Goal: Task Accomplishment & Management: Complete application form

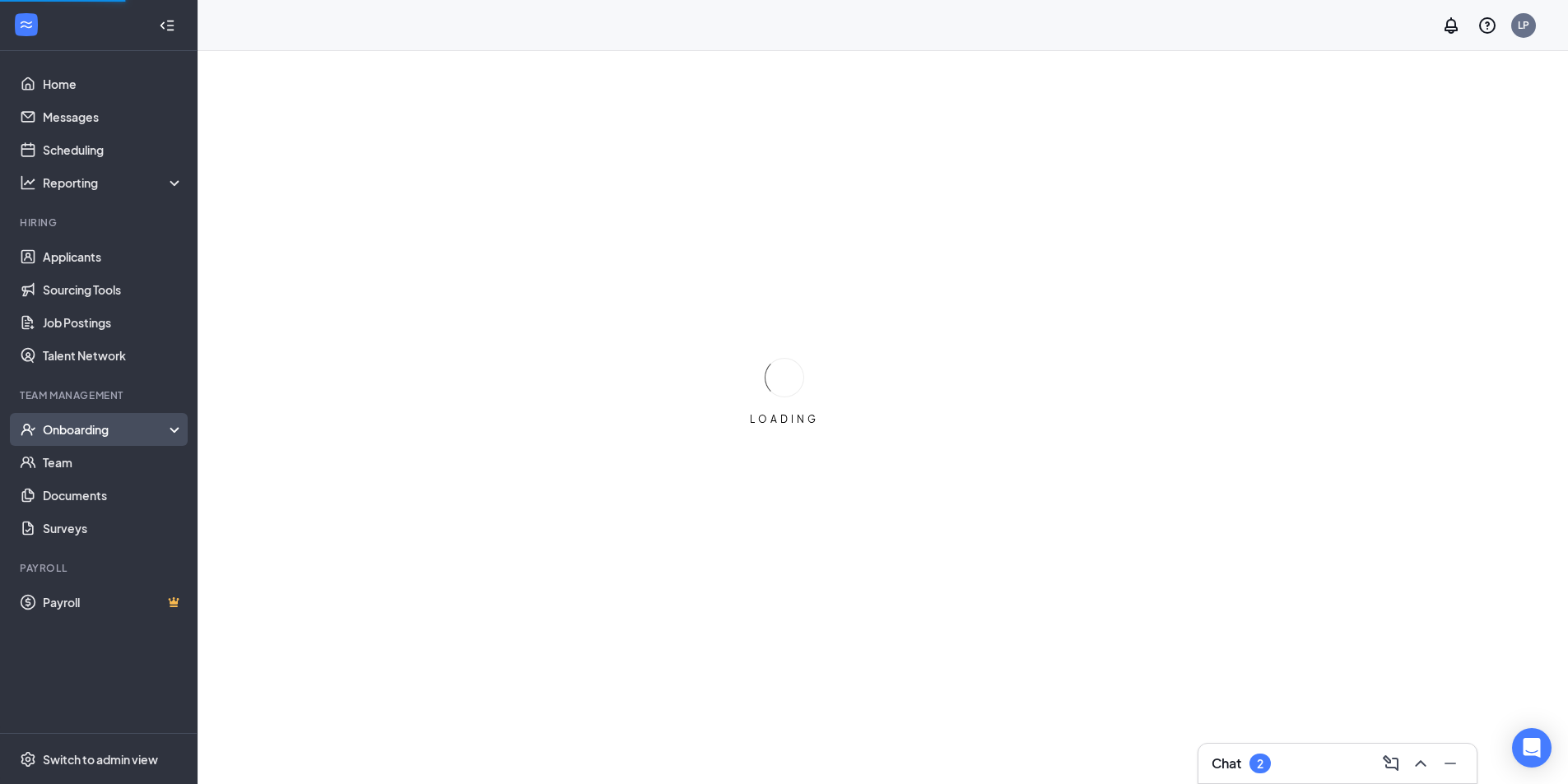
click at [98, 421] on div "Onboarding" at bounding box center [106, 430] width 126 height 17
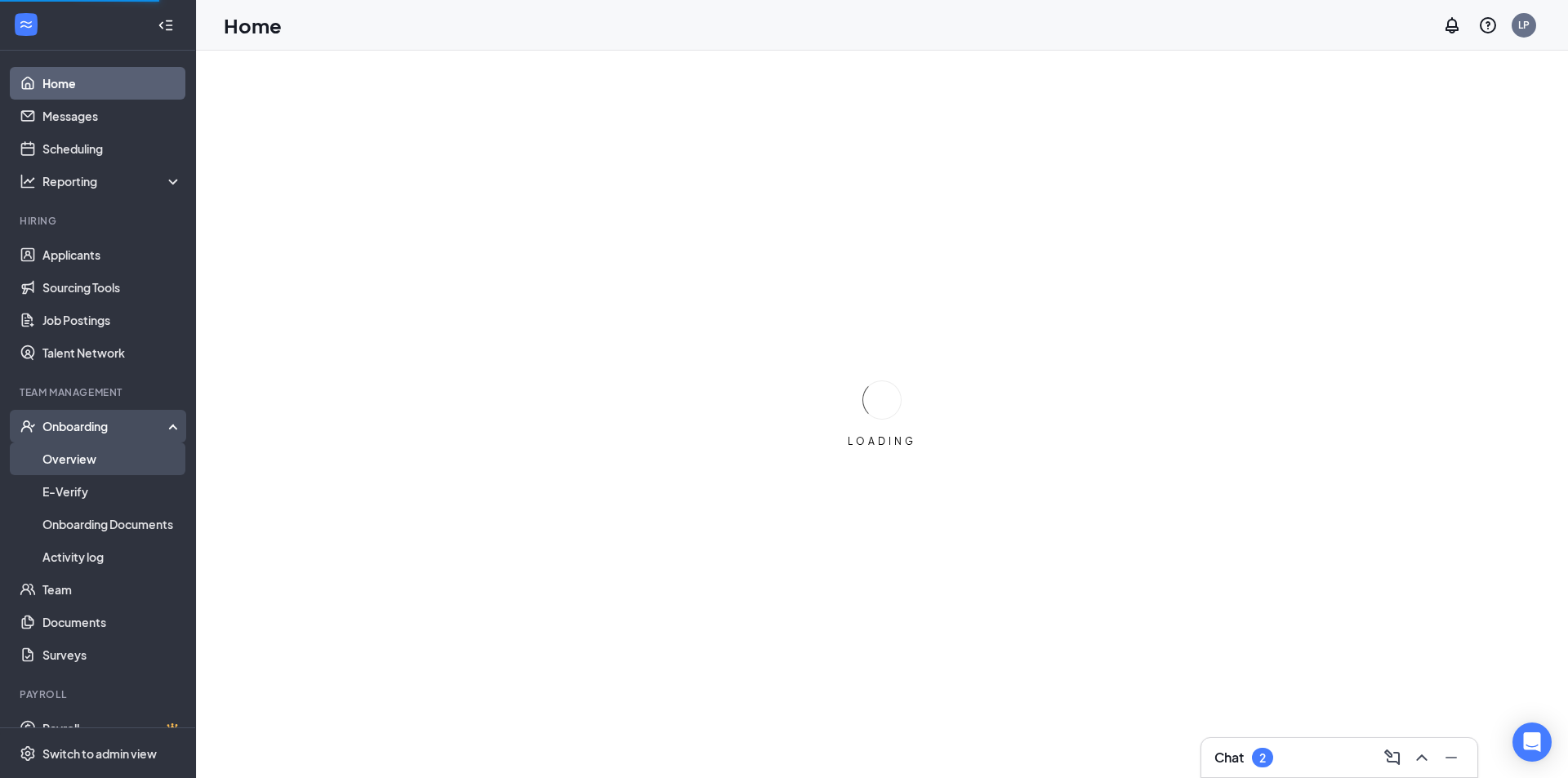
click at [106, 458] on link "Overview" at bounding box center [112, 459] width 140 height 32
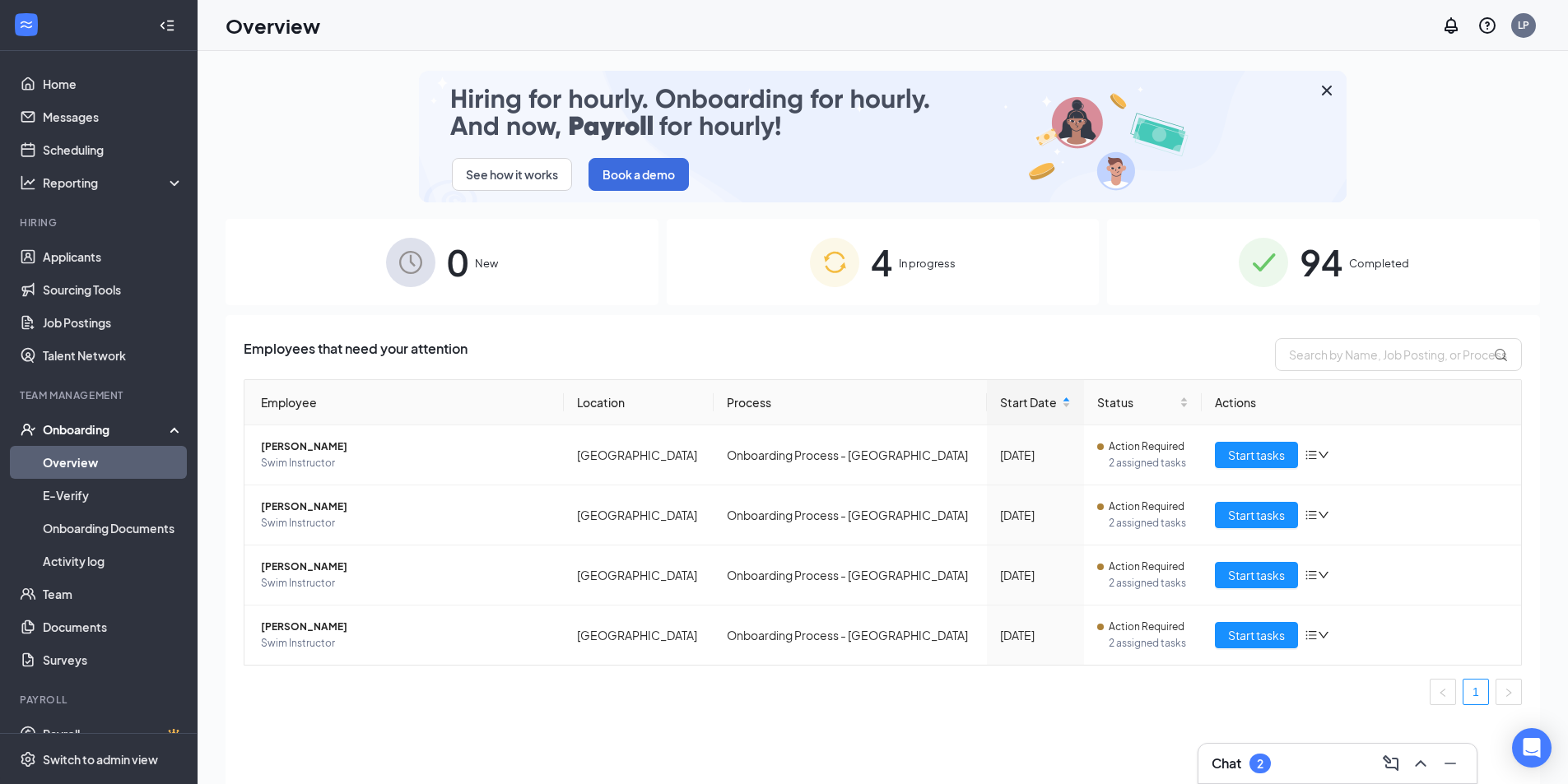
click at [864, 266] on div "4 In progress" at bounding box center [883, 261] width 433 height 86
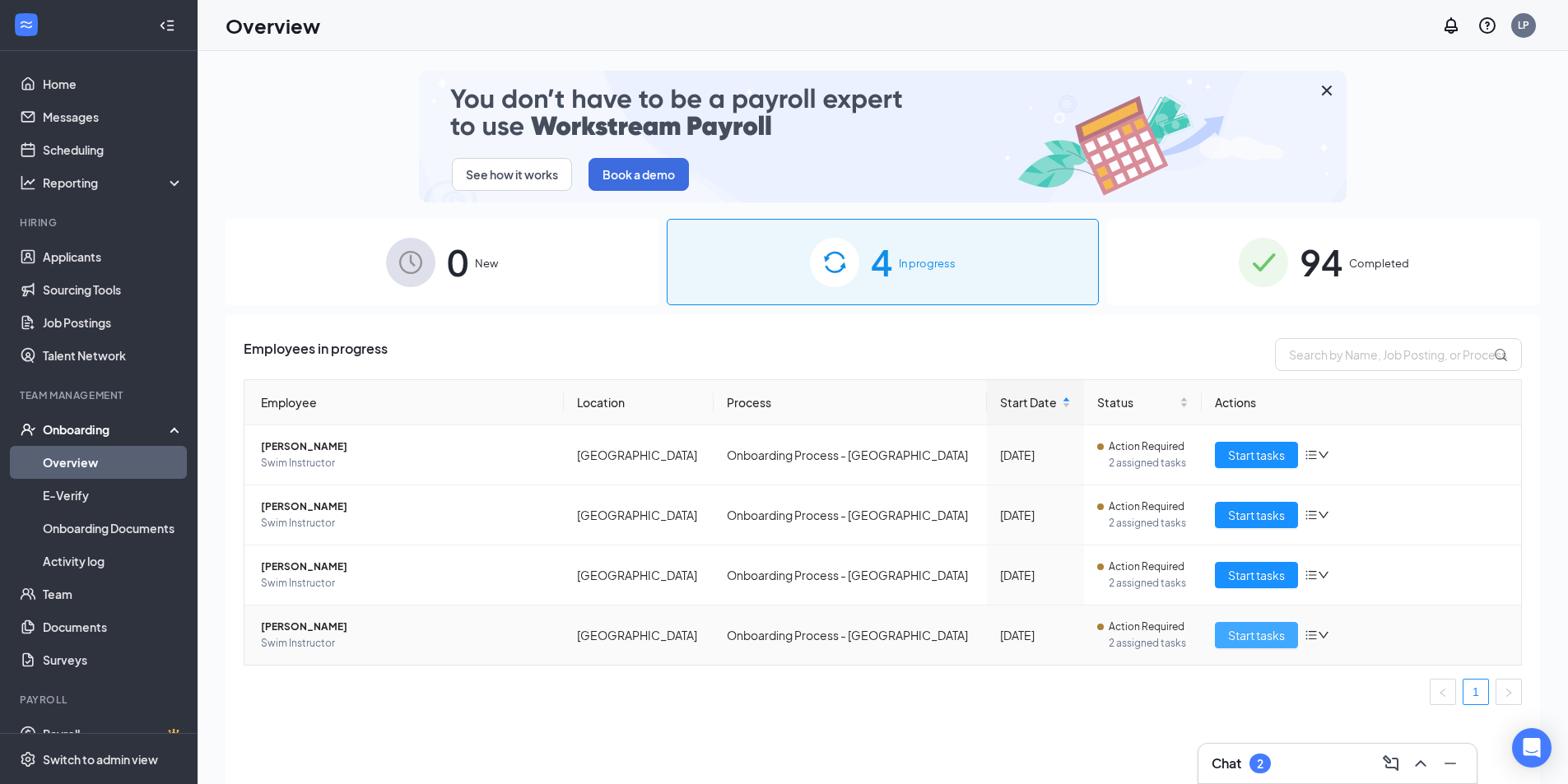
click at [1237, 626] on button "Start tasks" at bounding box center [1256, 635] width 83 height 26
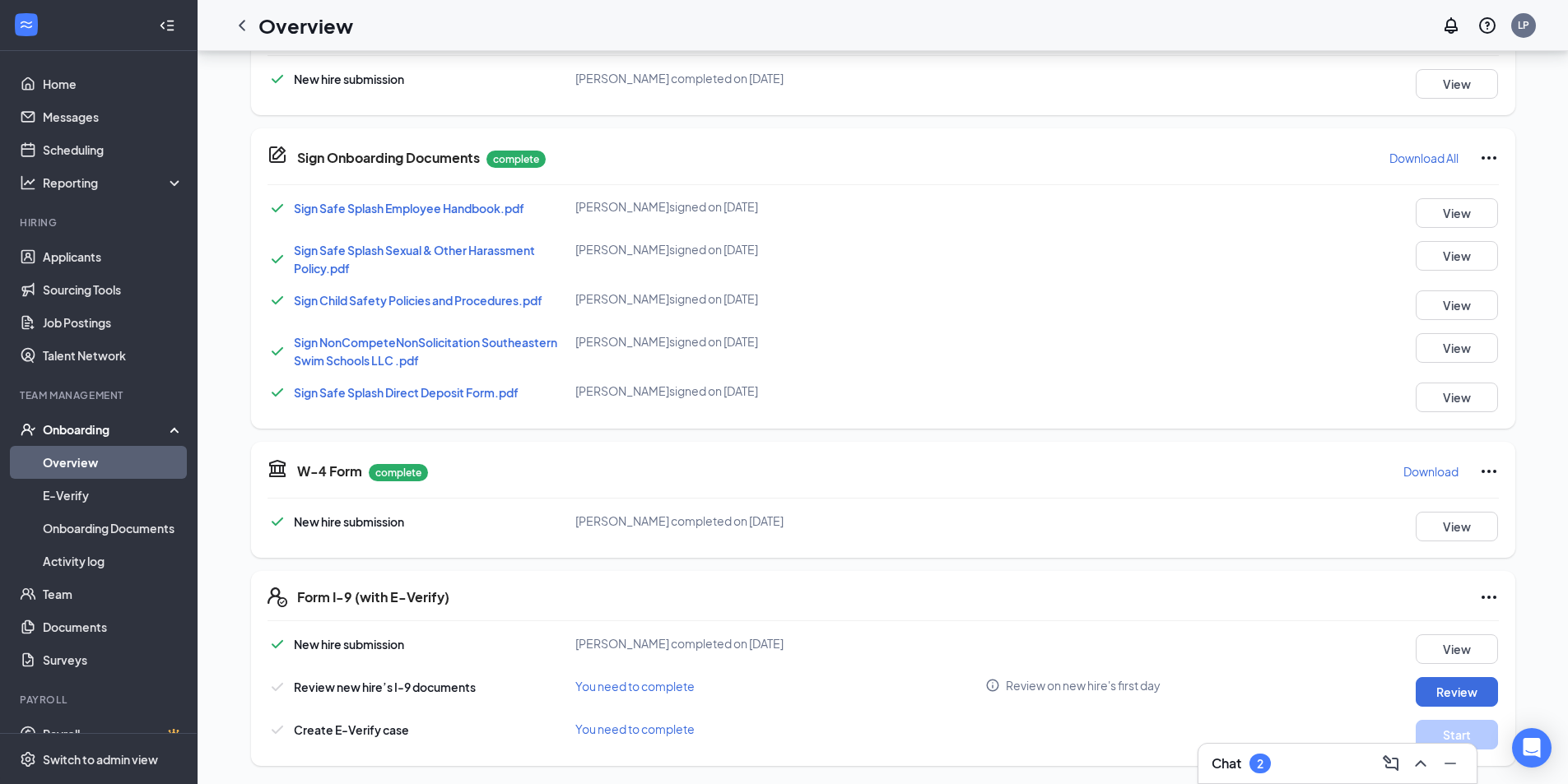
scroll to position [303, 0]
click at [1453, 695] on button "Review" at bounding box center [1457, 690] width 82 height 29
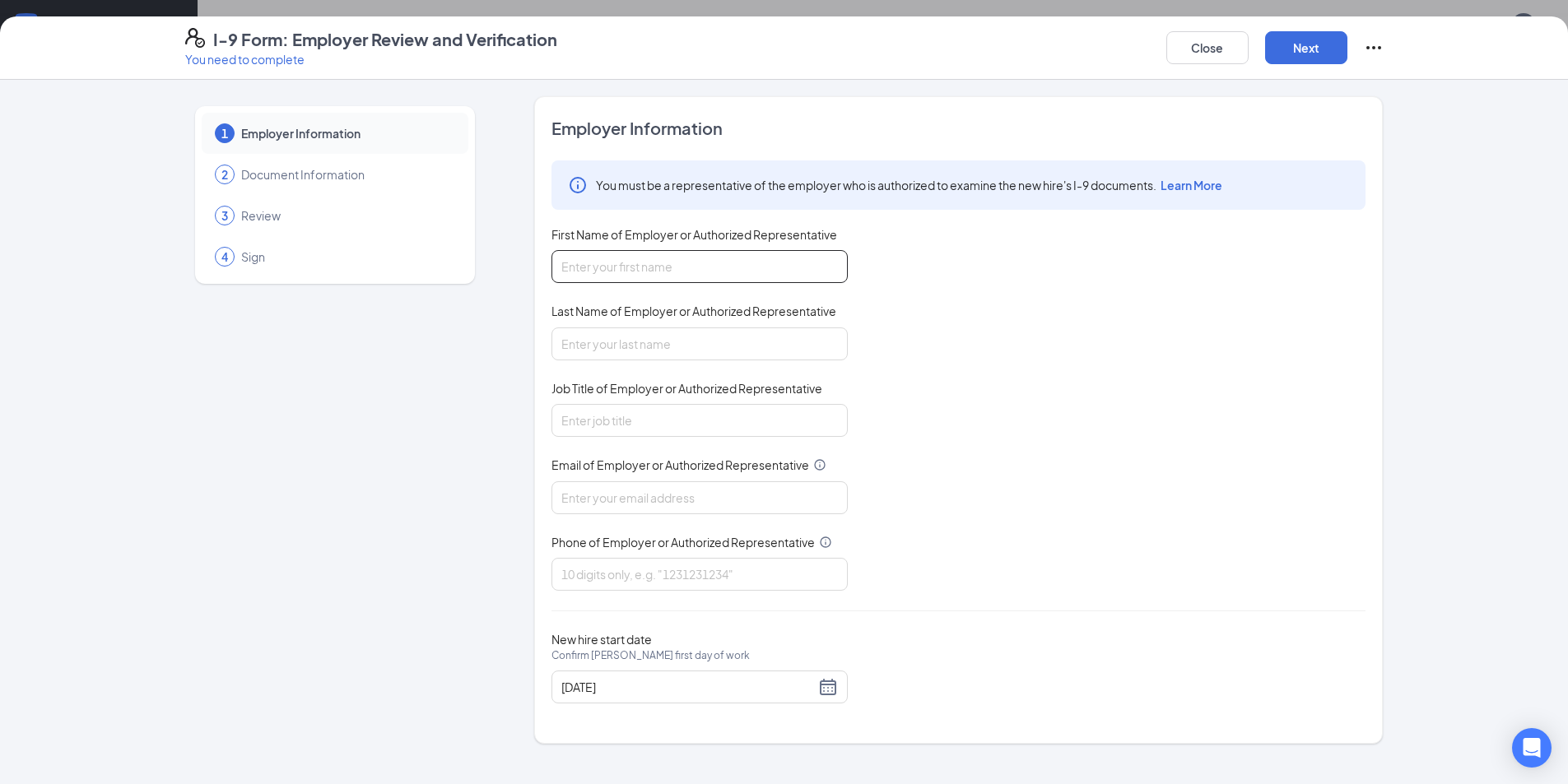
click at [596, 281] on input "First Name of Employer or Authorized Representative" at bounding box center [699, 266] width 297 height 33
type input "Laurel"
type input "[PERSON_NAME]"
type input "Area Manager"
type input "[EMAIL_ADDRESS][DOMAIN_NAME]"
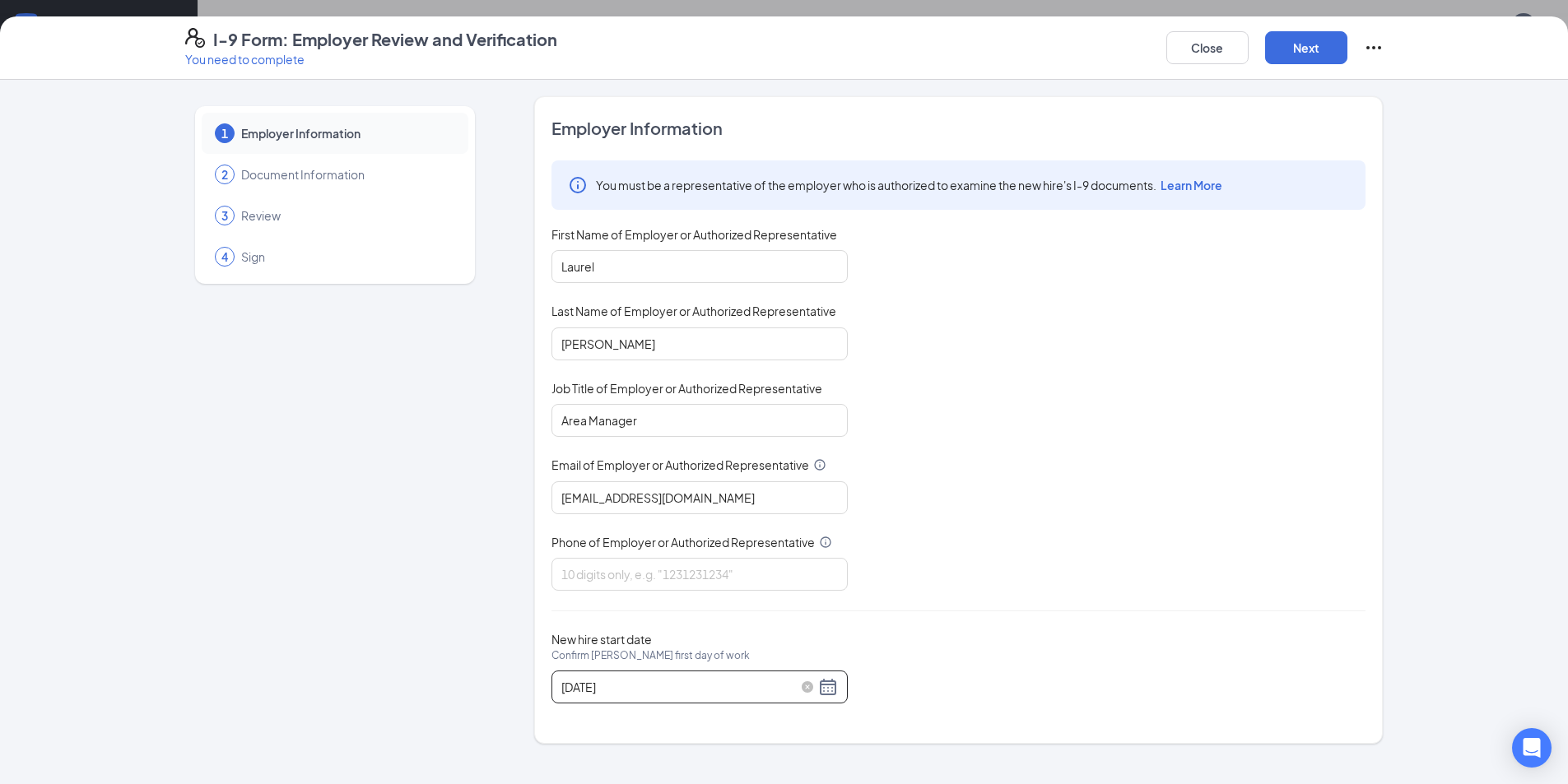
click at [647, 699] on div "[DATE]" at bounding box center [699, 687] width 297 height 33
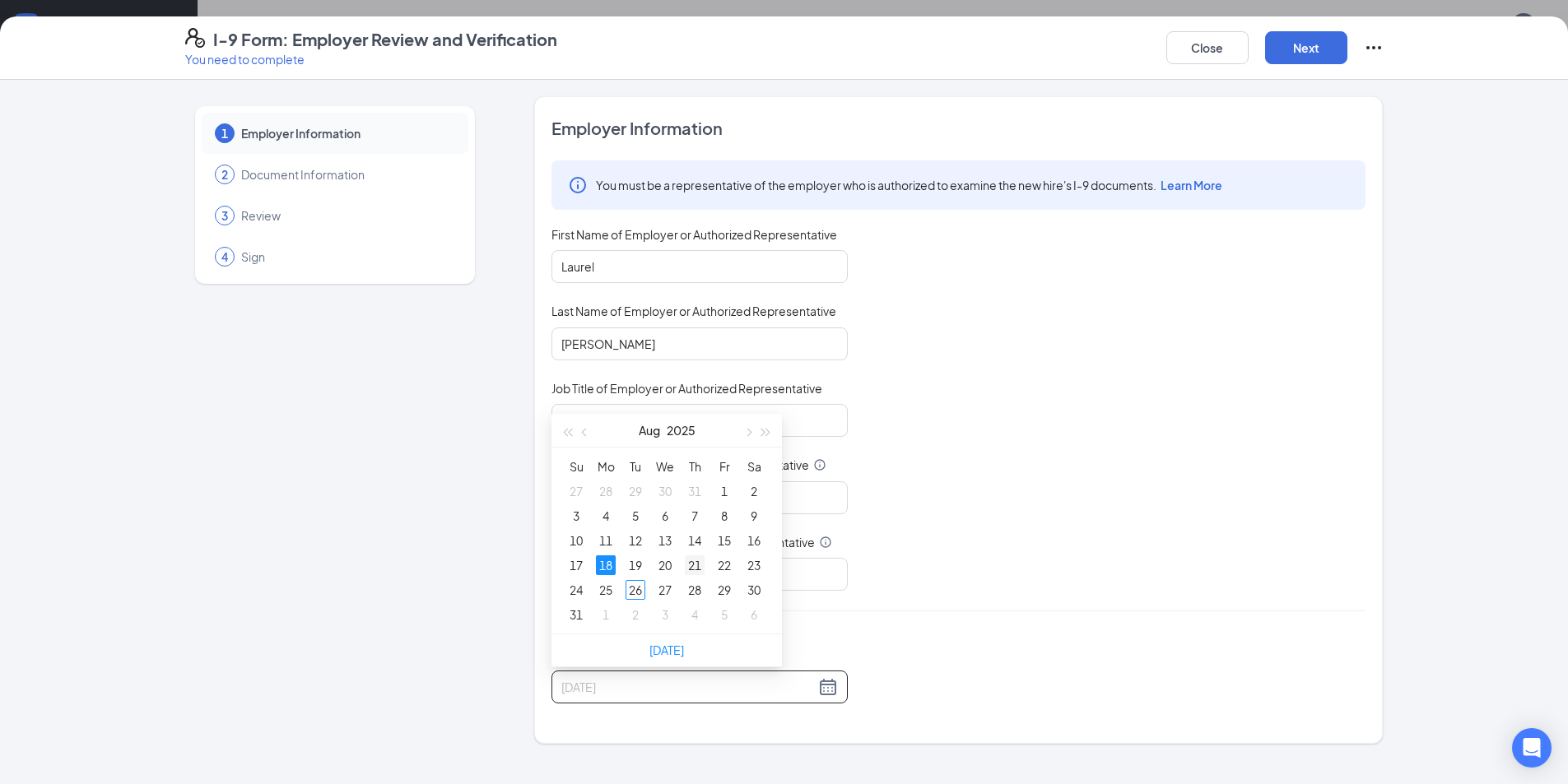
type input "[DATE]"
click at [697, 562] on div "21" at bounding box center [694, 565] width 20 height 20
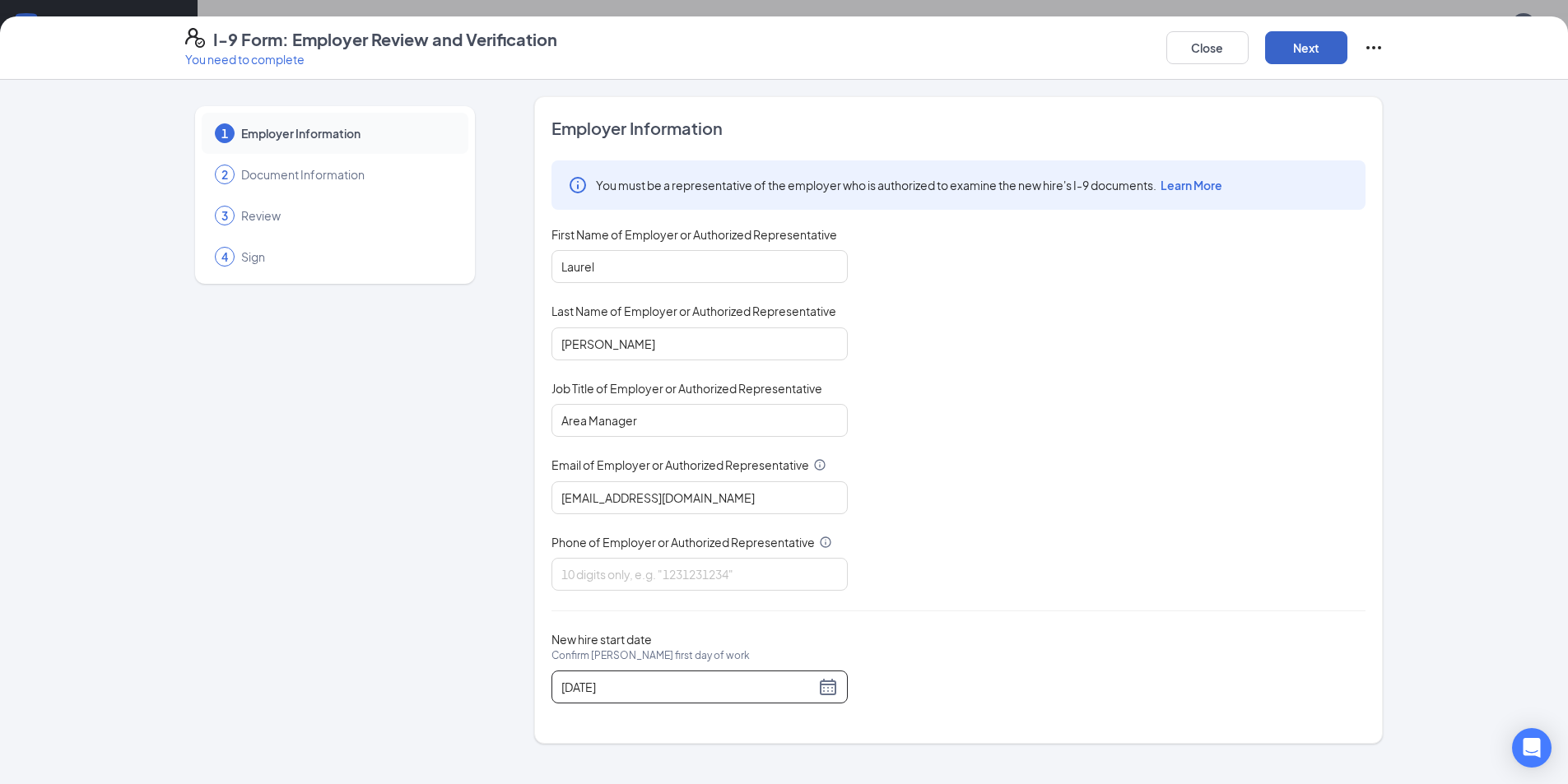
click at [1268, 59] on button "Next" at bounding box center [1306, 47] width 82 height 33
click at [762, 579] on input "Phone of Employer or Authorized Representative" at bounding box center [699, 574] width 297 height 33
type input "6297022935"
click at [1276, 44] on button "Next" at bounding box center [1306, 47] width 82 height 33
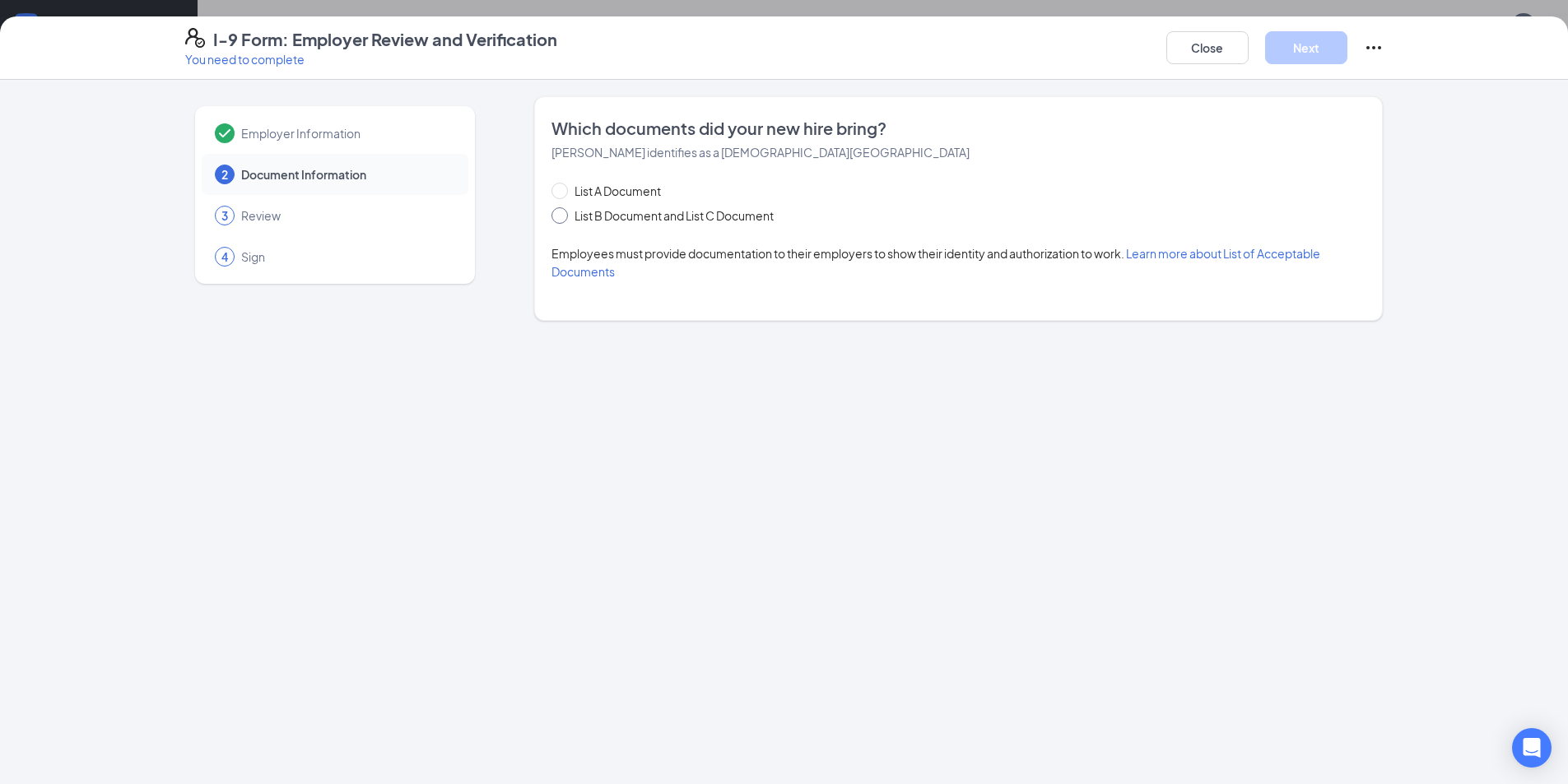
click at [647, 212] on span "List B Document and List C Document" at bounding box center [674, 216] width 213 height 18
click at [563, 212] on input "List B Document and List C Document" at bounding box center [557, 214] width 12 height 12
radio input "true"
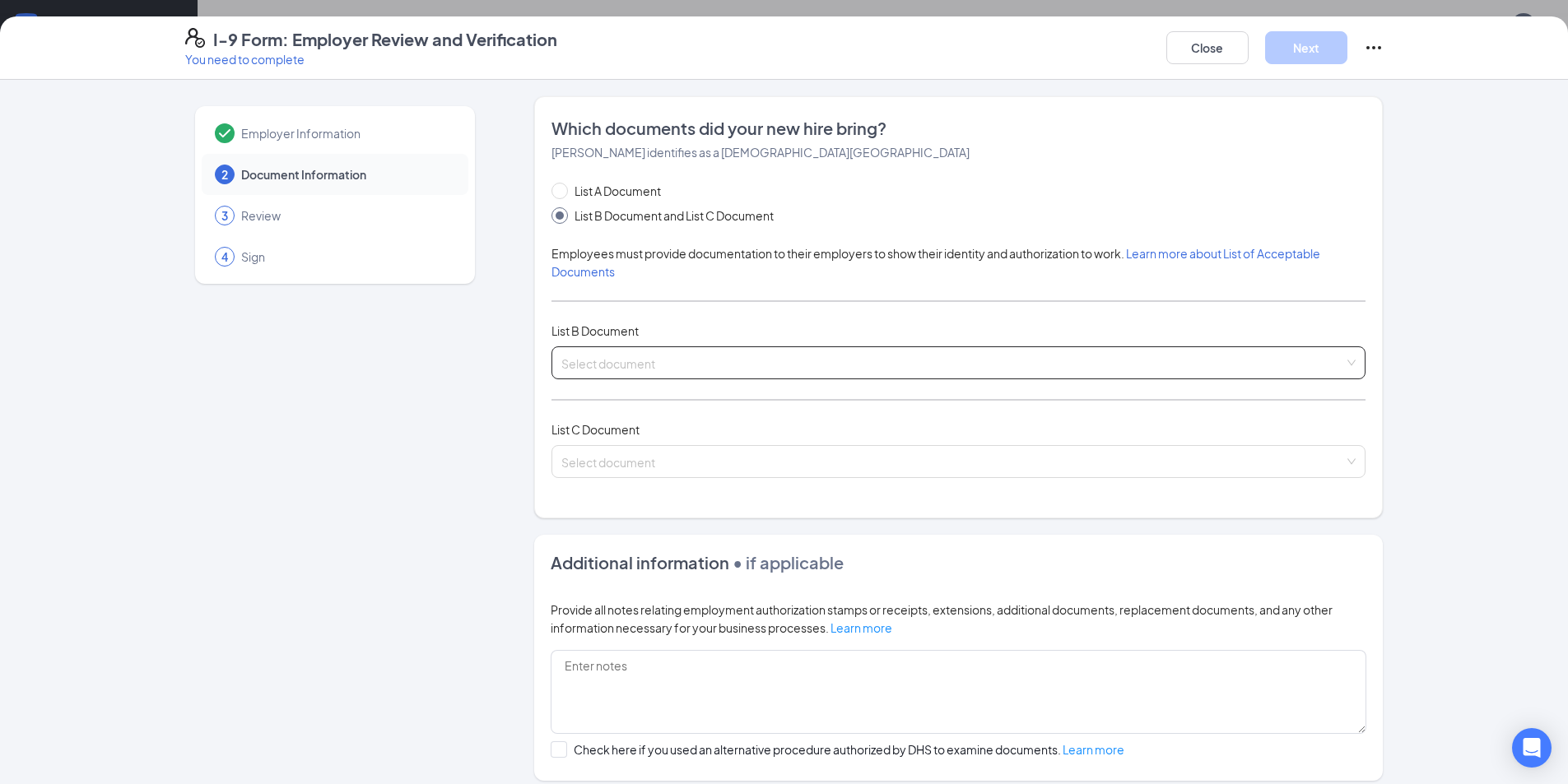
click at [723, 375] on span at bounding box center [952, 363] width 782 height 31
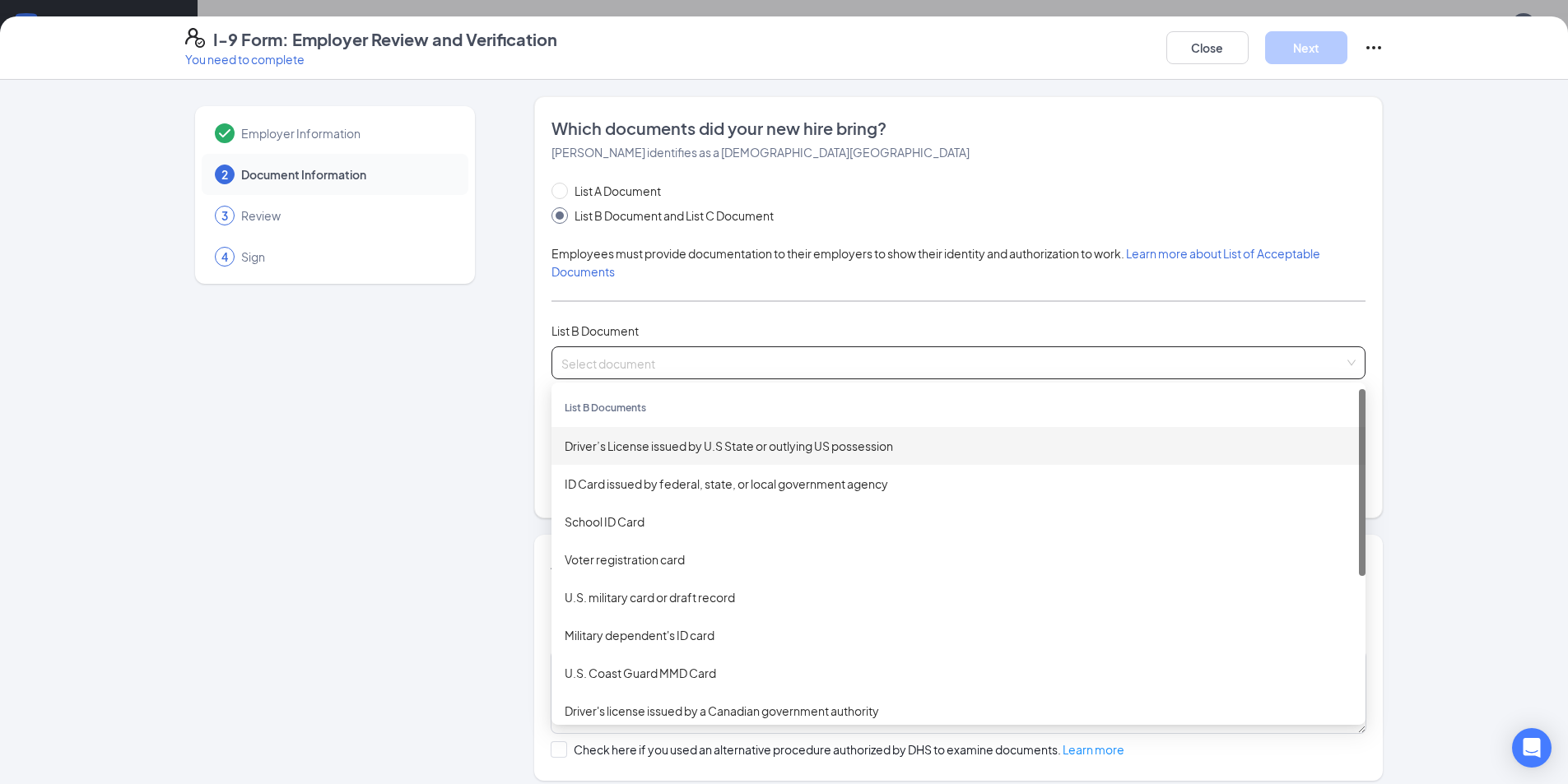
click at [689, 439] on div "Driver’s License issued by U.S State or outlying US possession" at bounding box center [958, 446] width 787 height 18
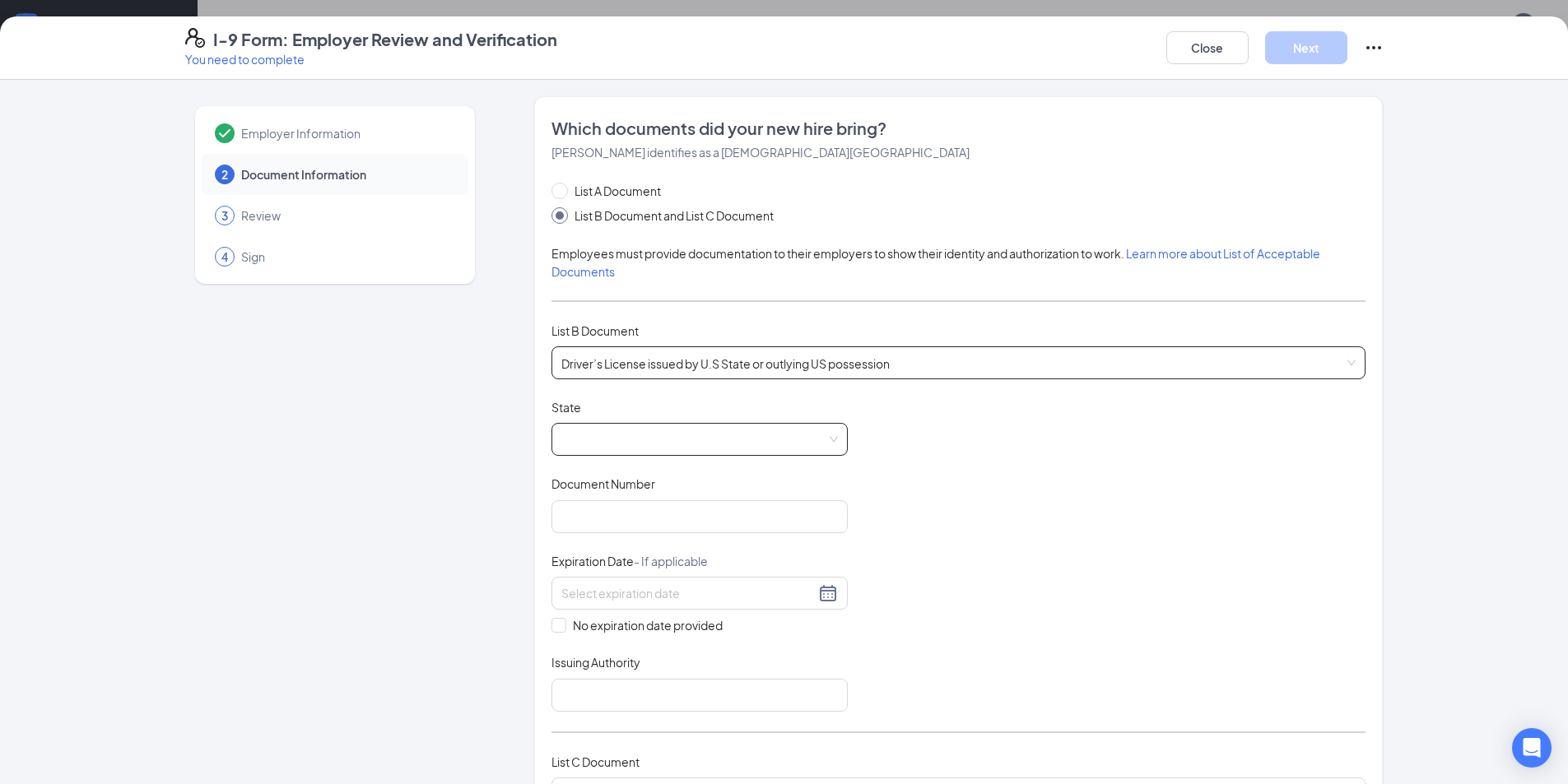
click at [693, 438] on span at bounding box center [699, 439] width 276 height 31
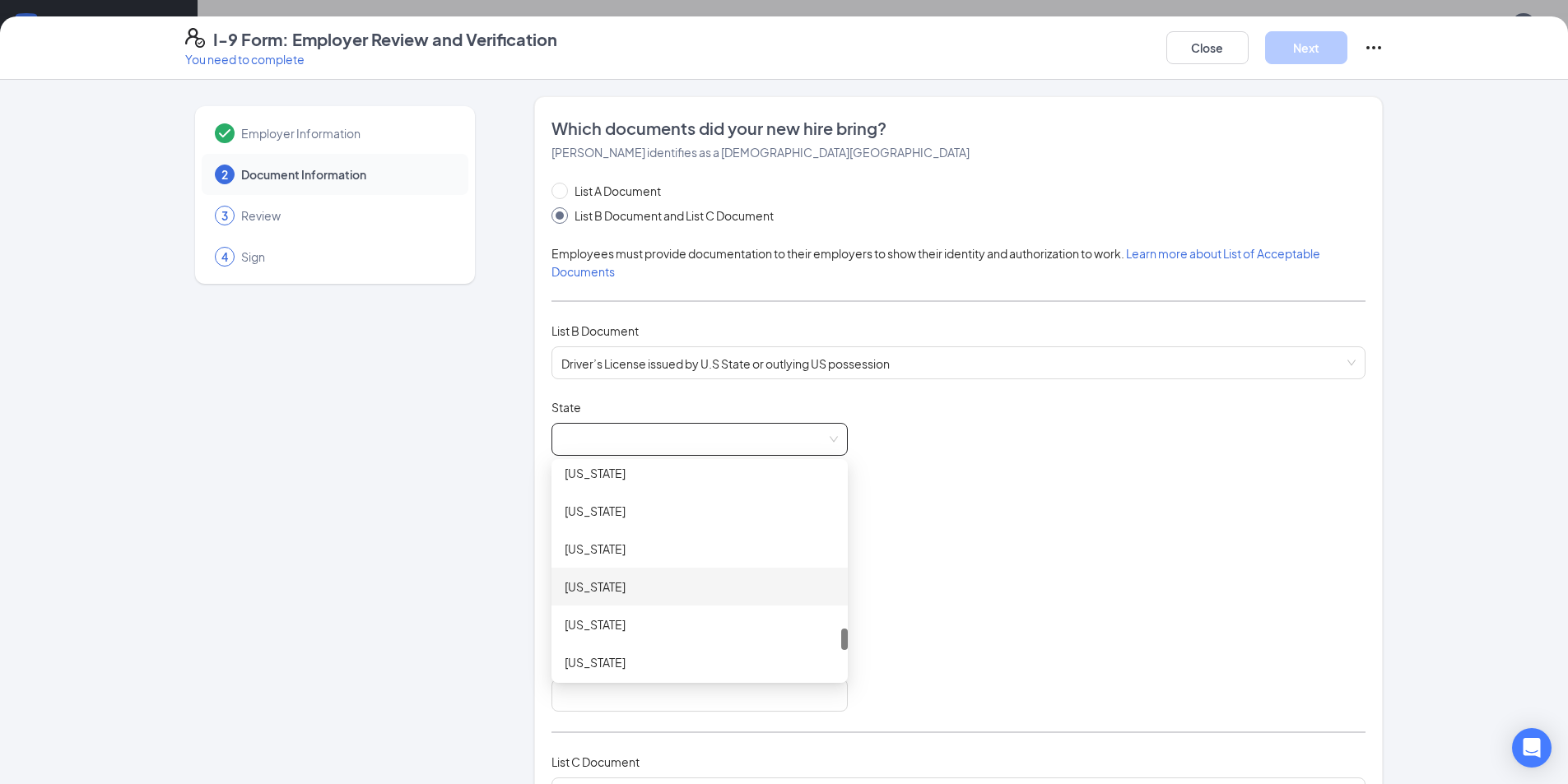
scroll to position [1728, 0]
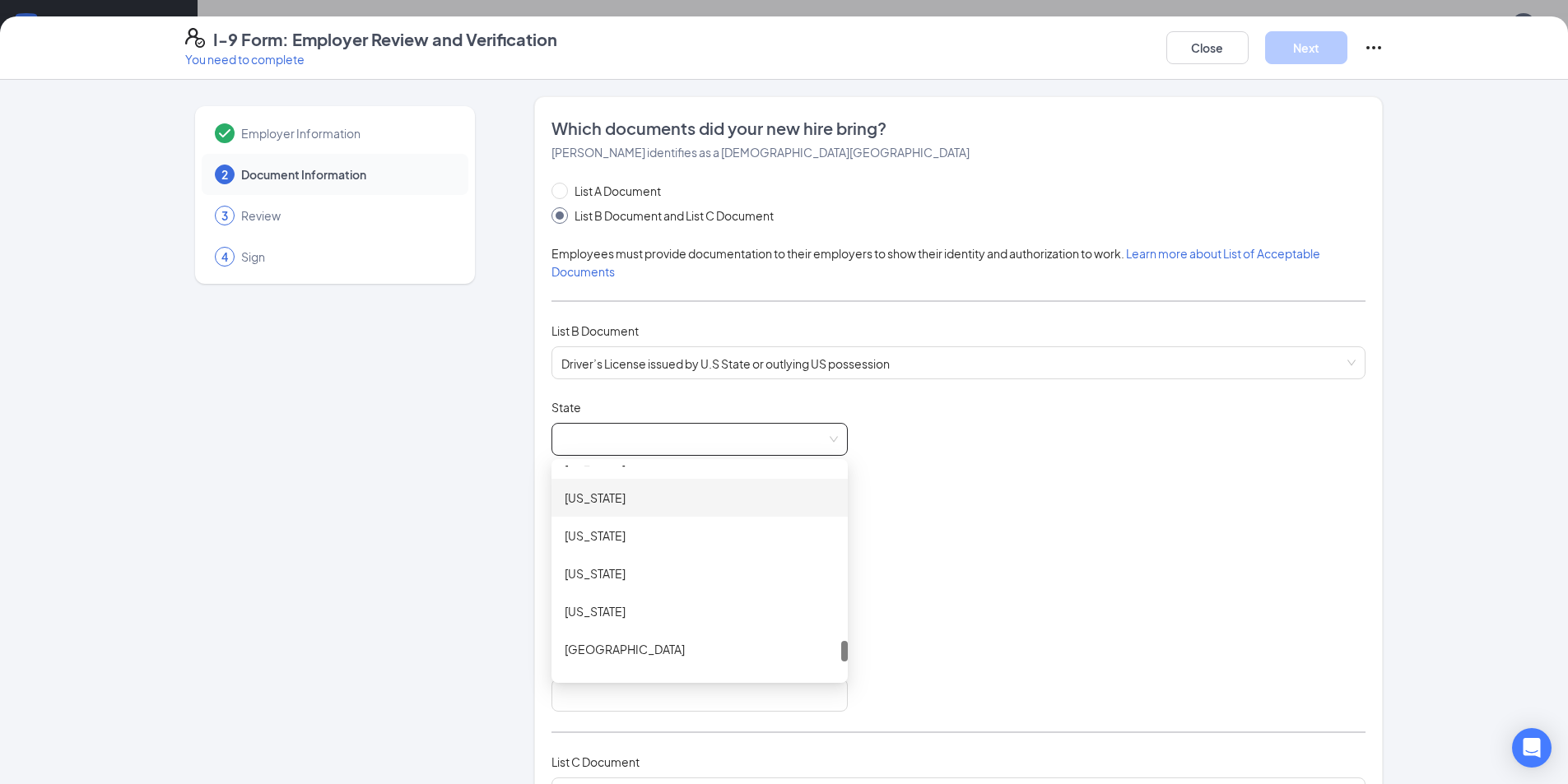
click at [654, 498] on div "[US_STATE]" at bounding box center [699, 498] width 270 height 18
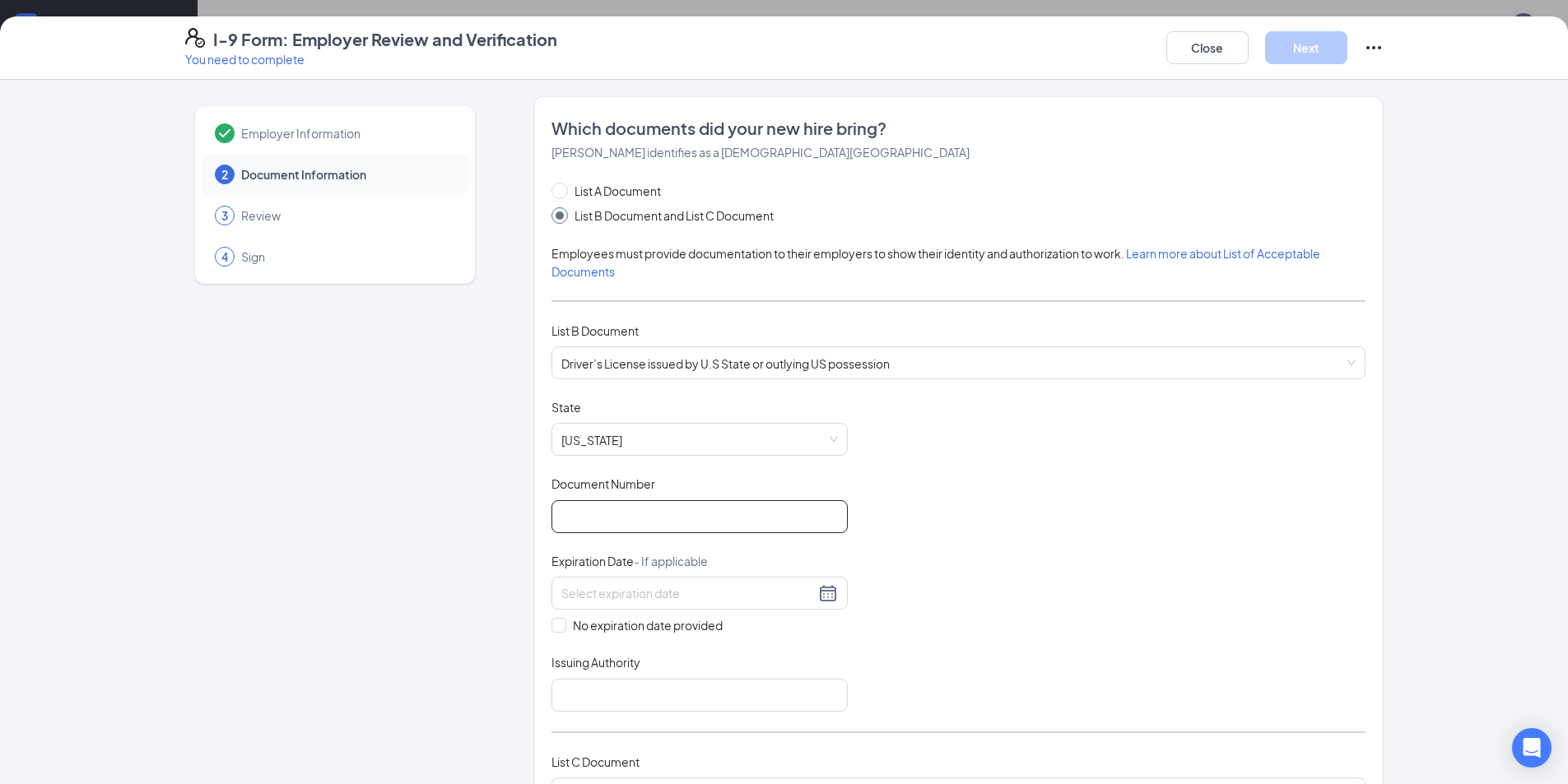
click at [642, 514] on input "Document Number" at bounding box center [699, 516] width 297 height 33
type input "140343391"
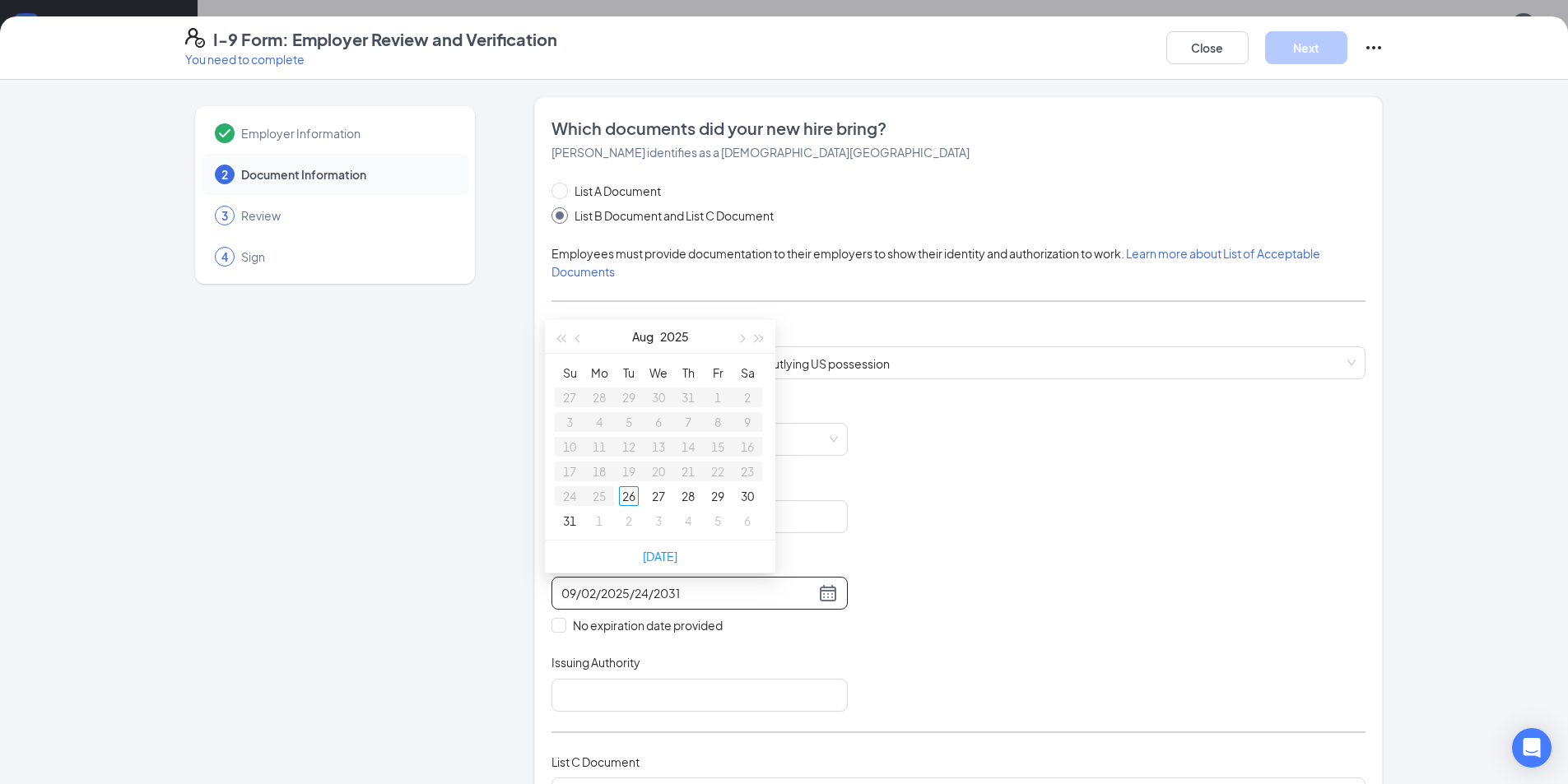
drag, startPoint x: 623, startPoint y: 591, endPoint x: 541, endPoint y: 590, distance: 82.0
click at [551, 590] on div "09/02/2025/24/2031" at bounding box center [699, 593] width 297 height 33
click at [597, 496] on div "24" at bounding box center [600, 497] width 20 height 20
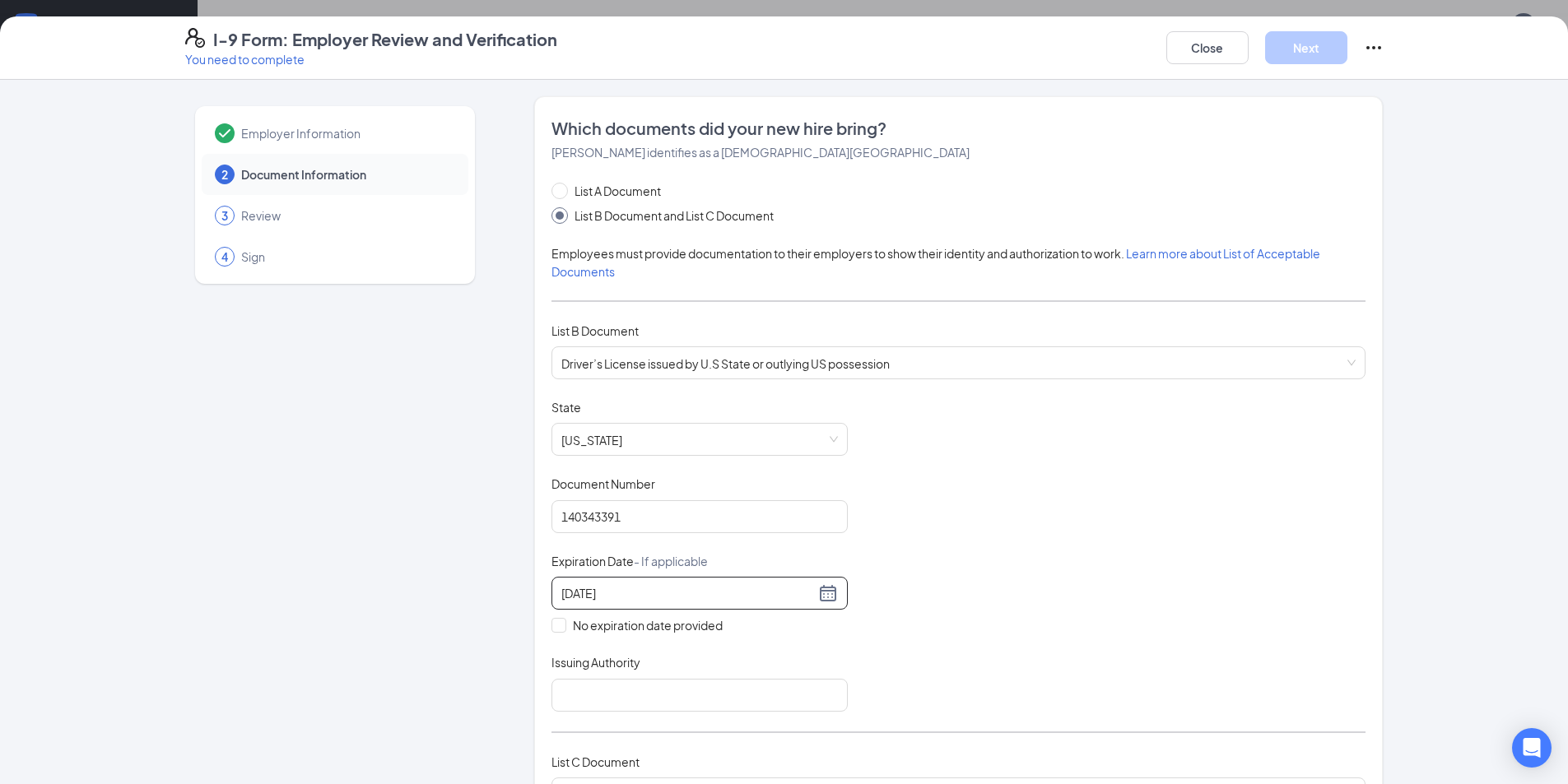
type input "[DATE]"
click at [714, 677] on div "Issuing Authority" at bounding box center [699, 666] width 297 height 23
click at [712, 684] on input "Issuing Authority" at bounding box center [699, 695] width 297 height 33
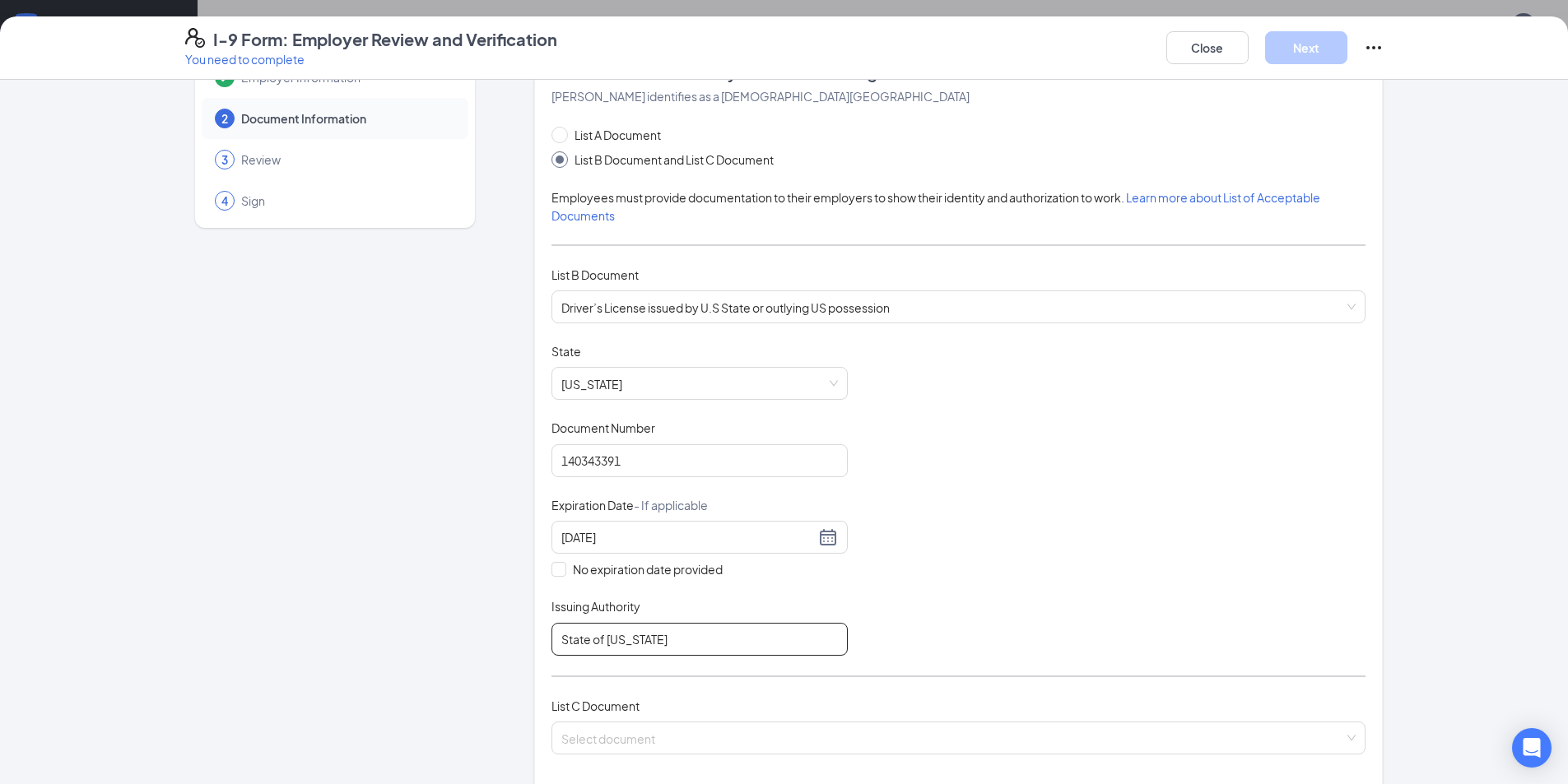
scroll to position [165, 0]
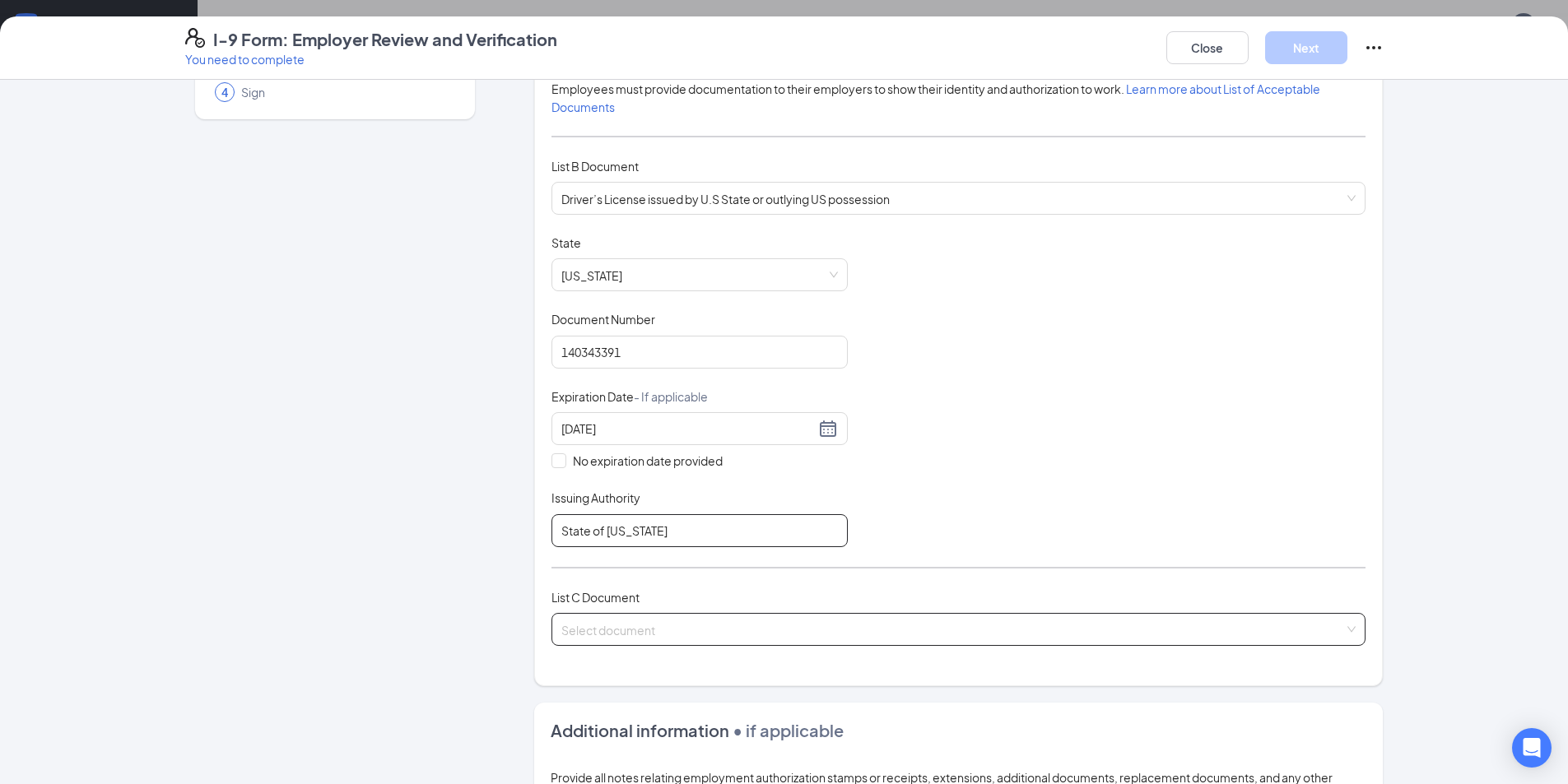
type input "State of [US_STATE]"
click at [662, 635] on input "search" at bounding box center [952, 626] width 782 height 24
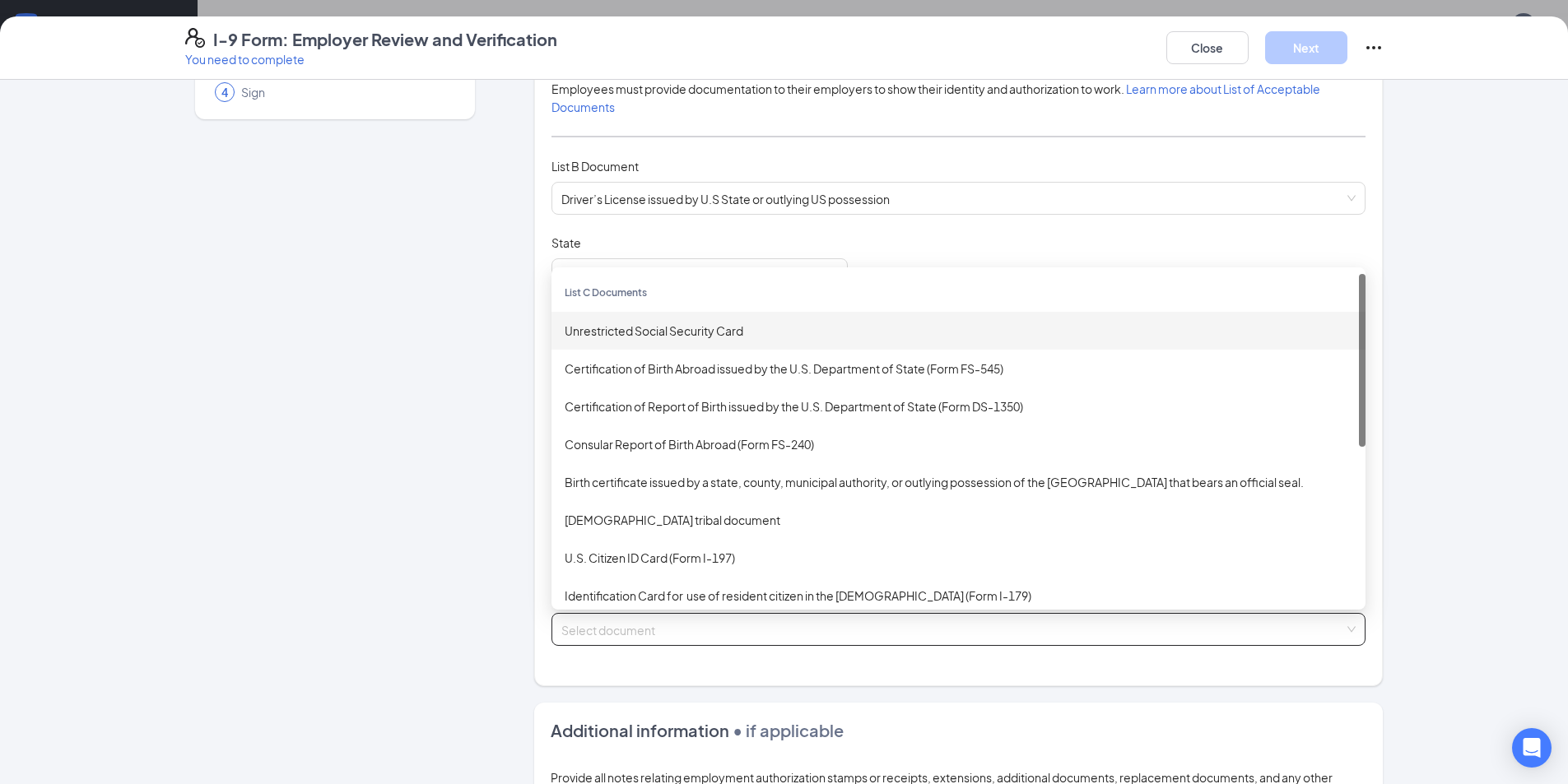
click at [687, 320] on div "Unrestricted Social Security Card" at bounding box center [958, 330] width 814 height 38
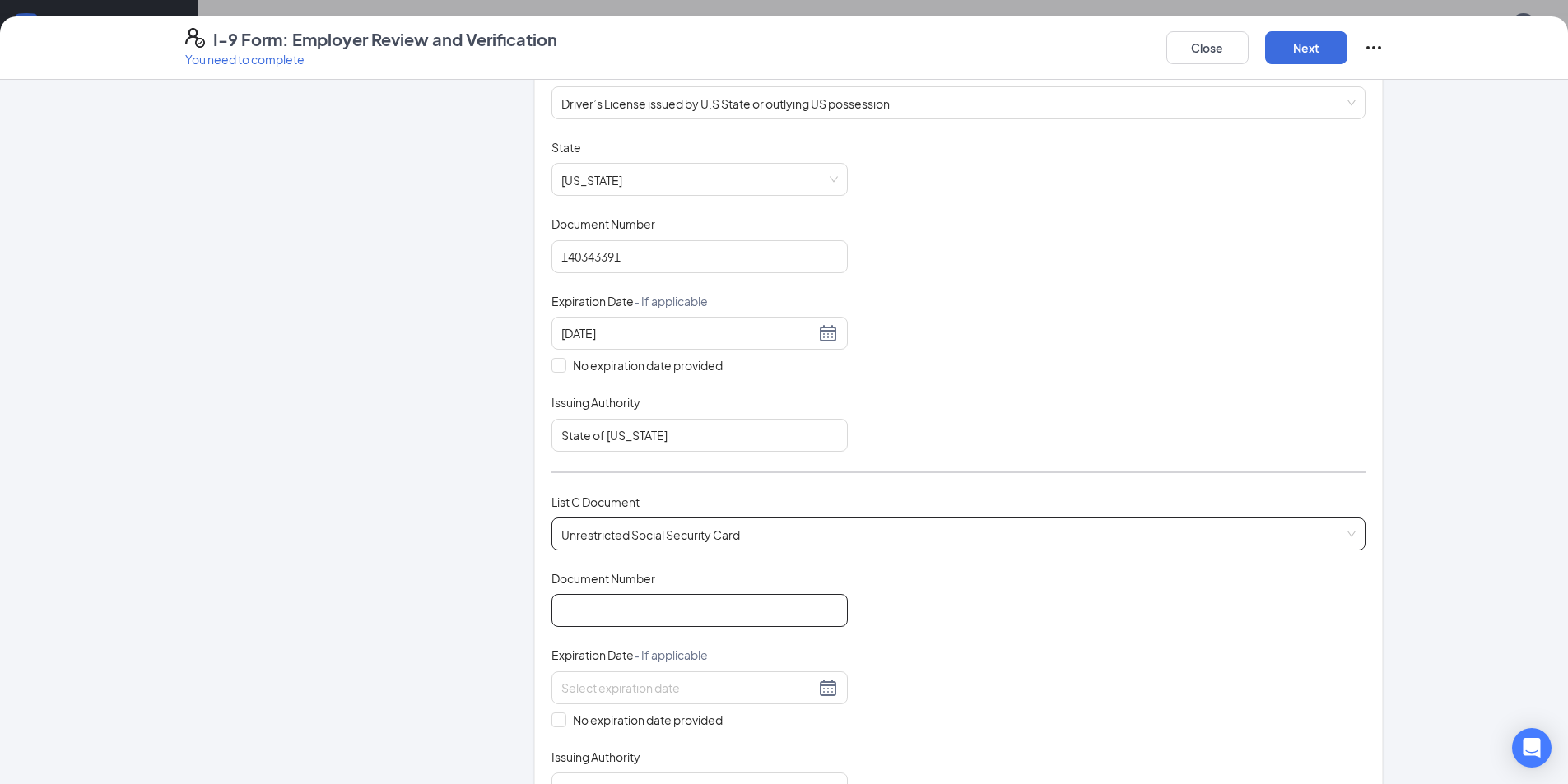
scroll to position [411, 0]
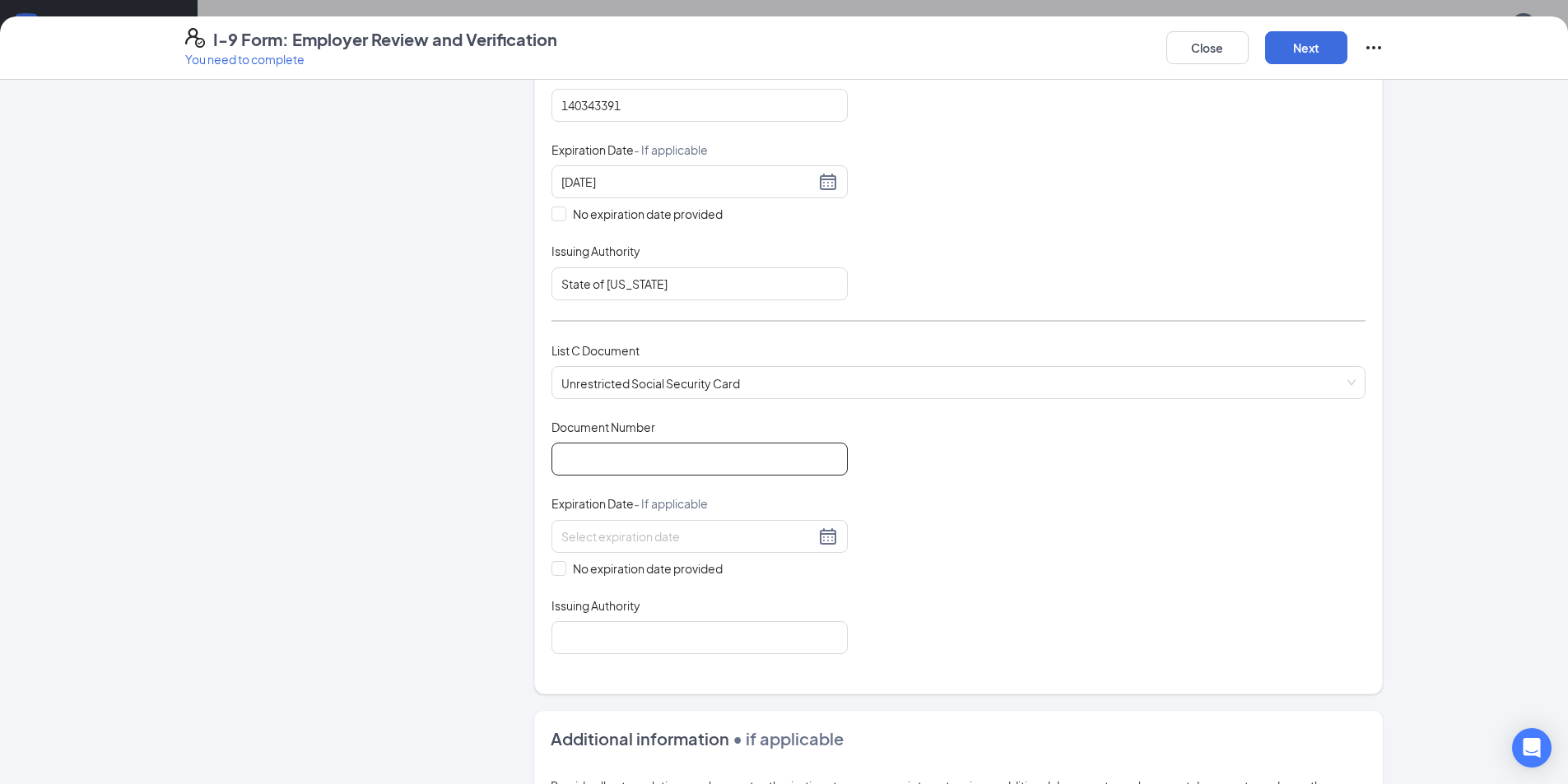
click at [745, 465] on input "Document Number" at bounding box center [699, 459] width 297 height 33
type input "769166633"
click at [633, 562] on span "No expiration date provided" at bounding box center [647, 569] width 163 height 18
click at [563, 562] on input "No expiration date provided" at bounding box center [557, 567] width 12 height 12
checkbox input "true"
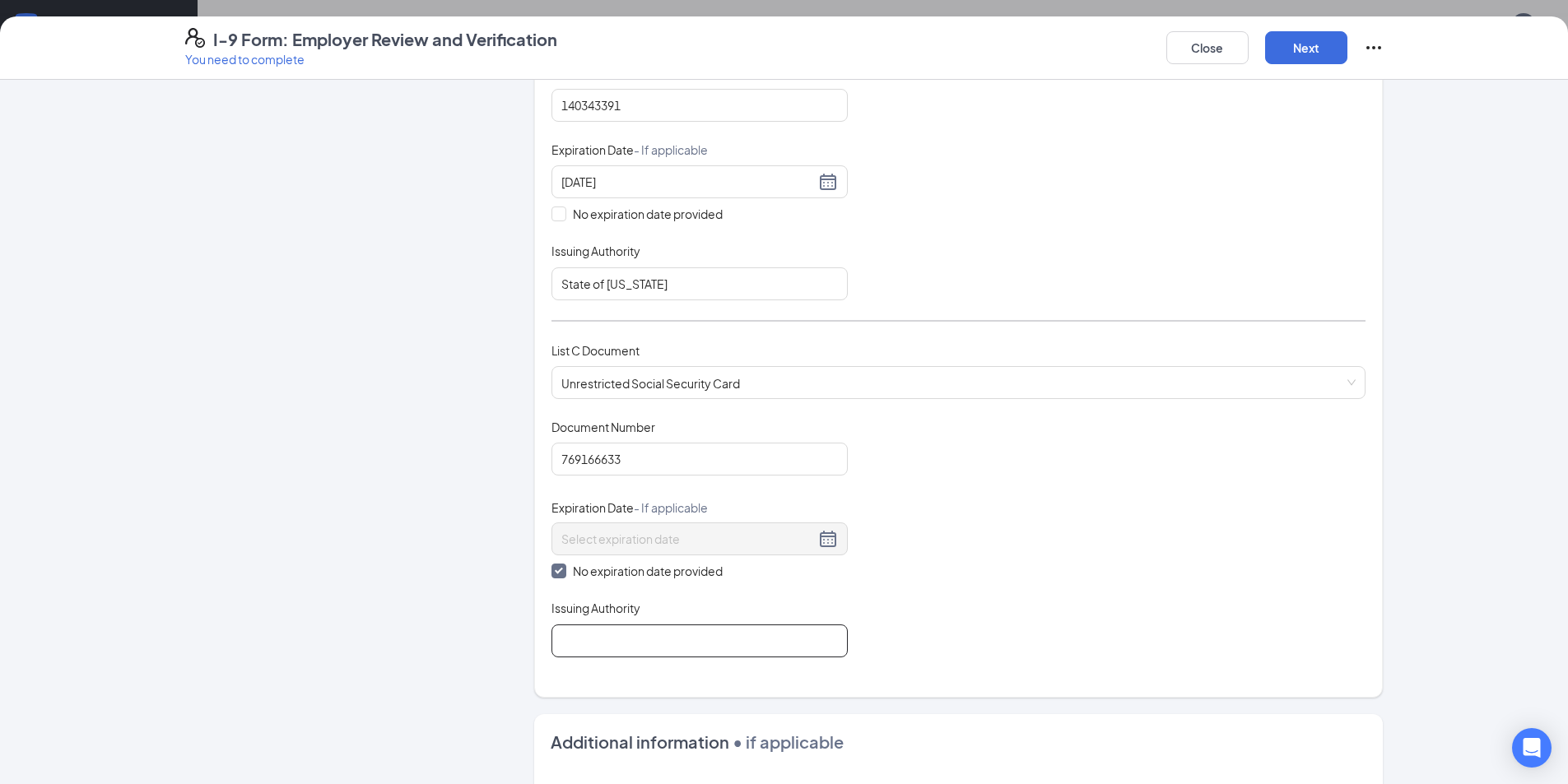
click at [613, 634] on input "Issuing Authority" at bounding box center [699, 641] width 297 height 33
type input "D"
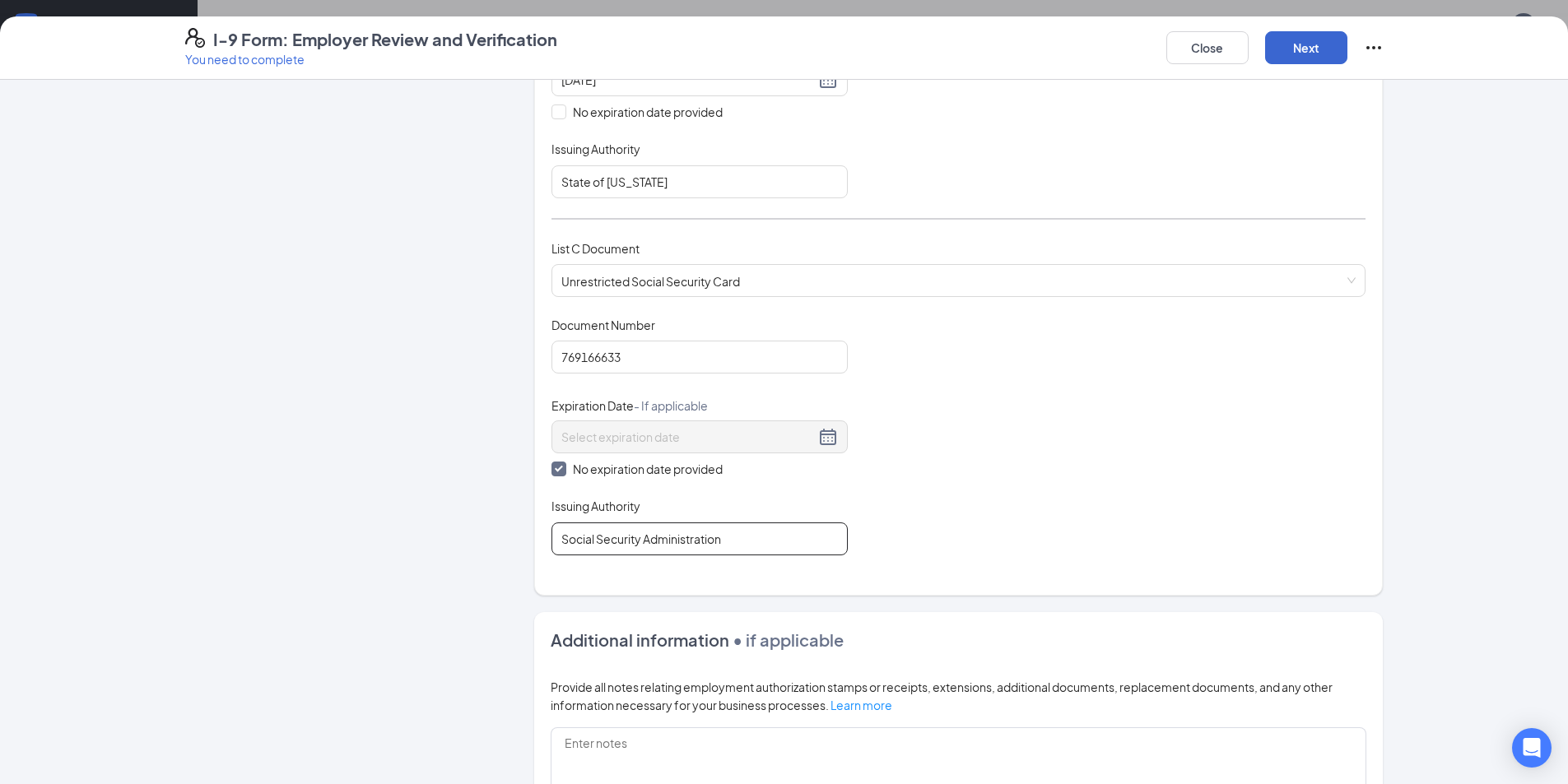
type input "Social Security Administration"
click at [1287, 48] on button "Next" at bounding box center [1306, 47] width 82 height 33
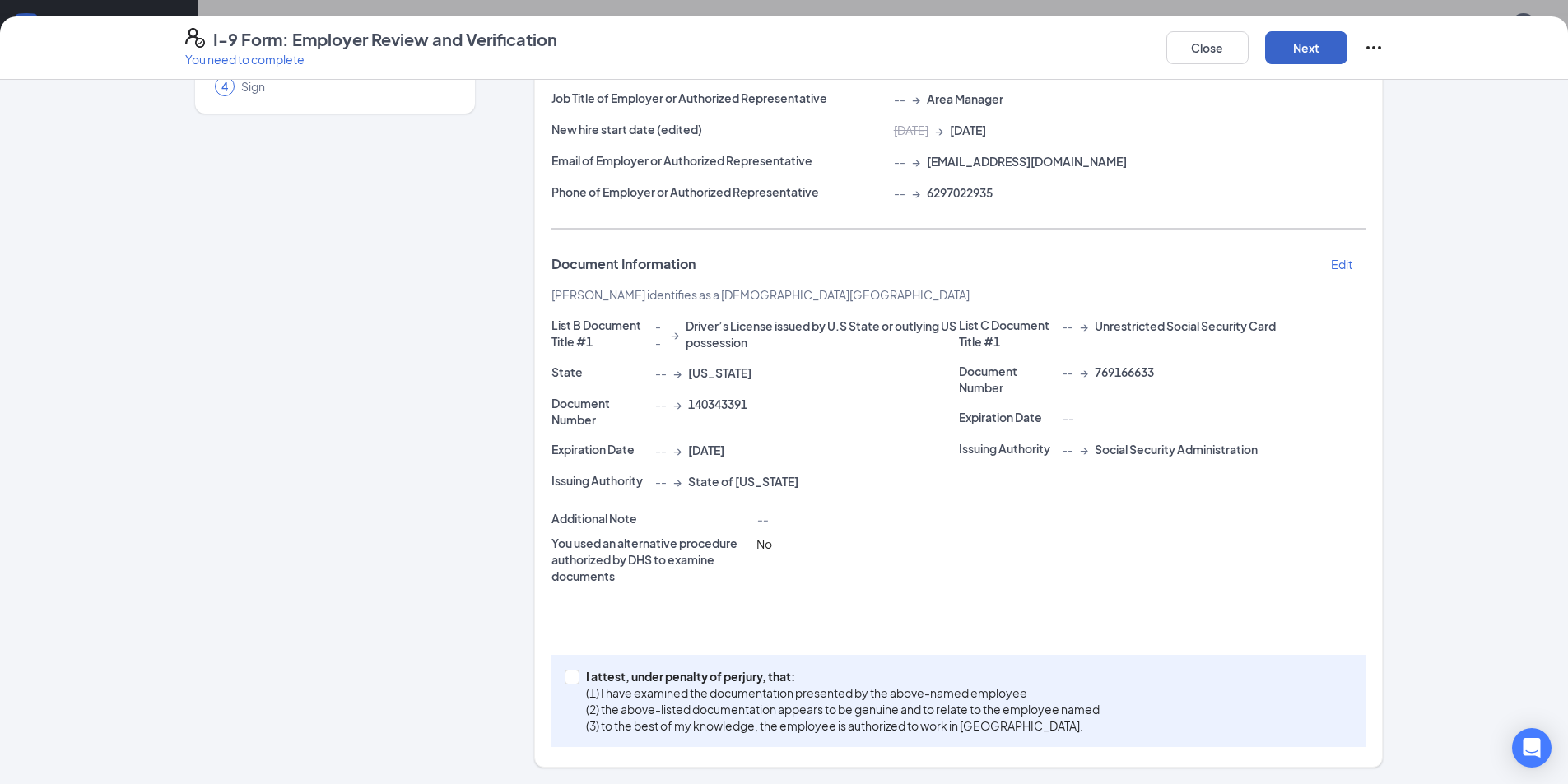
scroll to position [170, 0]
click at [1308, 61] on button "Next" at bounding box center [1306, 47] width 82 height 33
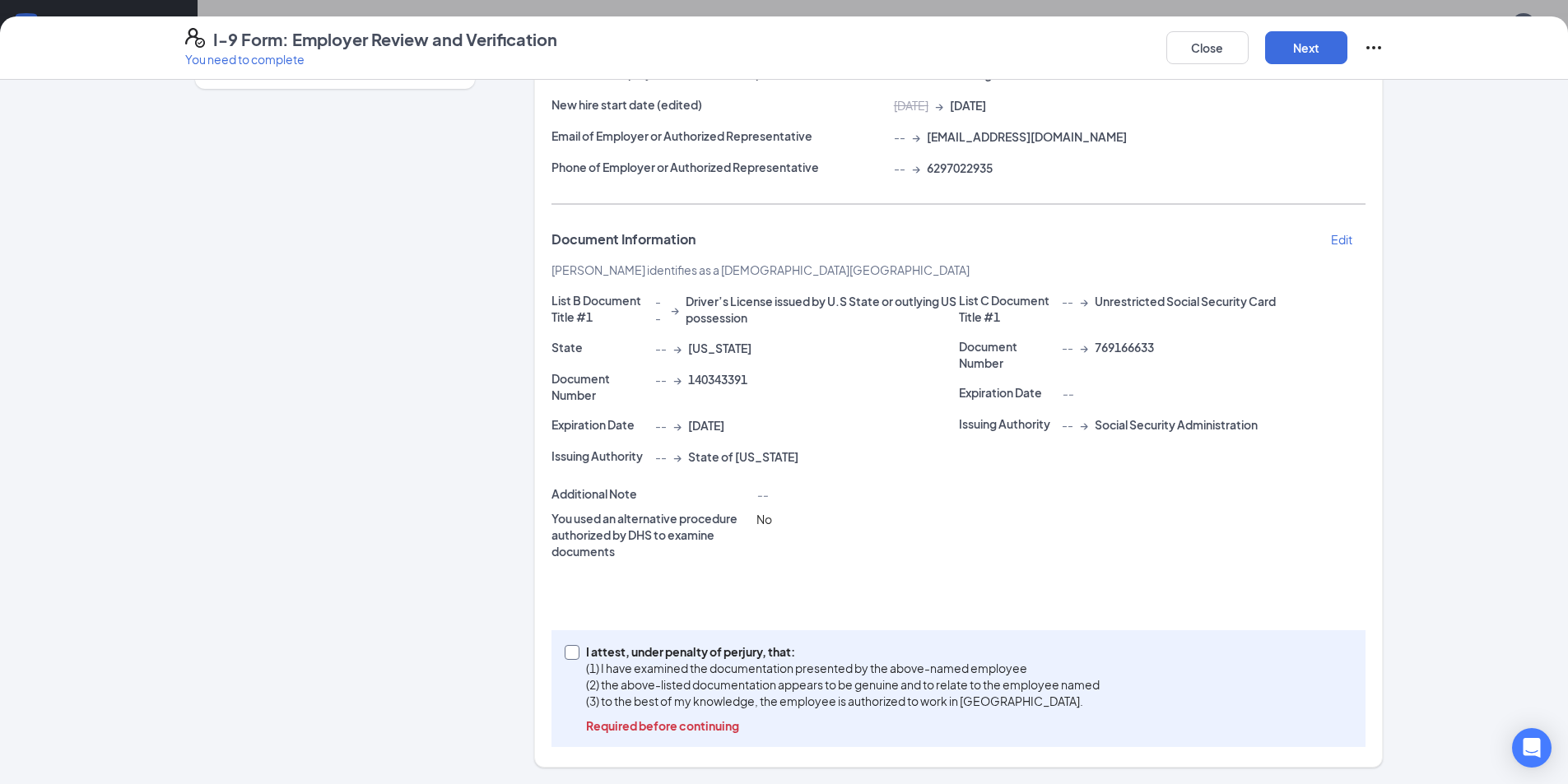
click at [586, 648] on p "I attest, under penalty of perjury, that:" at bounding box center [843, 652] width 513 height 17
click at [576, 648] on input "I attest, under penalty of [PERSON_NAME], that: (1) I have examined the documen…" at bounding box center [570, 651] width 12 height 12
checkbox input "true"
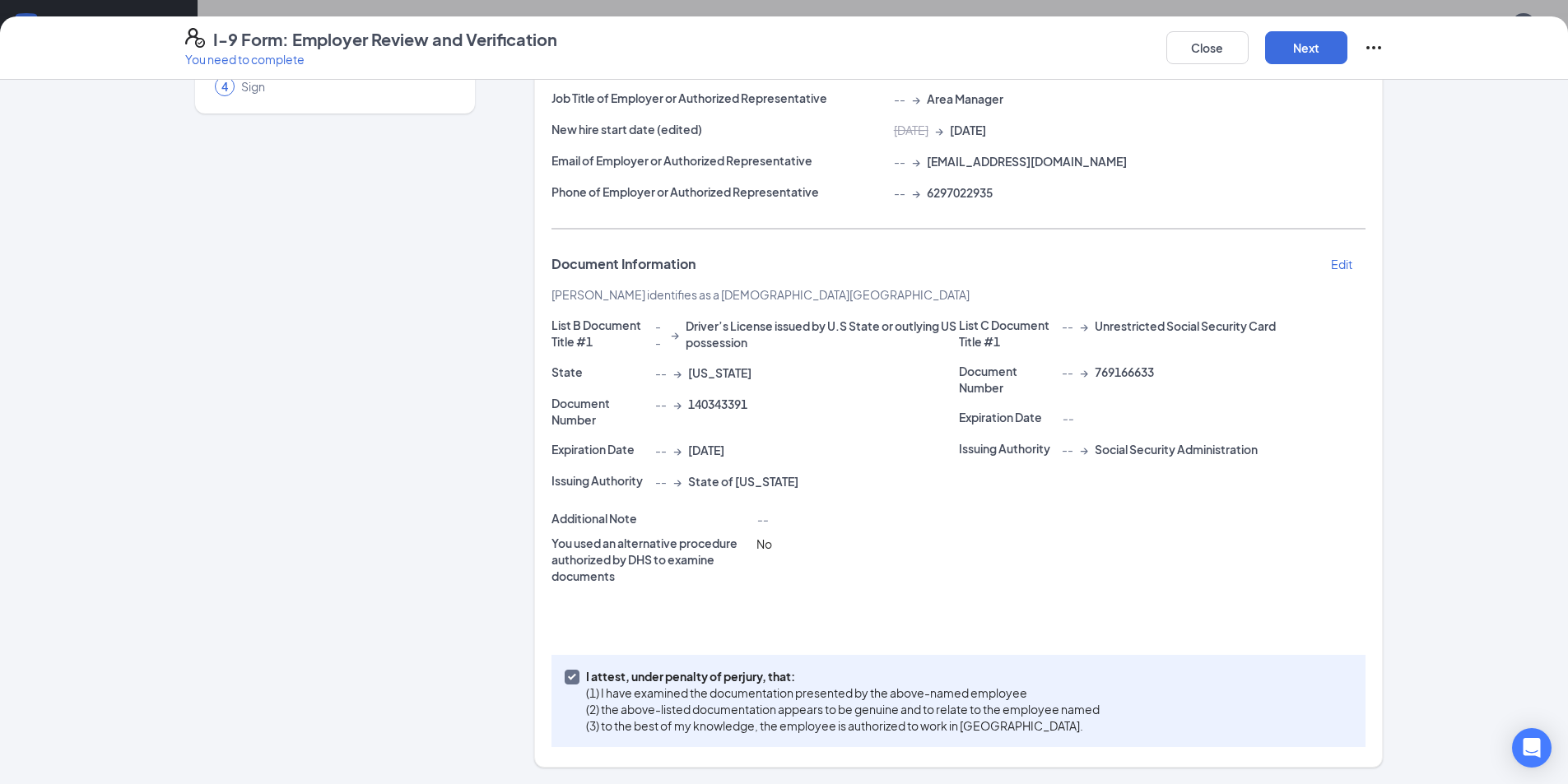
scroll to position [170, 0]
click at [1275, 66] on div "Close Next" at bounding box center [1274, 47] width 217 height 39
click at [1281, 54] on button "Next" at bounding box center [1306, 47] width 82 height 33
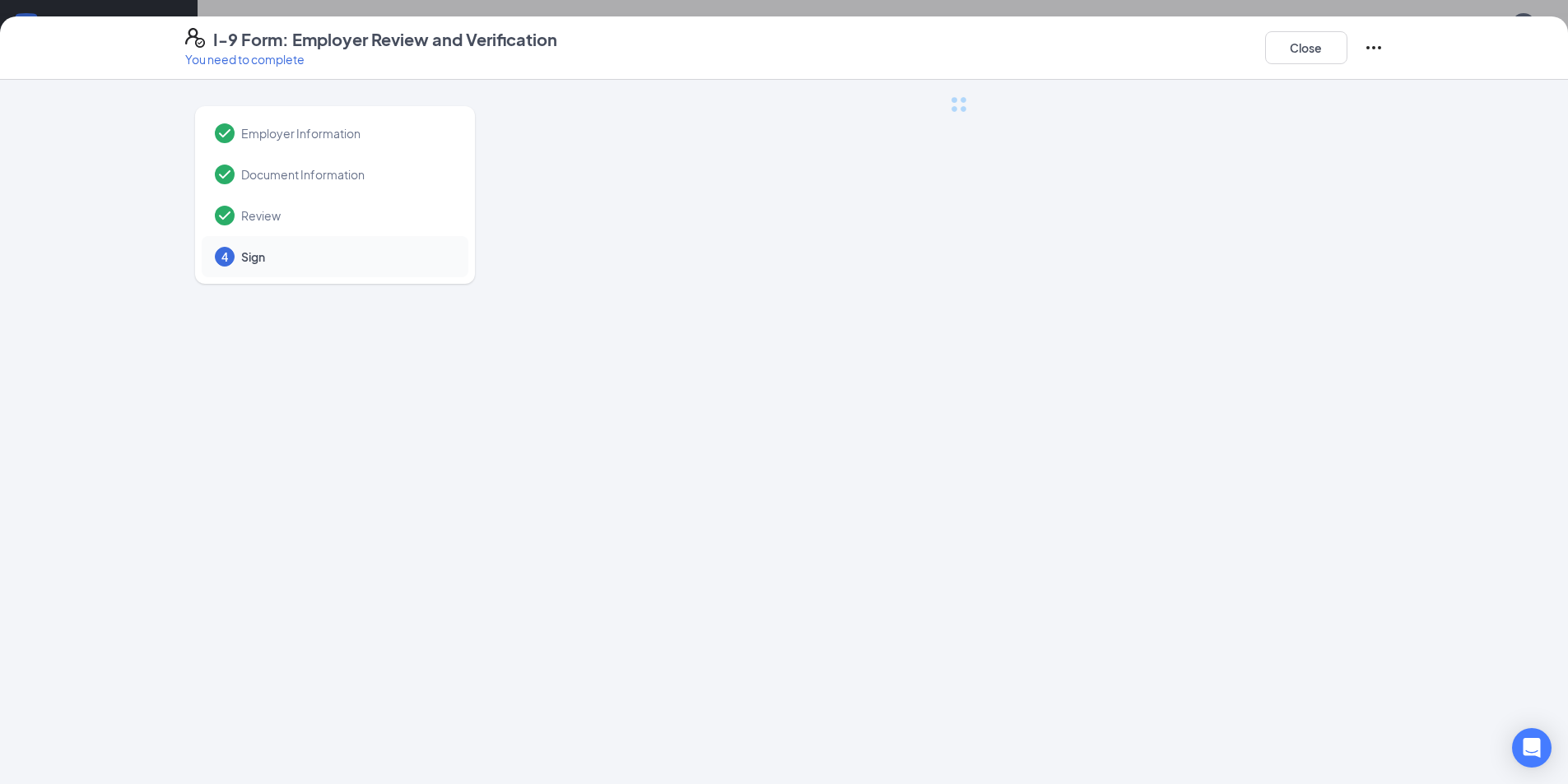
scroll to position [0, 0]
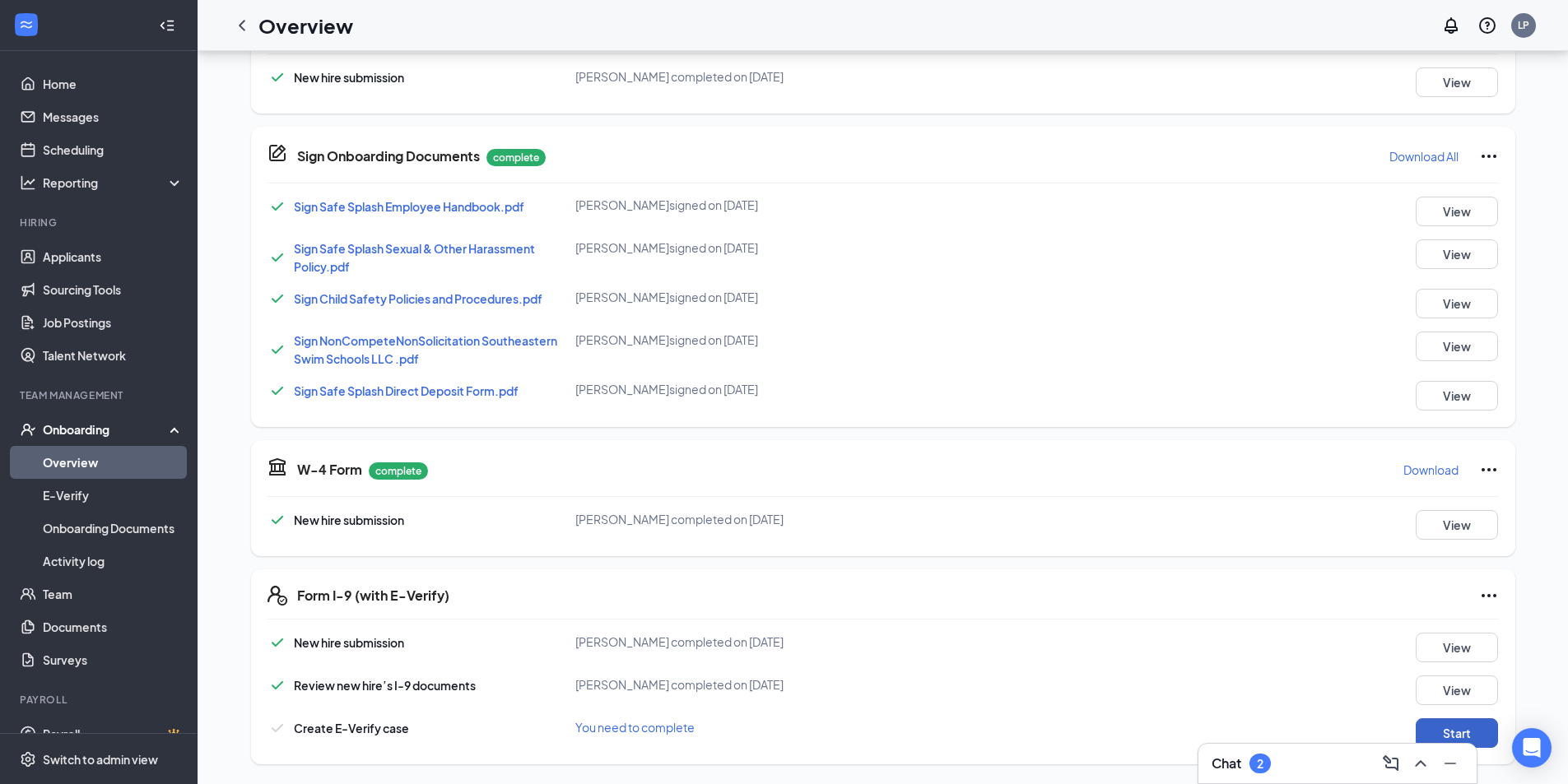
click at [1439, 728] on button "Start" at bounding box center [1457, 733] width 82 height 29
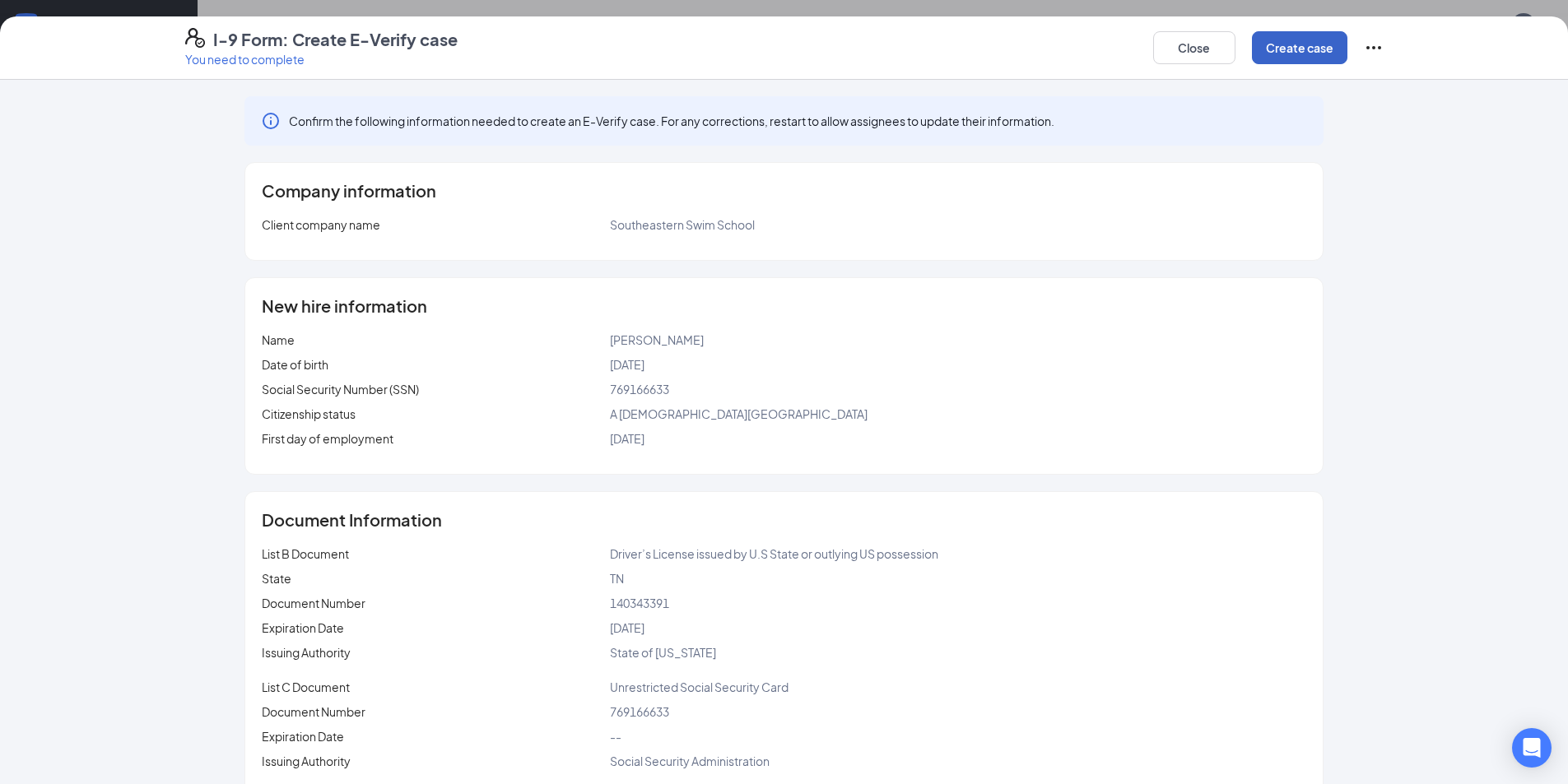
click at [1271, 39] on button "Create case" at bounding box center [1299, 47] width 95 height 33
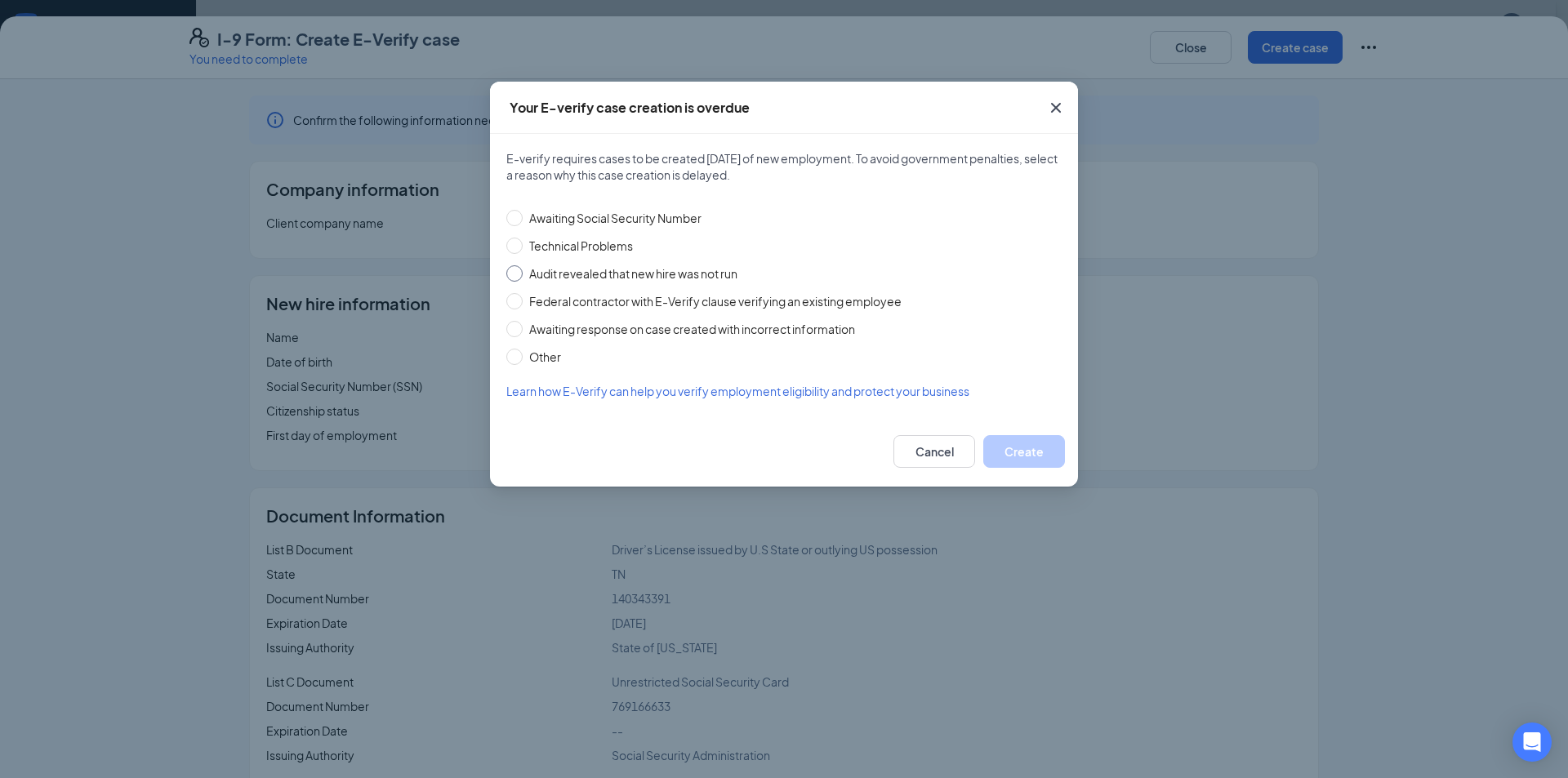
click at [622, 265] on span "Audit revealed that new hire was not run" at bounding box center [633, 273] width 221 height 18
click at [523, 265] on input "Audit revealed that new hire was not run" at bounding box center [514, 273] width 17 height 17
radio input "true"
click at [1011, 448] on button "Create" at bounding box center [1024, 451] width 81 height 32
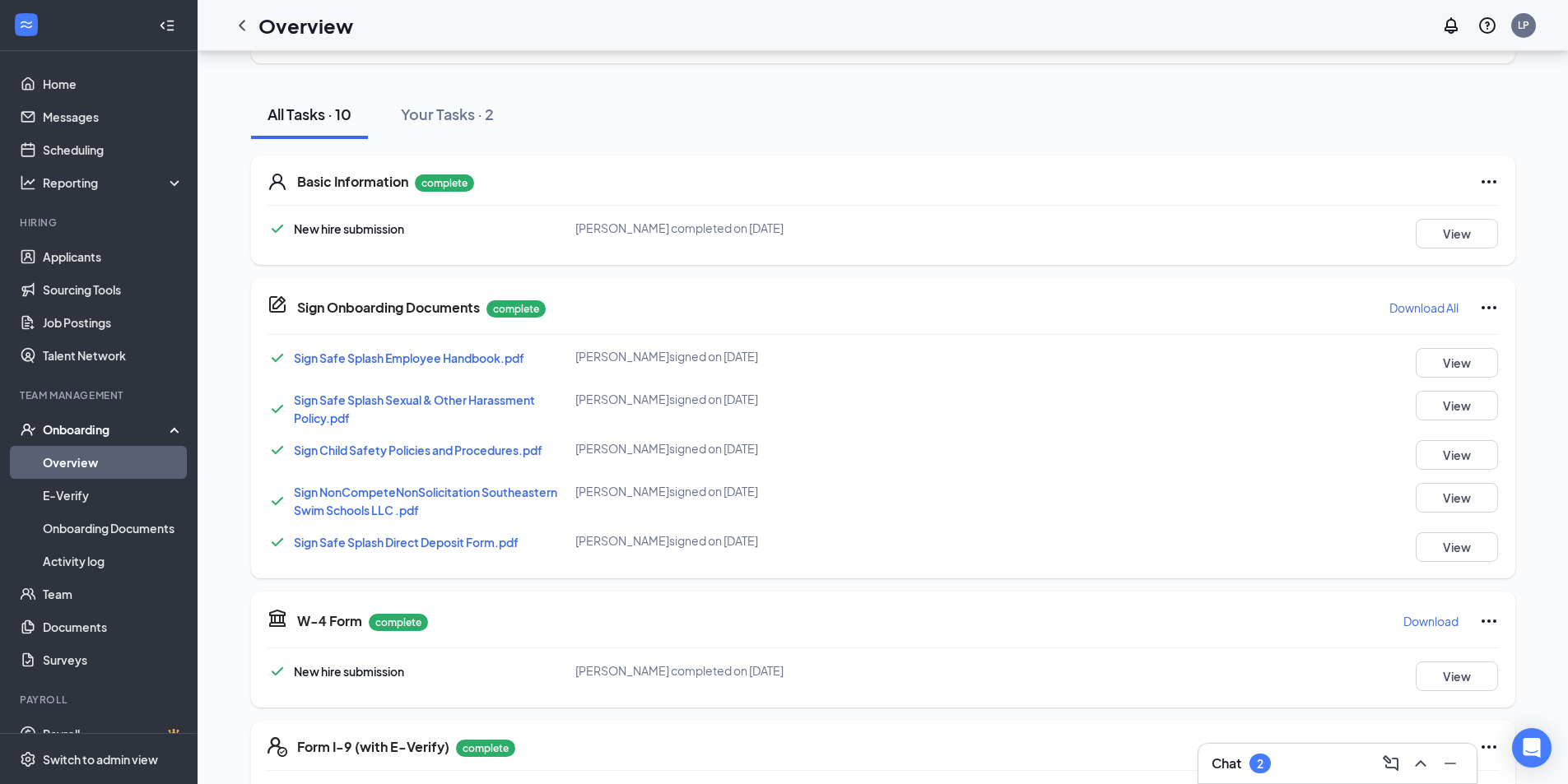
scroll to position [71, 0]
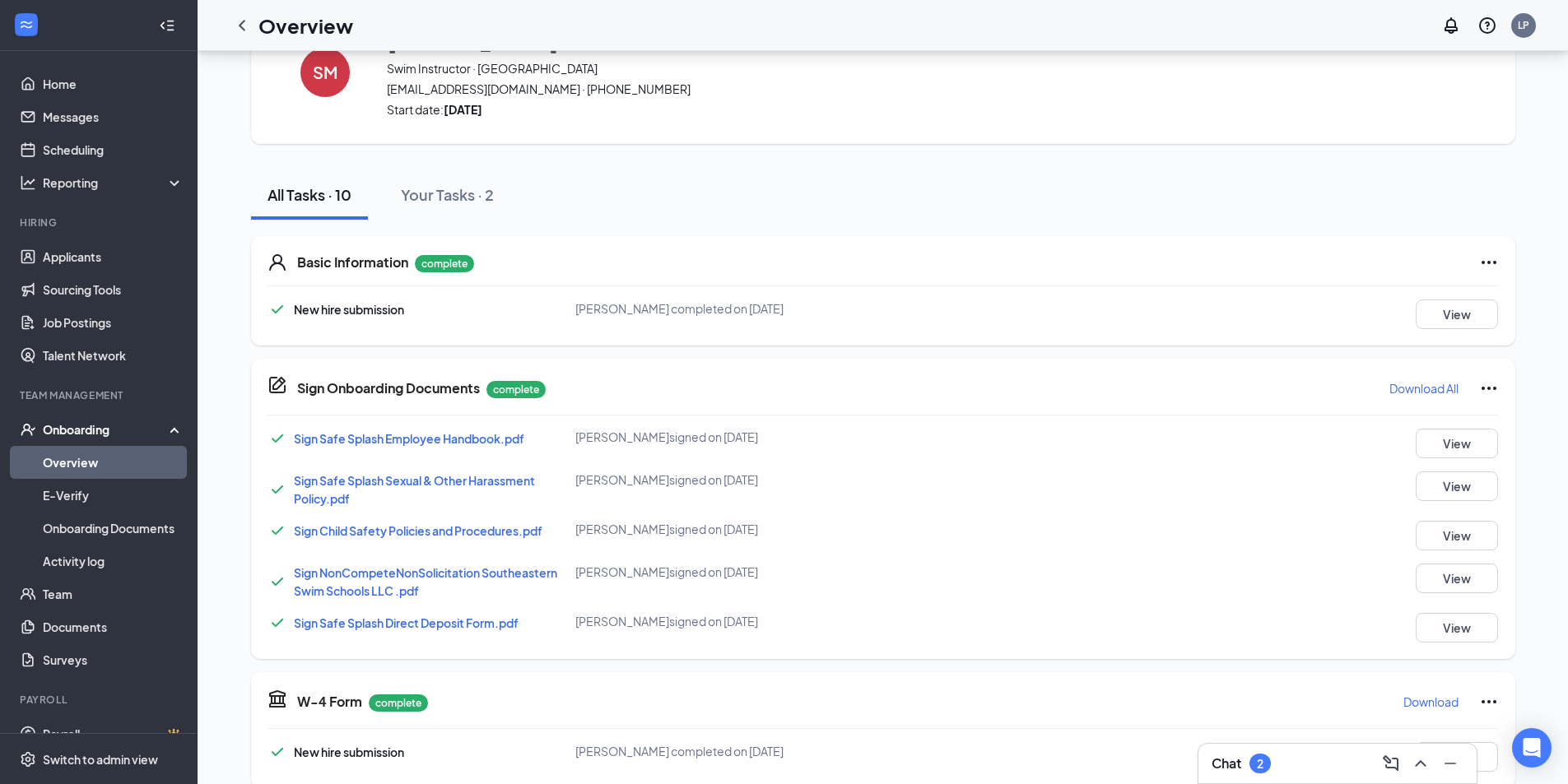
click at [131, 468] on link "Overview" at bounding box center [113, 462] width 141 height 33
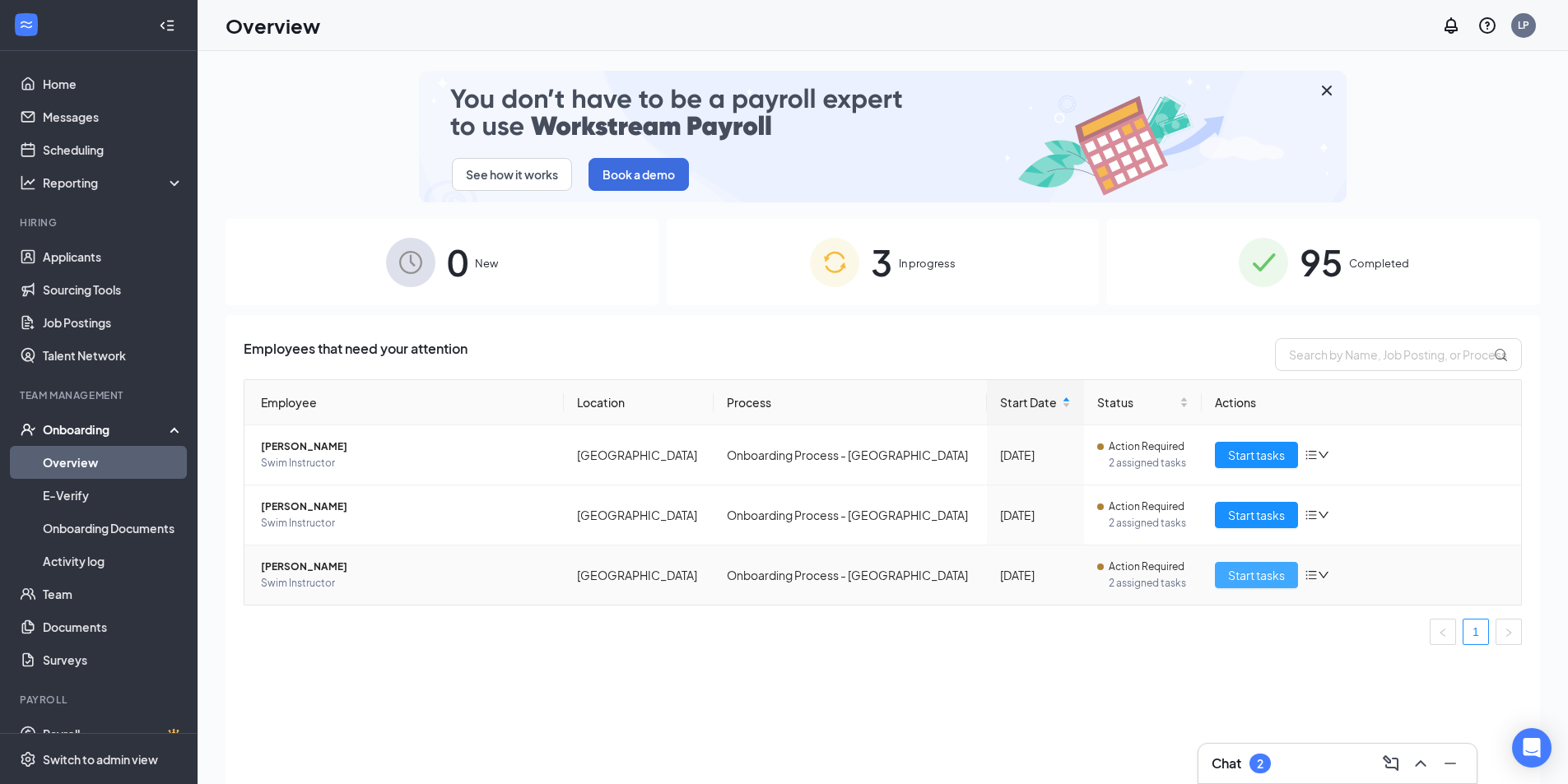
click at [1244, 568] on span "Start tasks" at bounding box center [1256, 575] width 57 height 18
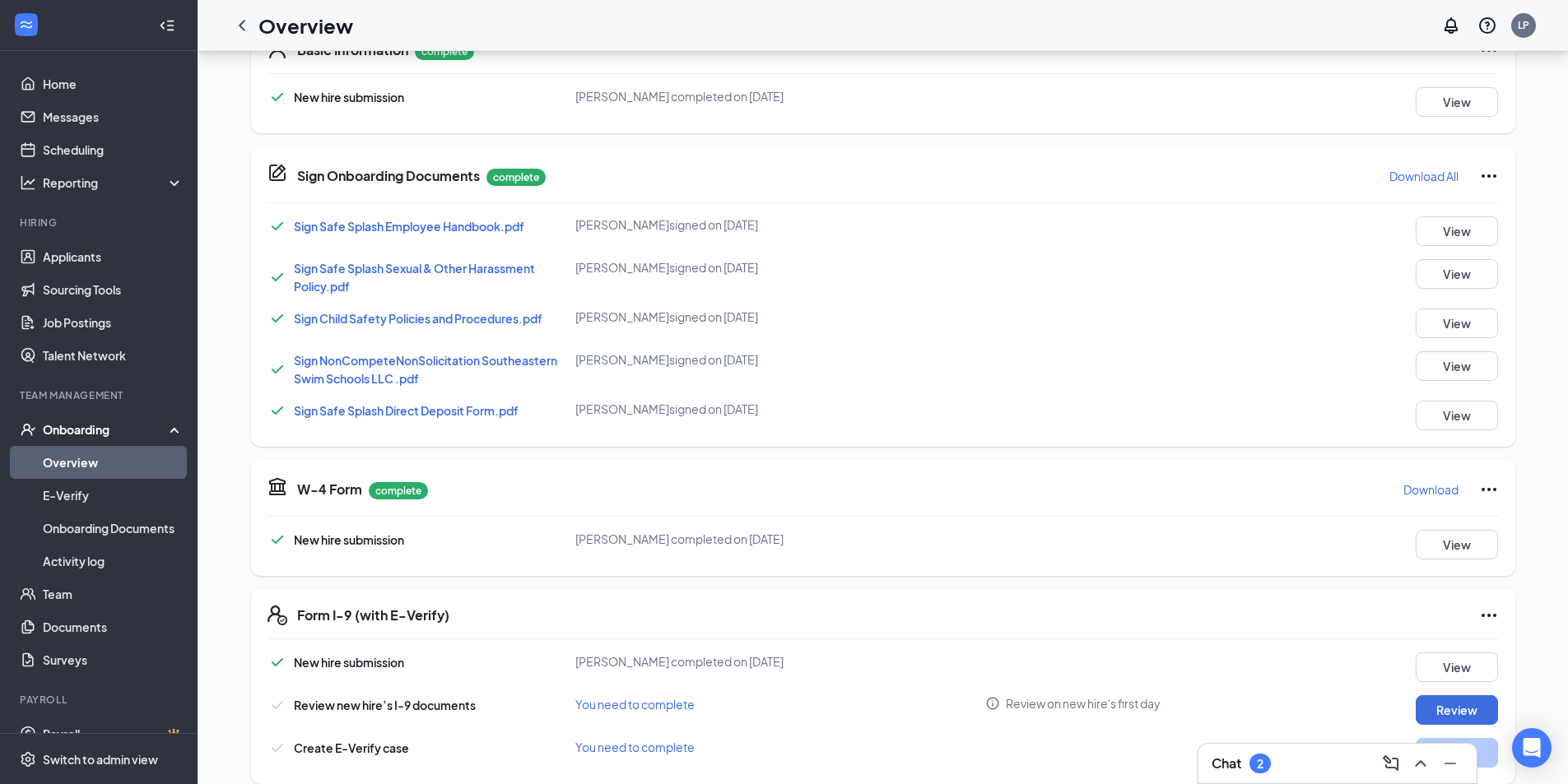
scroll to position [303, 0]
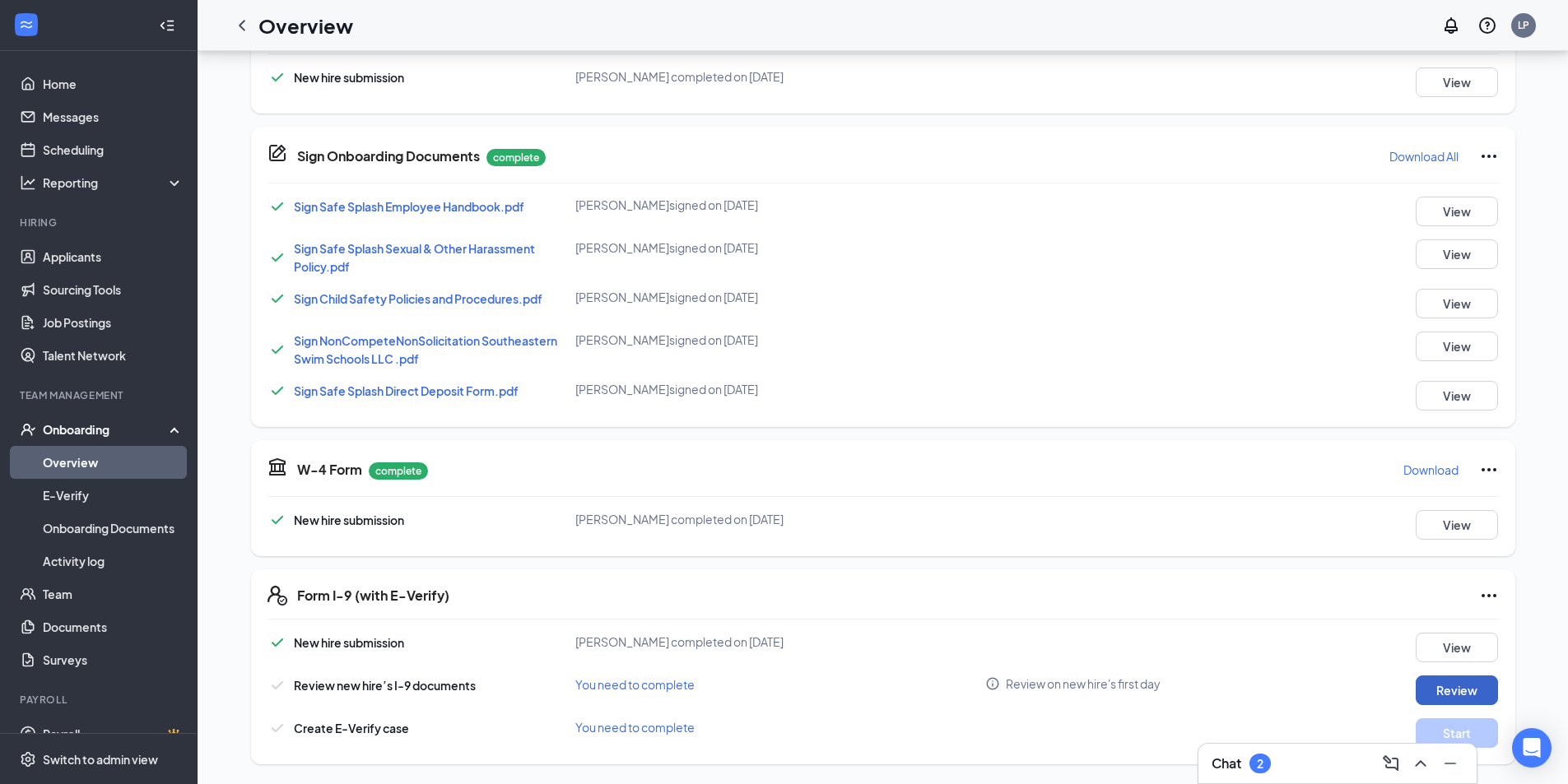
click at [1441, 691] on button "Review" at bounding box center [1457, 690] width 82 height 29
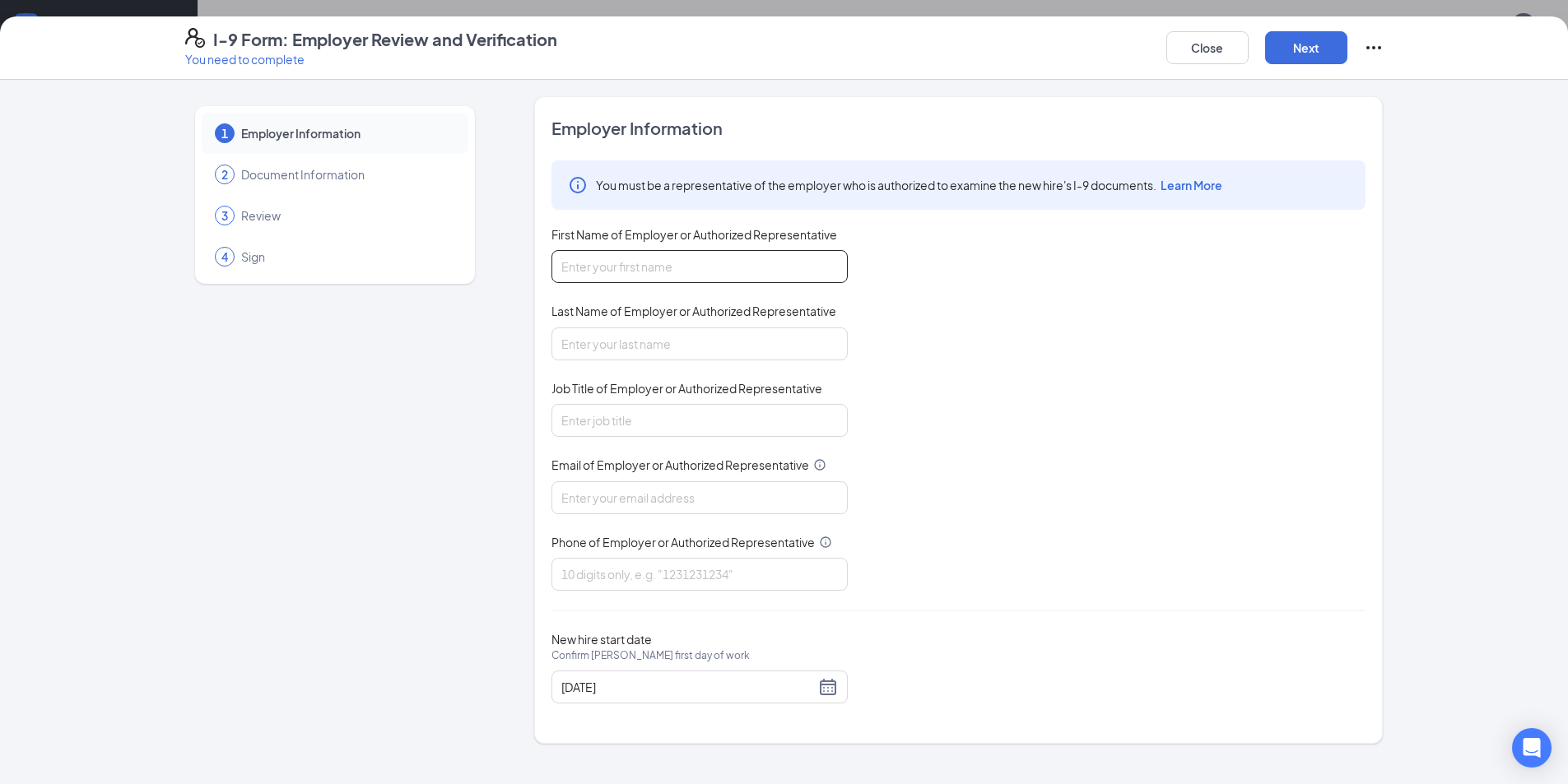
click at [663, 260] on input "First Name of Employer or Authorized Representative" at bounding box center [699, 266] width 297 height 33
type input "Laurel"
type input "[PERSON_NAME]"
type input "Area Manager"
type input "[EMAIL_ADDRESS][DOMAIN_NAME]"
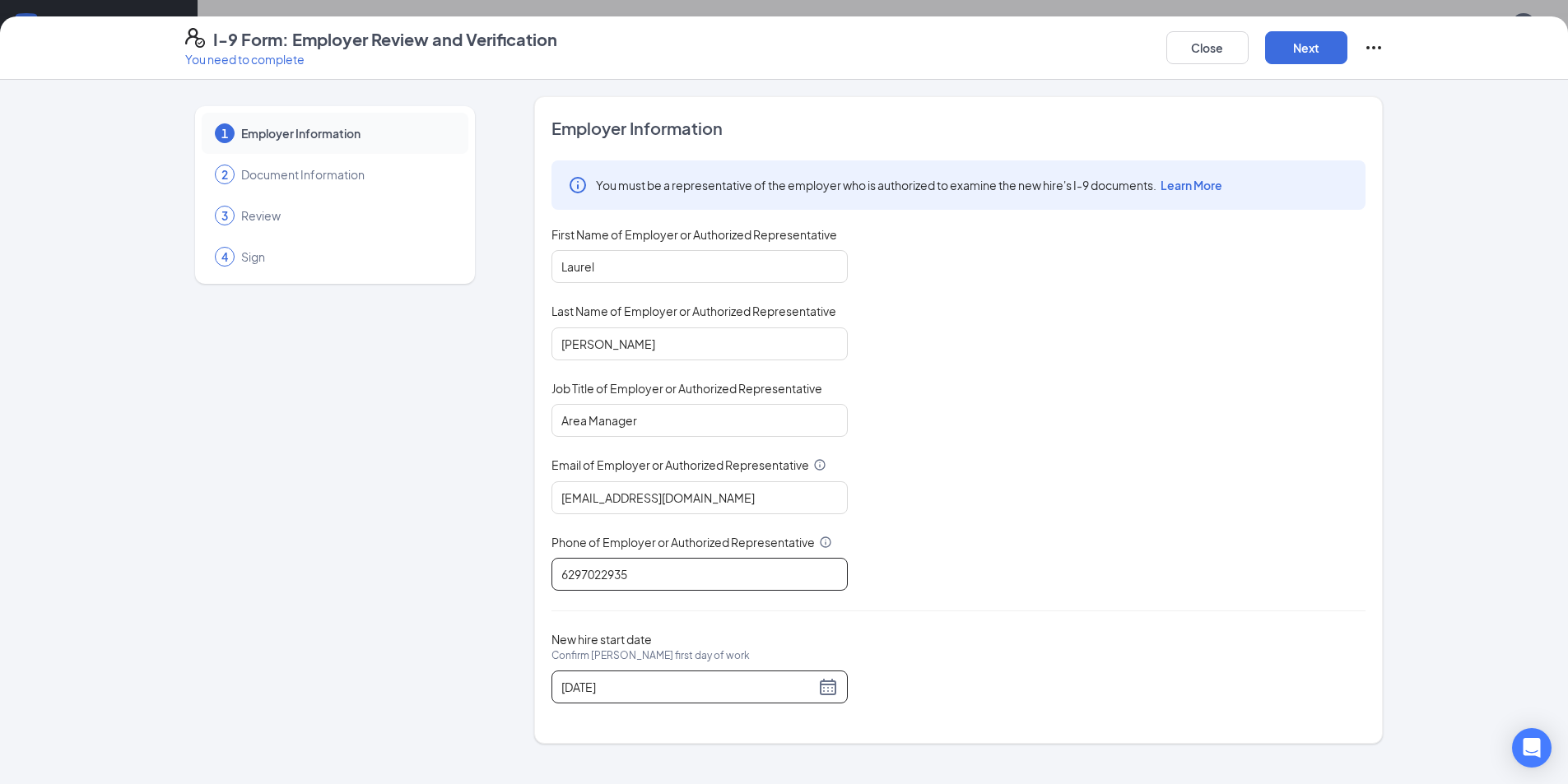
type input "6297022935"
click at [645, 704] on div "Employer Information You must be a representative of the employer who is author…" at bounding box center [958, 420] width 814 height 606
click at [655, 690] on input "[DATE]" at bounding box center [688, 688] width 254 height 18
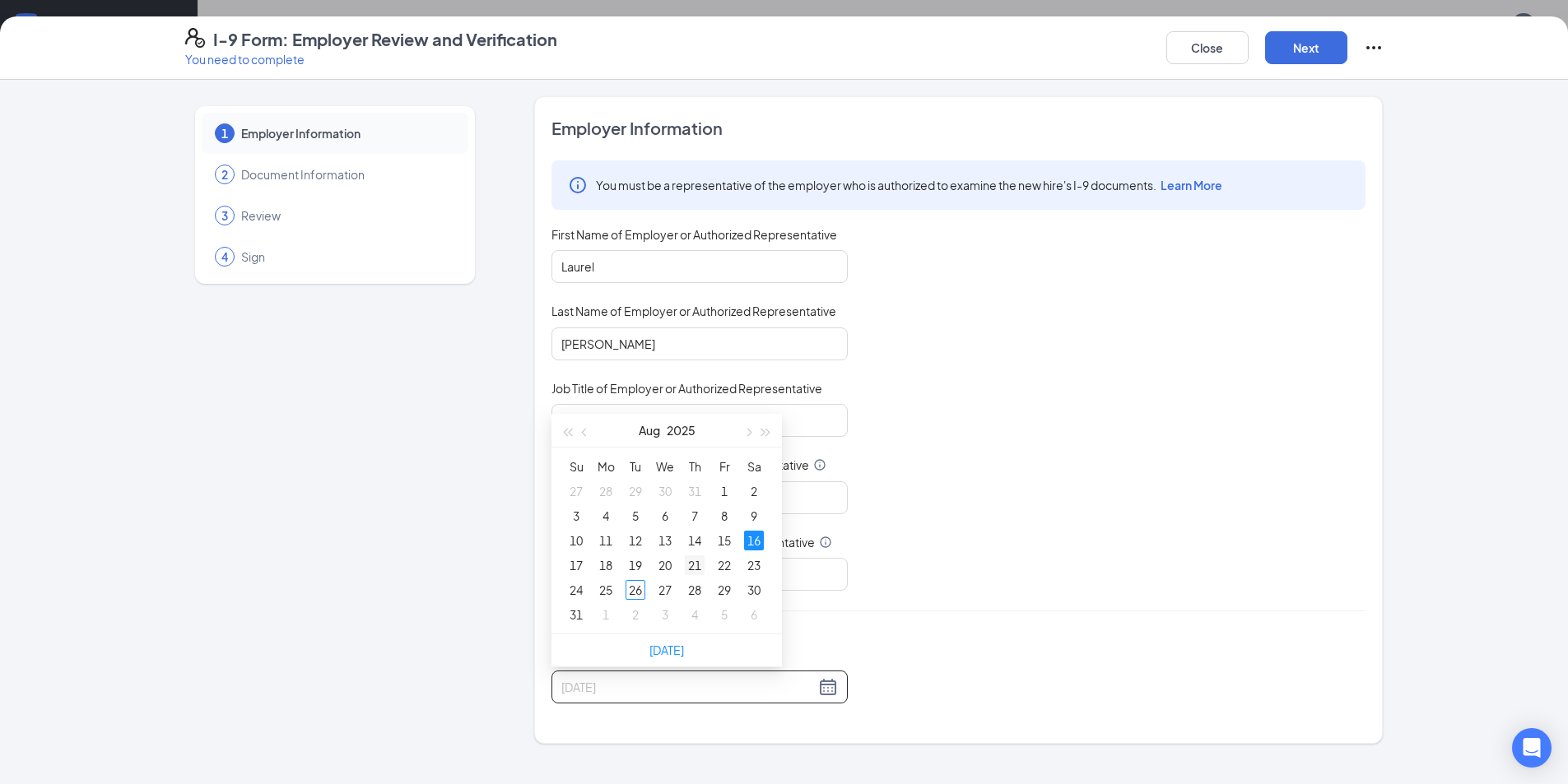
type input "[DATE]"
click at [699, 569] on div "21" at bounding box center [694, 565] width 20 height 20
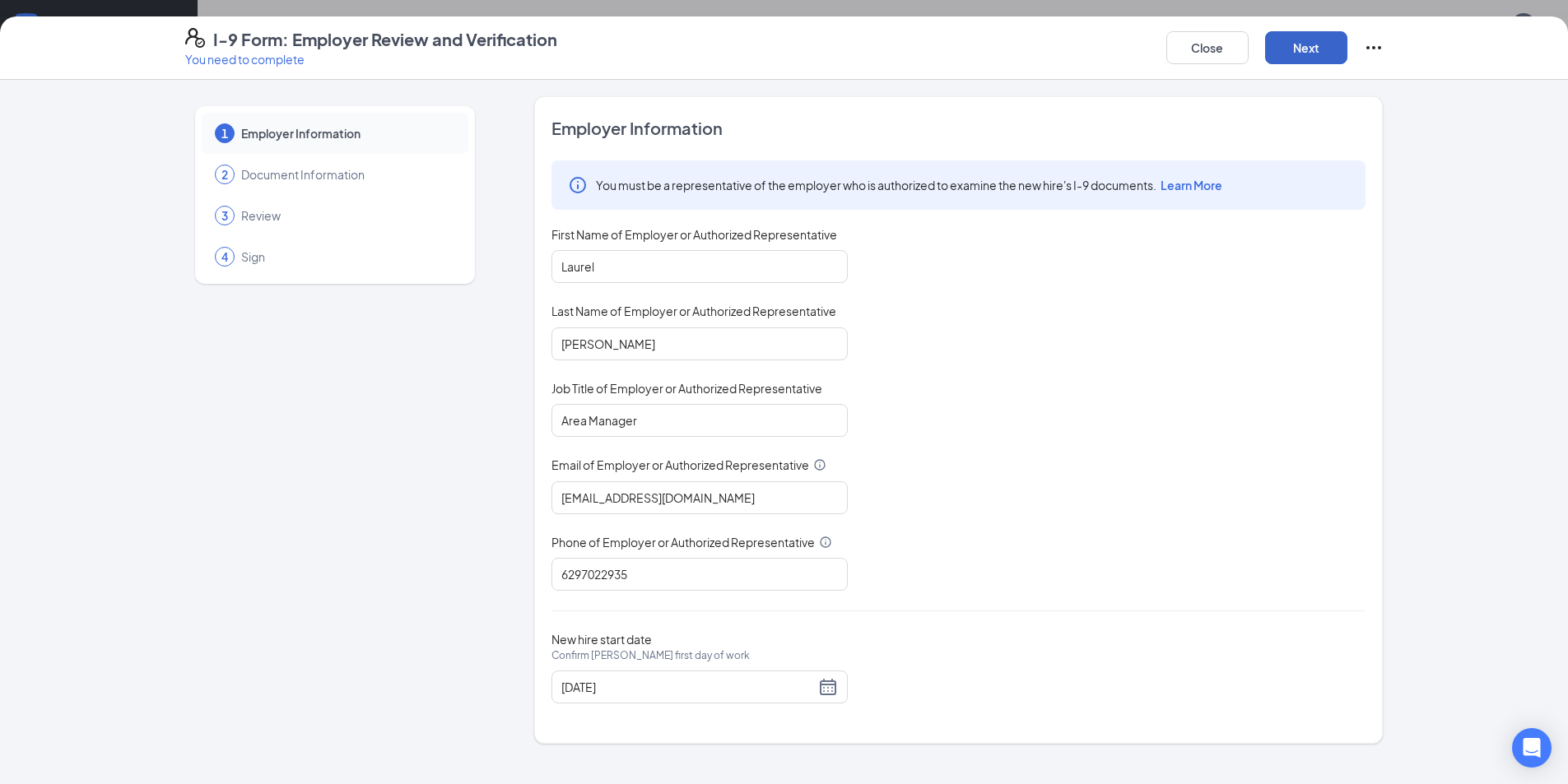
click at [1280, 59] on button "Next" at bounding box center [1306, 47] width 82 height 33
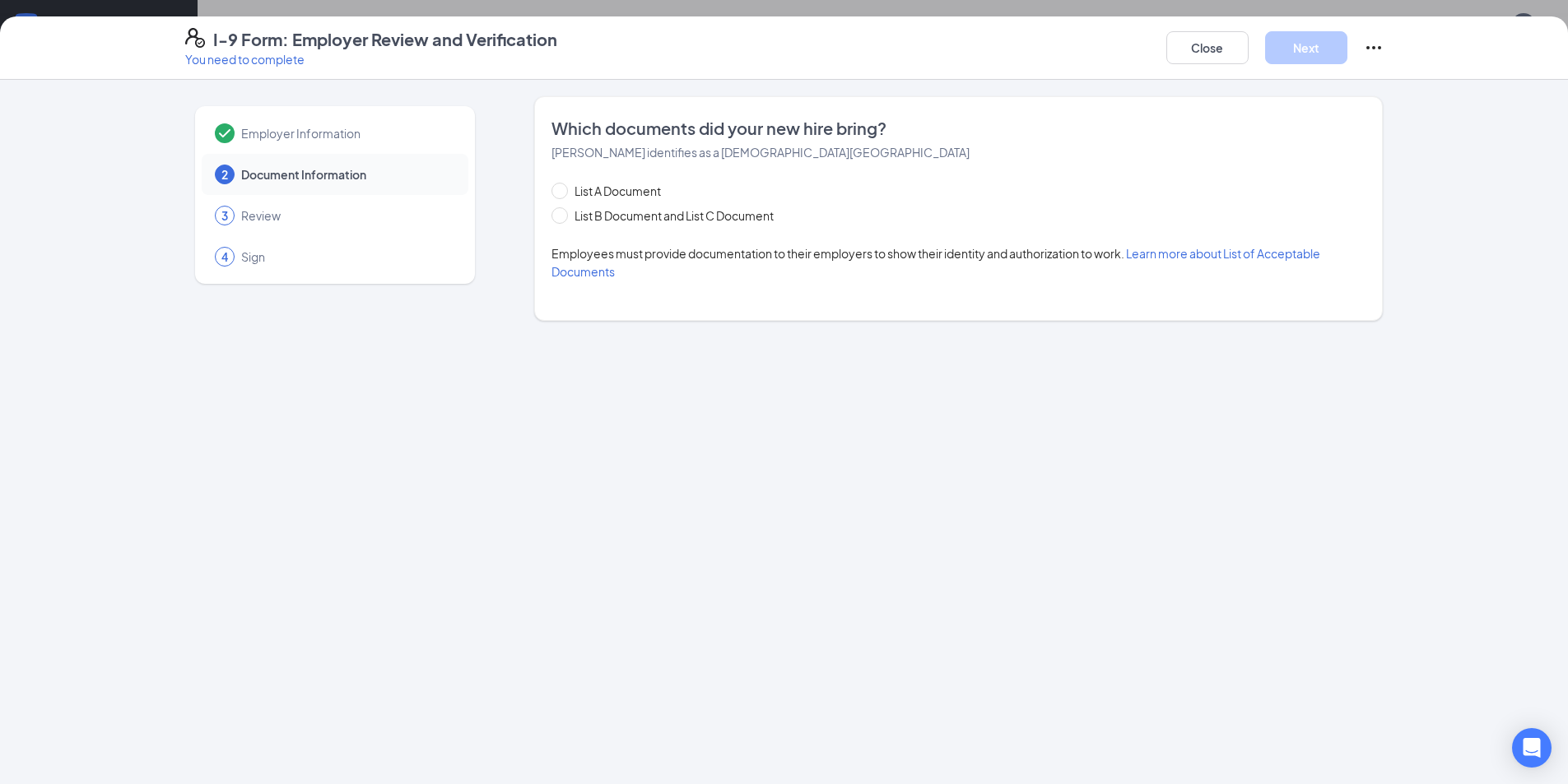
click at [652, 178] on div "Which documents did your new hire bring? [PERSON_NAME] identifies as a [DEMOGRA…" at bounding box center [958, 209] width 814 height 183
click at [648, 180] on div "Which documents did your new hire bring? [PERSON_NAME] identifies as a [DEMOGRA…" at bounding box center [958, 209] width 814 height 183
click at [648, 188] on span "List A Document" at bounding box center [617, 191] width 100 height 18
click at [563, 188] on input "List A Document" at bounding box center [557, 188] width 12 height 12
radio input "true"
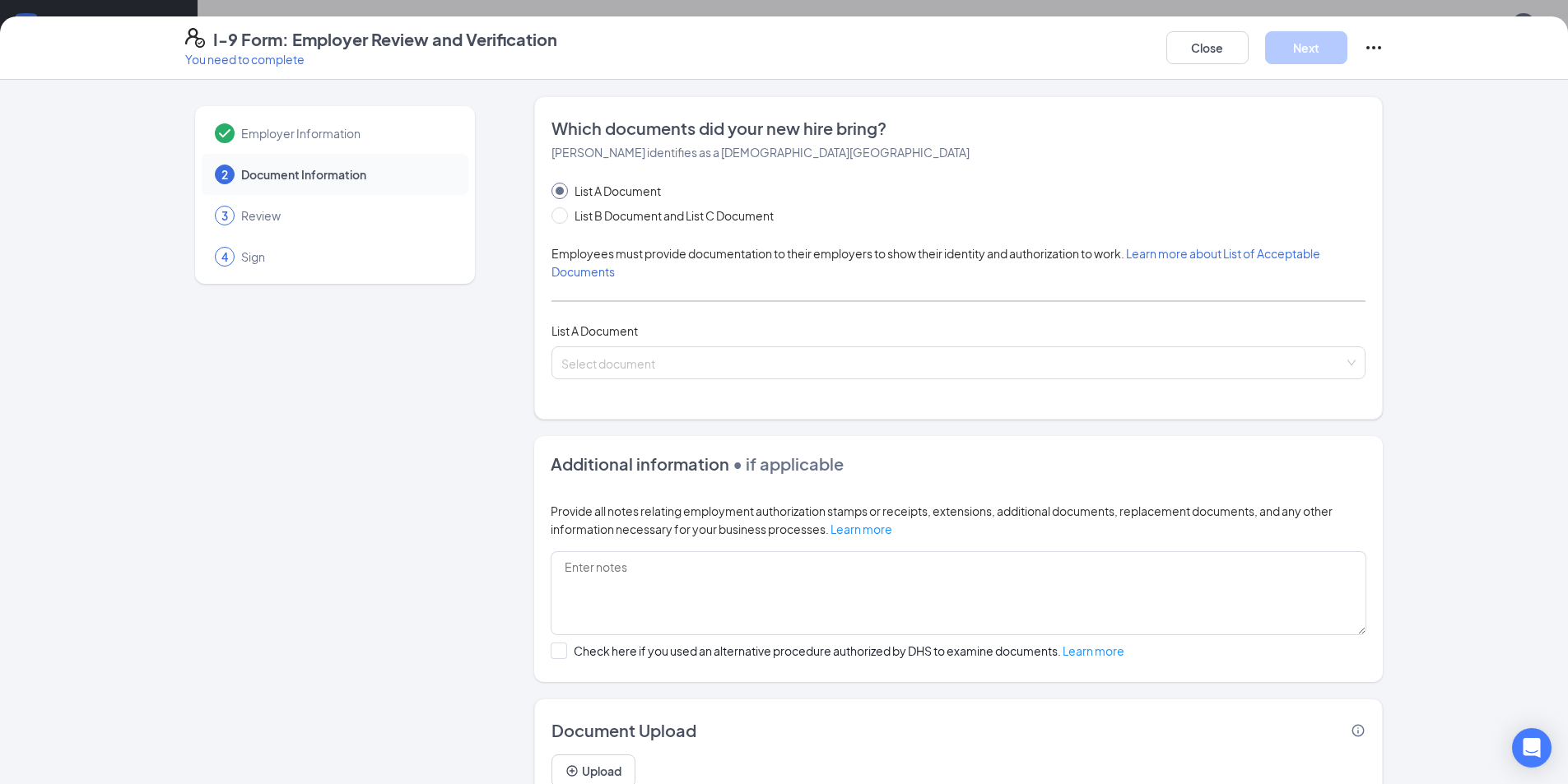
click at [668, 343] on div "List A Document List B Document and List C Document Employees must provide docu…" at bounding box center [958, 281] width 814 height 198
click at [668, 351] on input "search" at bounding box center [952, 359] width 782 height 24
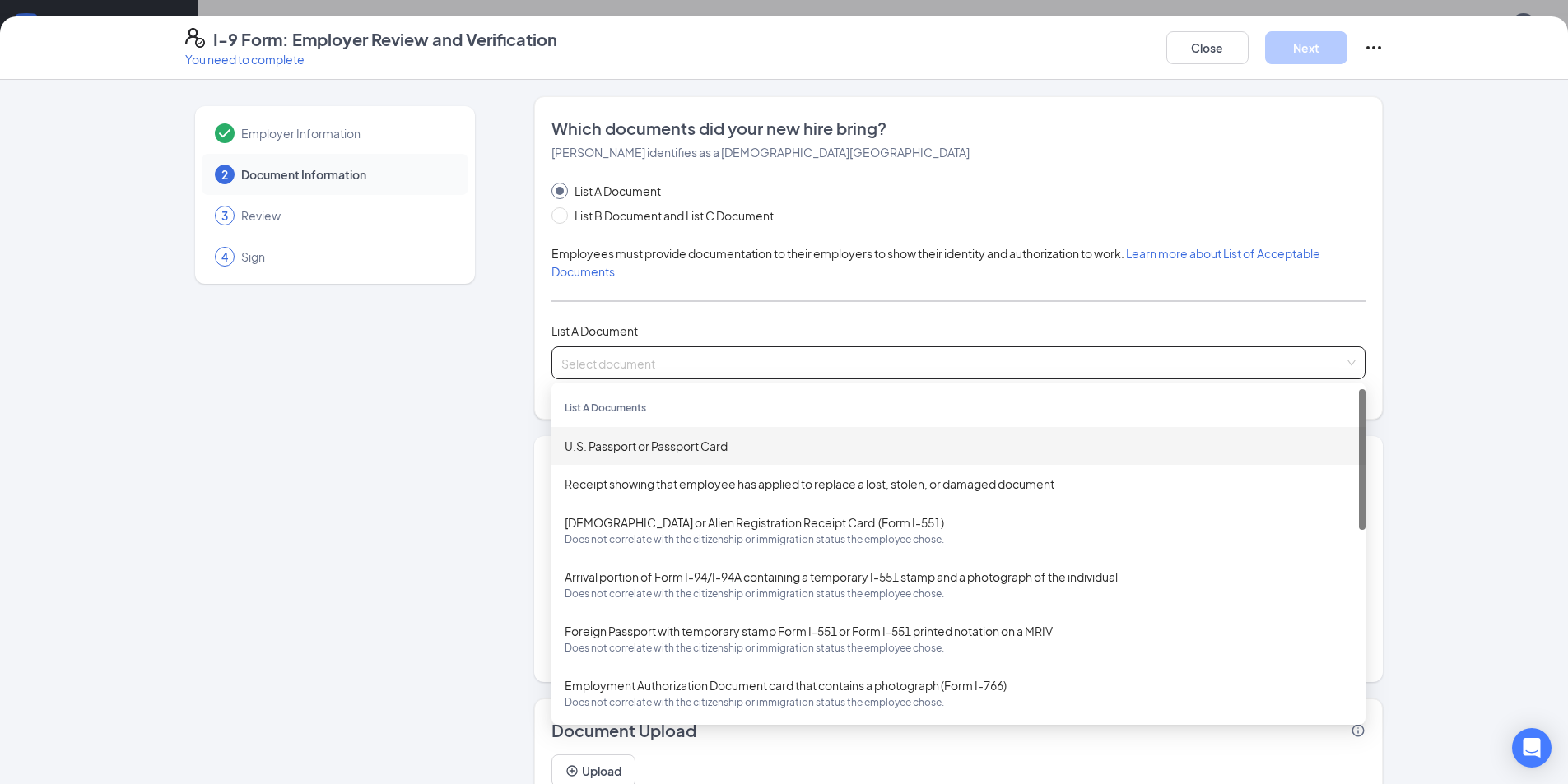
click at [657, 446] on div "U.S. Passport or Passport Card" at bounding box center [958, 446] width 787 height 18
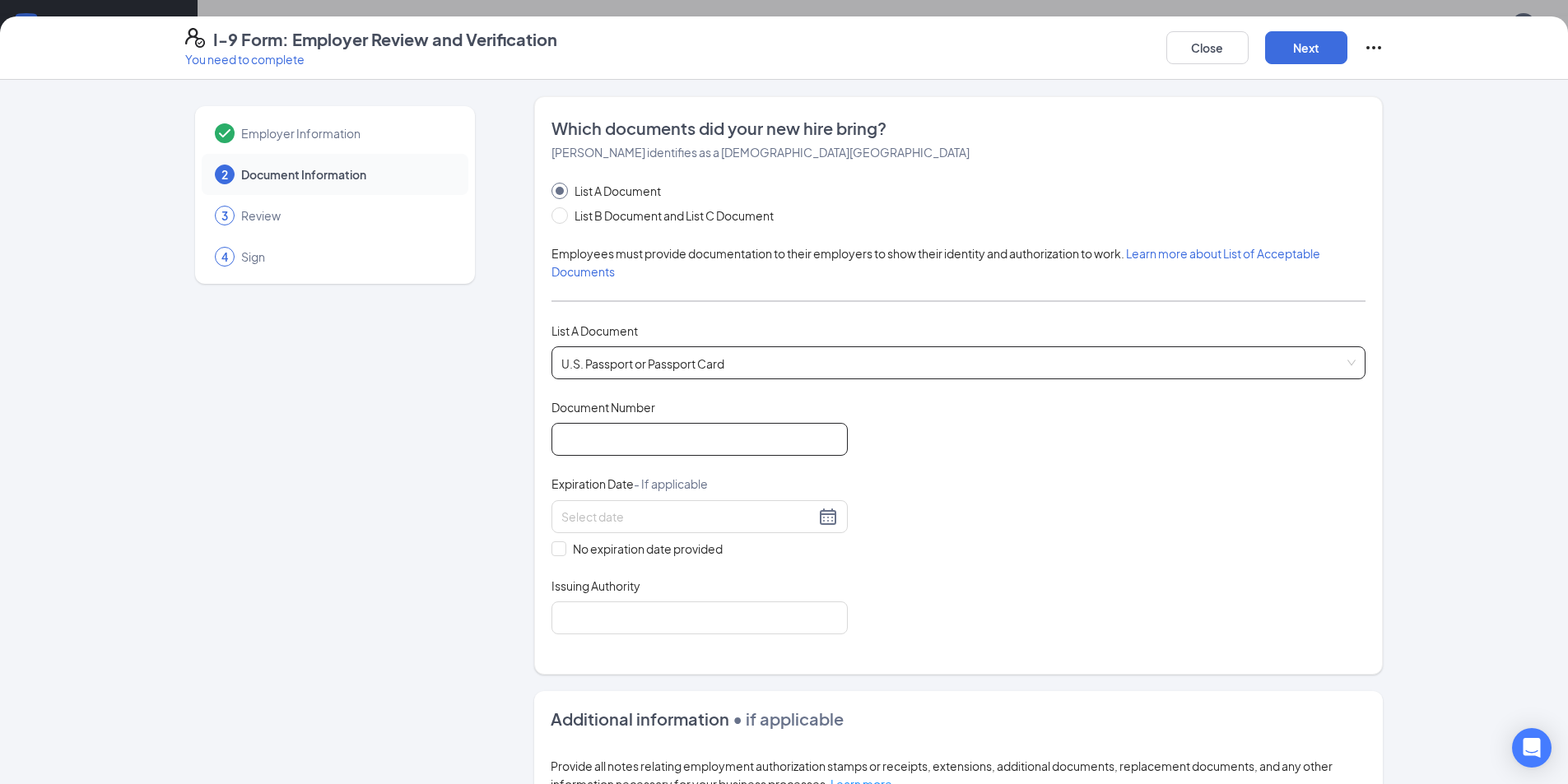
click at [668, 434] on input "Document Number" at bounding box center [699, 439] width 297 height 33
type input "A51359683"
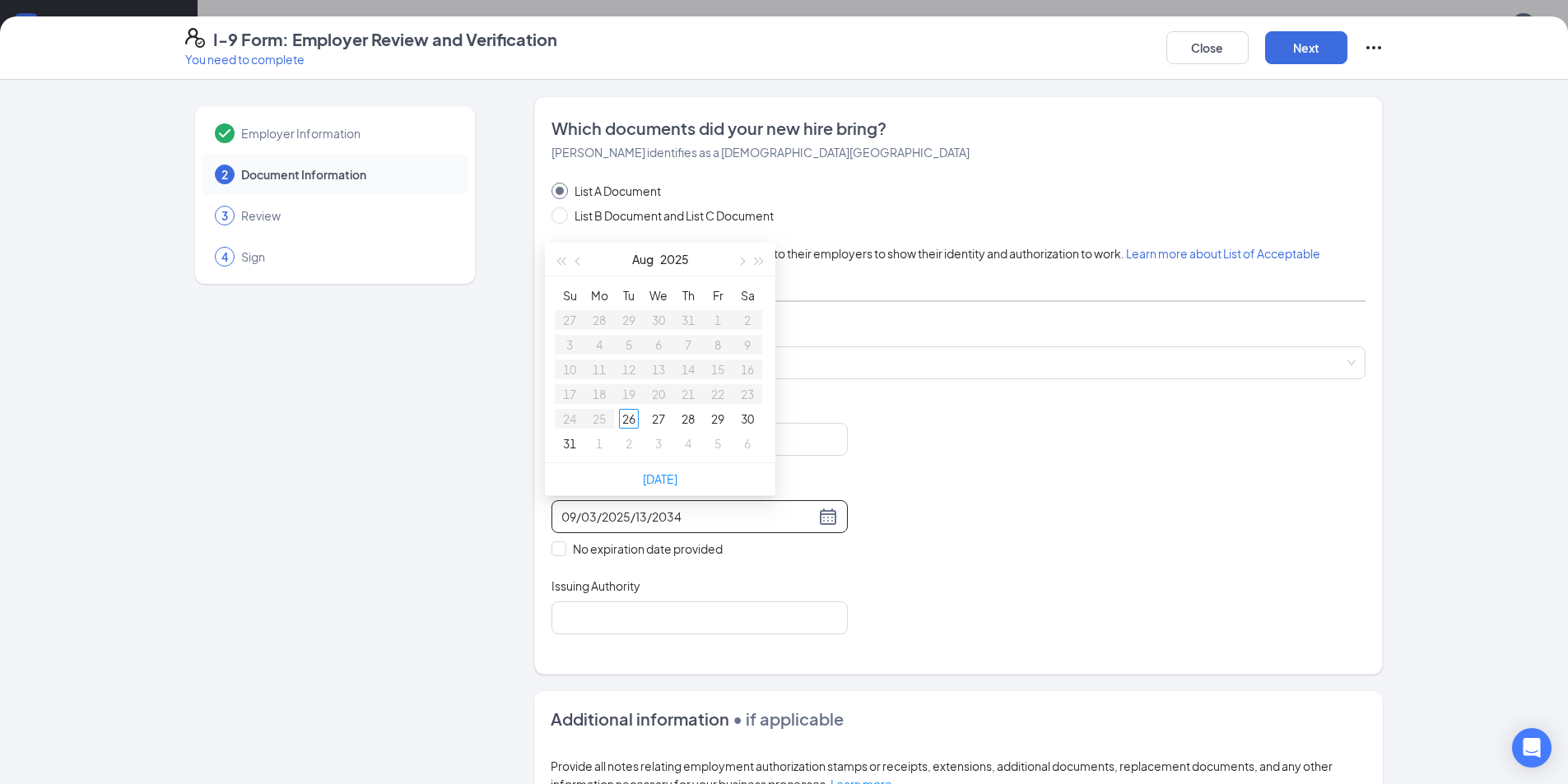
drag, startPoint x: 627, startPoint y: 518, endPoint x: 512, endPoint y: 515, distance: 115.0
click at [514, 515] on div "Employer Information 2 Document Information 3 Review 4 Sign Which documents did…" at bounding box center [784, 606] width 1199 height 1019
click at [606, 372] on div "13" at bounding box center [600, 369] width 20 height 20
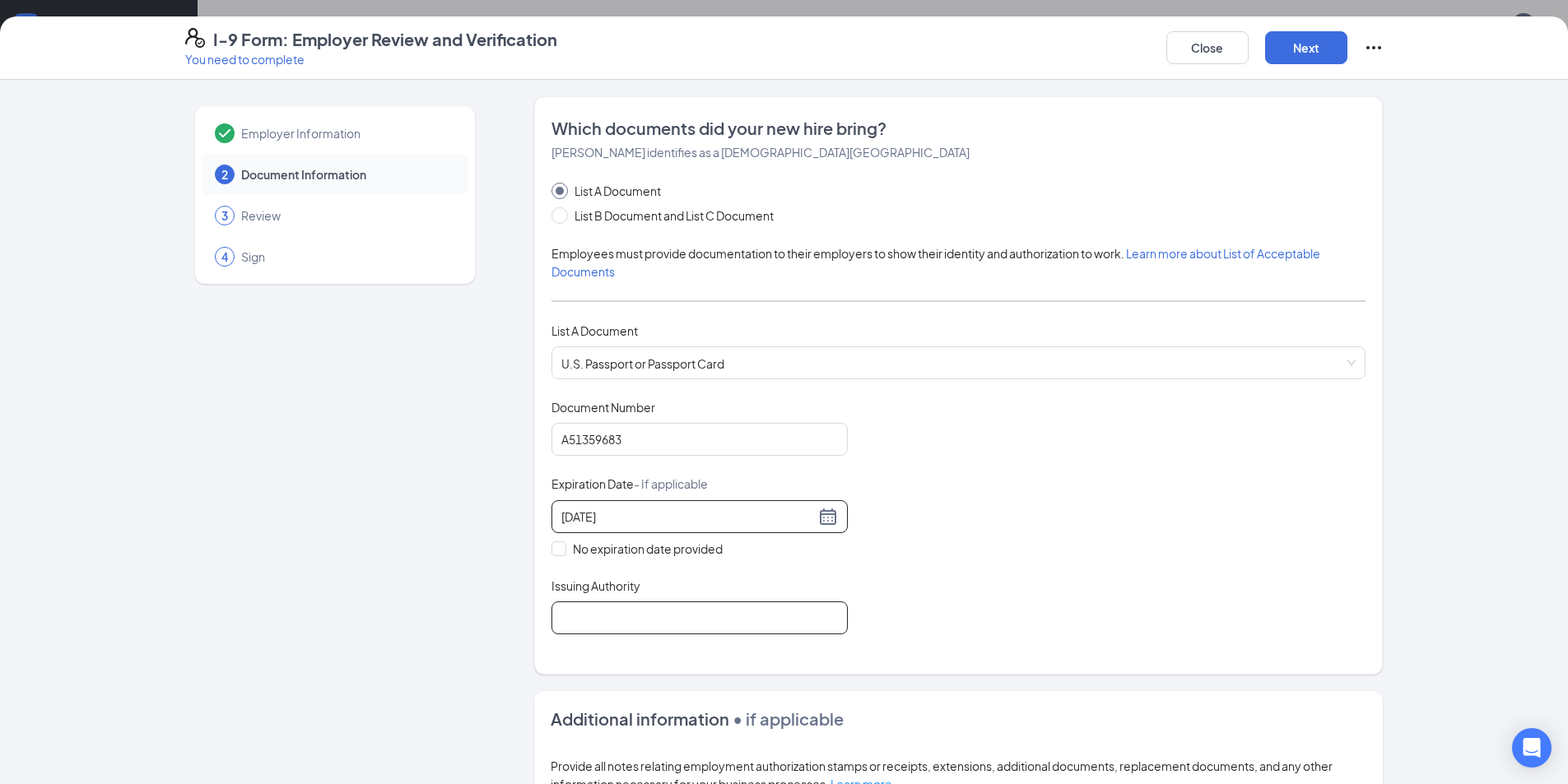
type input "[DATE]"
click at [631, 630] on input "Issuing Authority" at bounding box center [699, 617] width 297 height 33
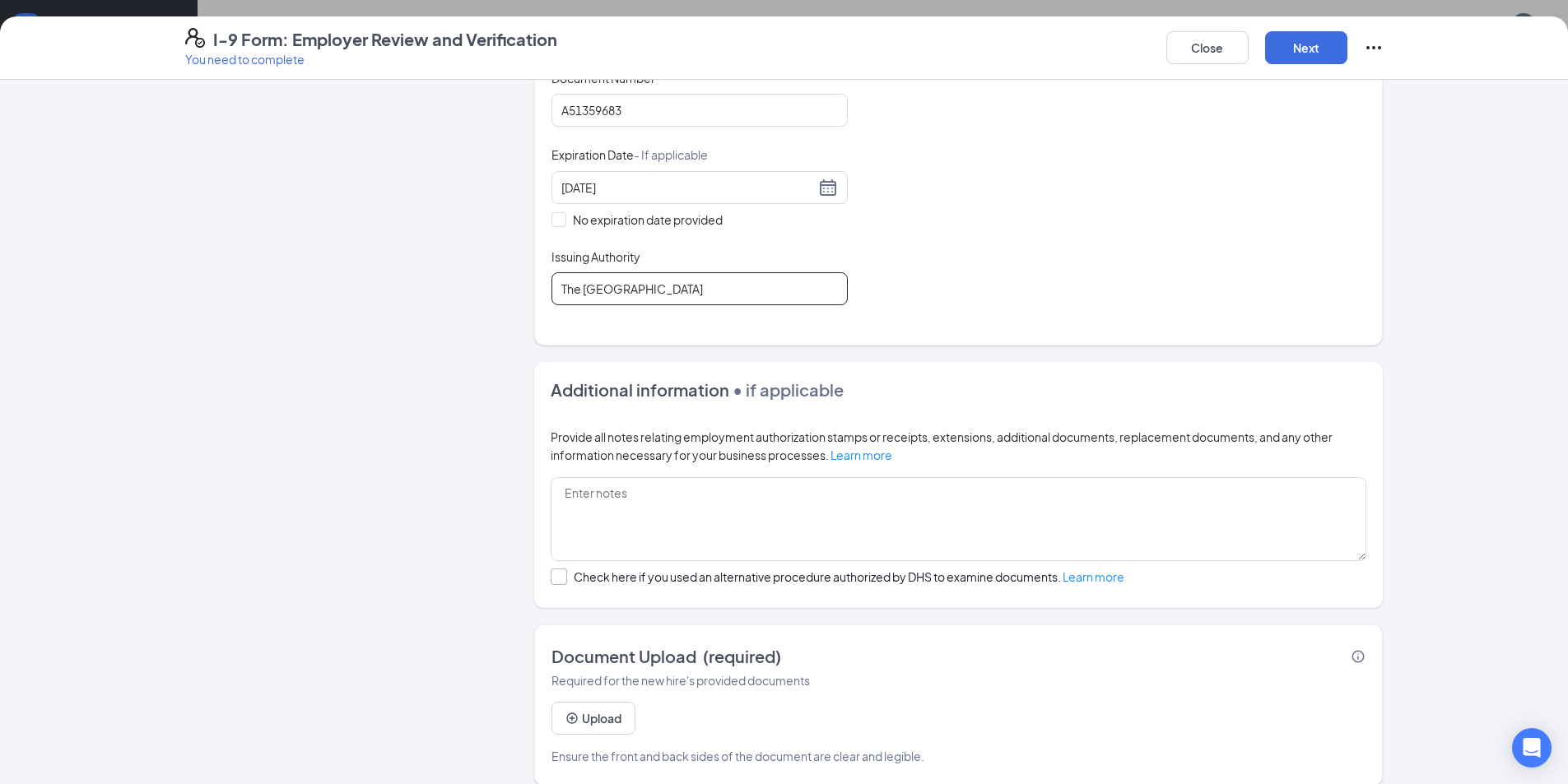
scroll to position [348, 0]
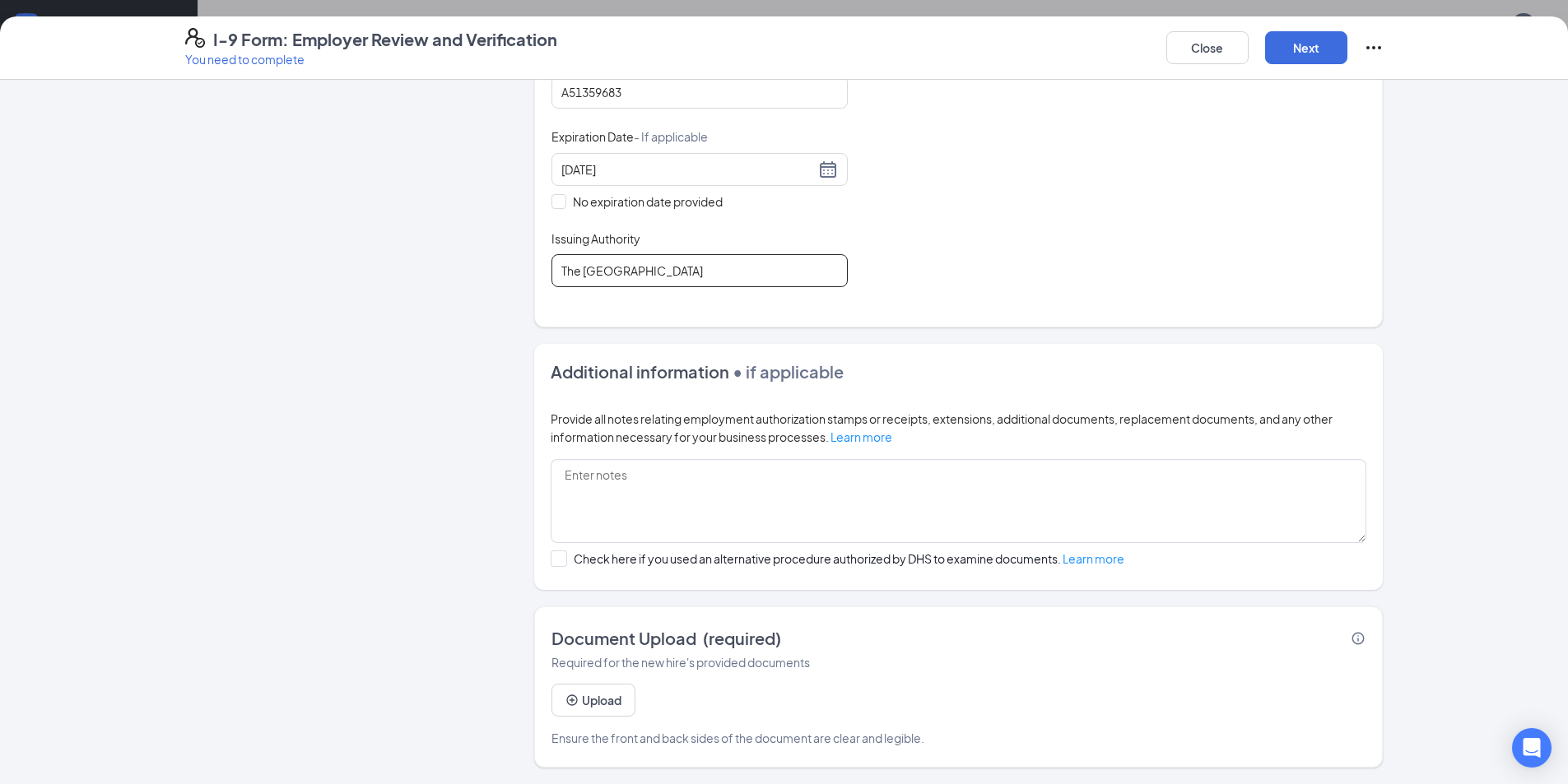
type input "The [GEOGRAPHIC_DATA]"
click at [606, 690] on button "Upload" at bounding box center [593, 700] width 84 height 33
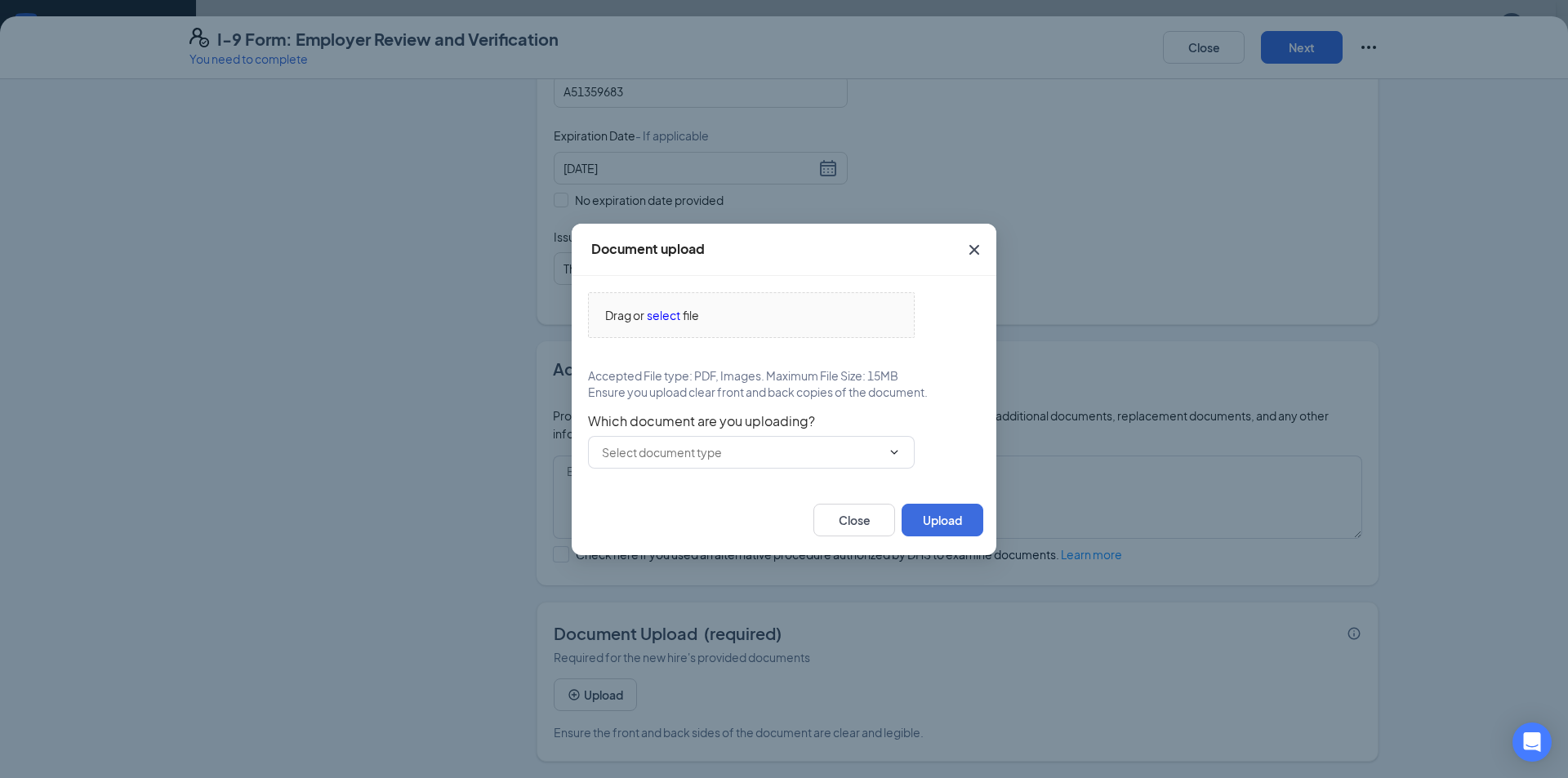
click at [692, 475] on div "Drag or select file Accepted File type: PDF, Images. Maximum File Size: 15MB En…" at bounding box center [784, 381] width 425 height 209
click at [693, 459] on input "text" at bounding box center [741, 453] width 279 height 18
click at [674, 315] on span "select" at bounding box center [663, 315] width 33 height 18
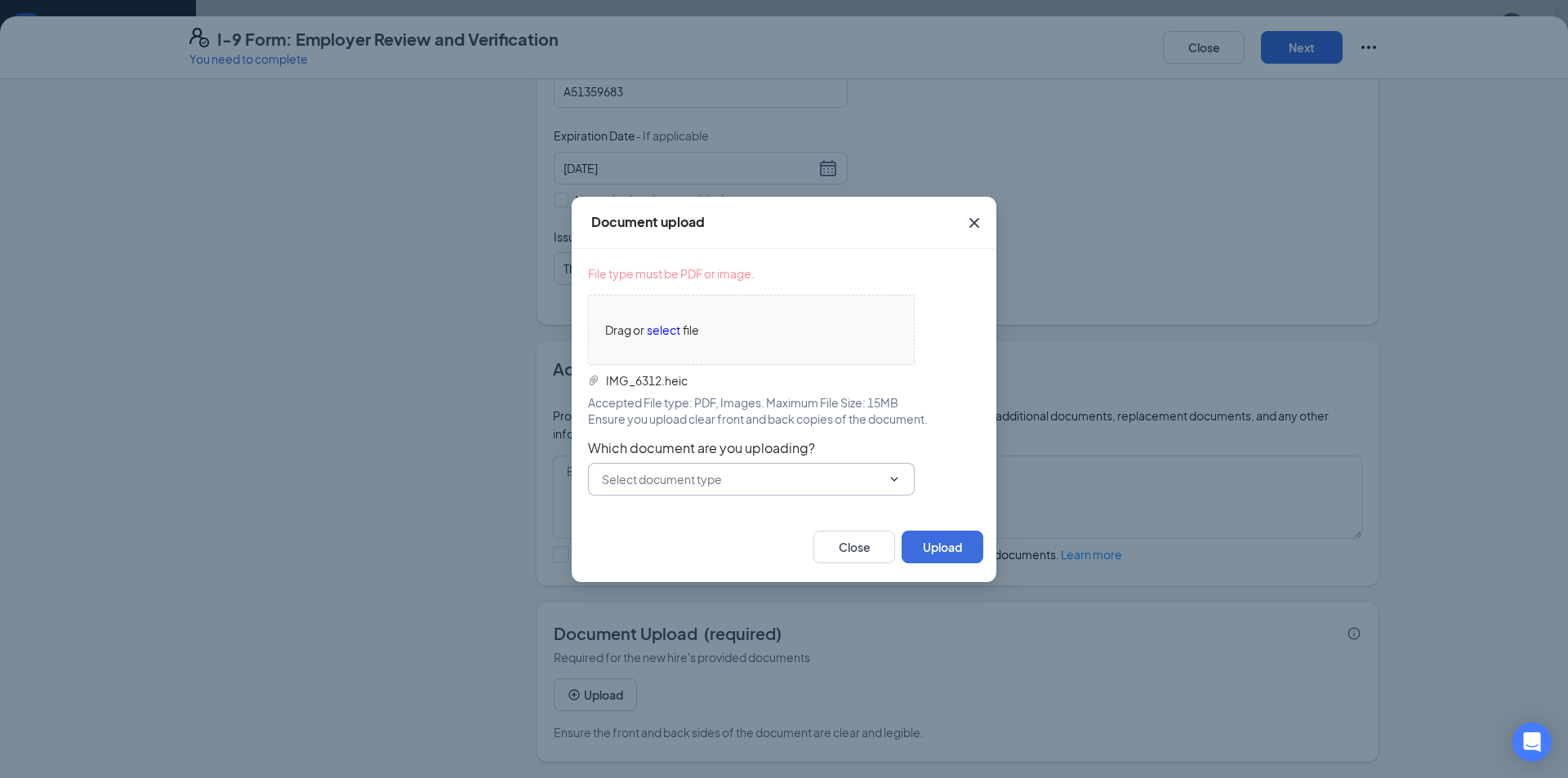
click at [679, 467] on span at bounding box center [750, 479] width 327 height 32
click at [973, 216] on icon "Cross" at bounding box center [974, 223] width 20 height 20
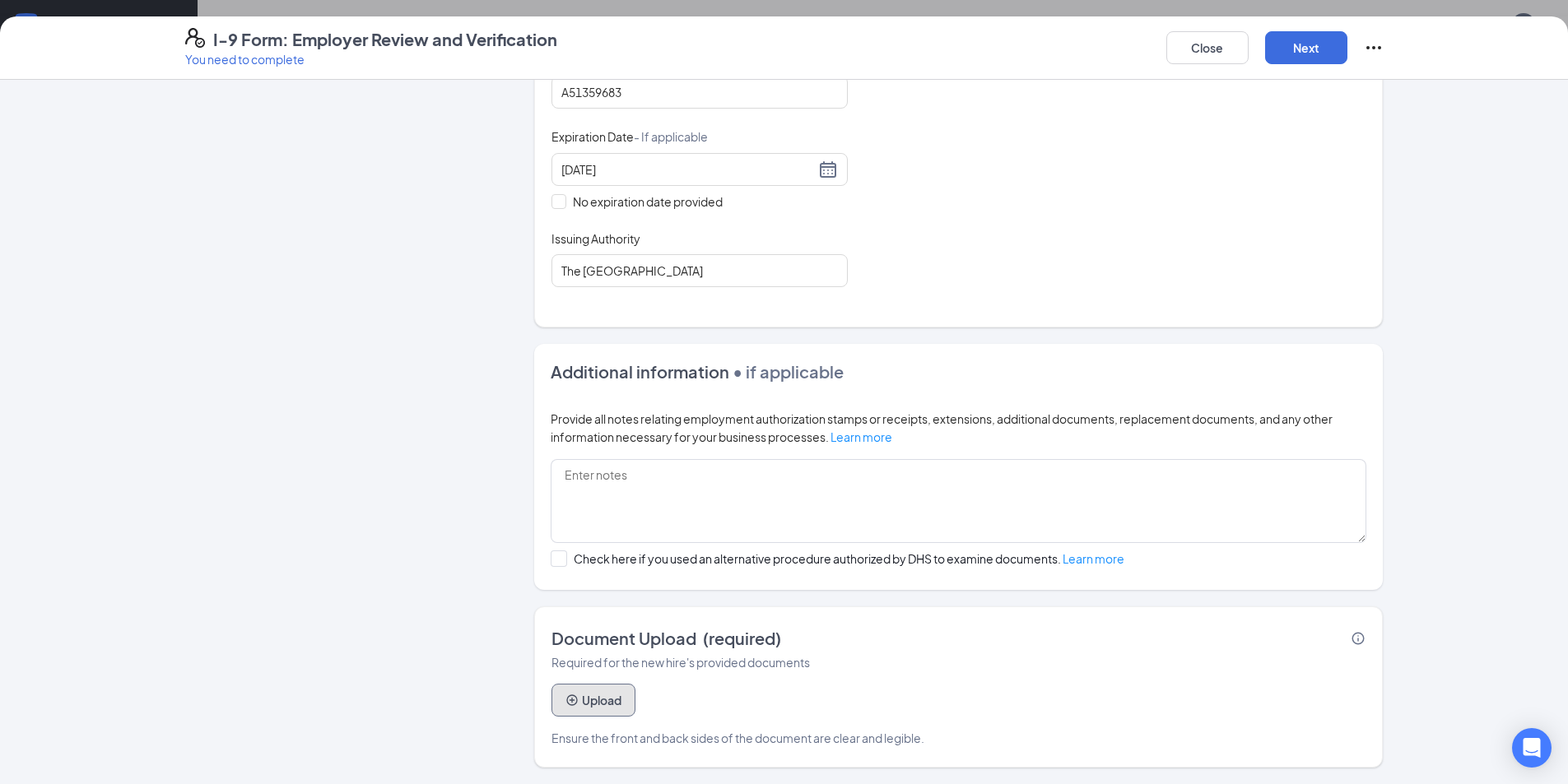
click at [619, 704] on button "Upload" at bounding box center [593, 700] width 84 height 33
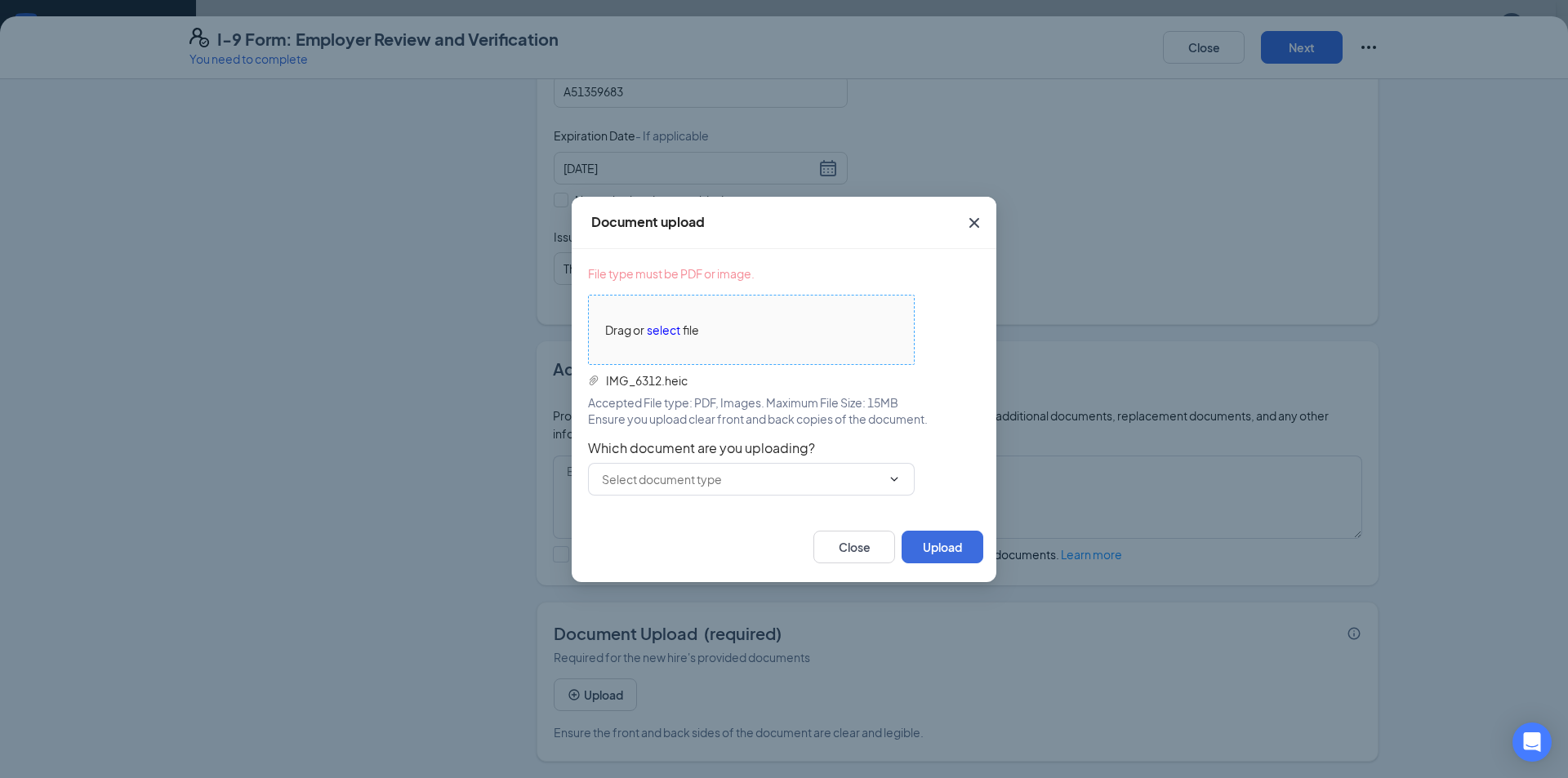
click at [714, 340] on div "Drag or select file" at bounding box center [750, 329] width 325 height 42
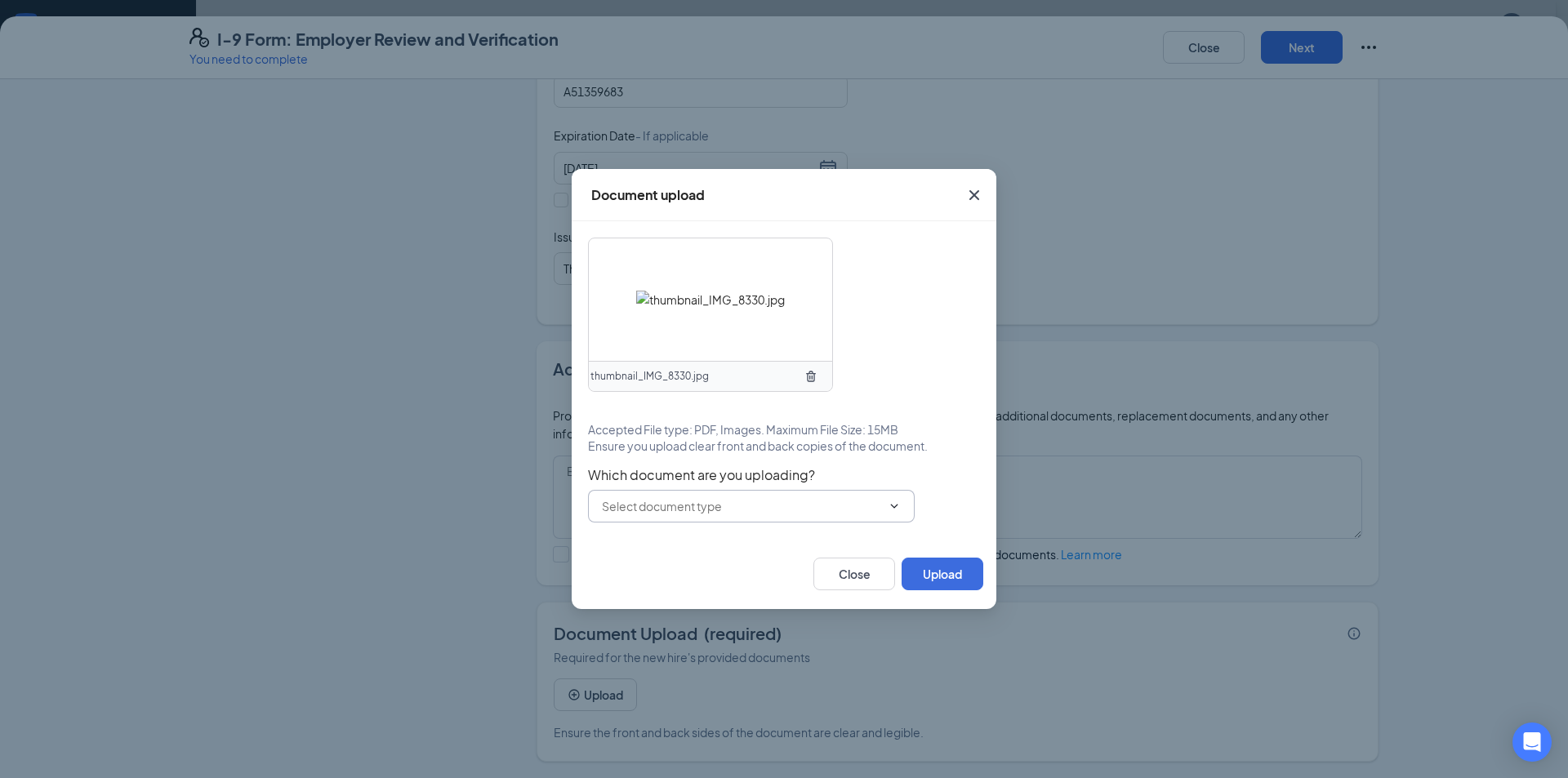
click at [746, 506] on input "text" at bounding box center [741, 506] width 279 height 18
click at [735, 539] on div "U.S. Passport or Passport Card" at bounding box center [681, 545] width 162 height 18
type input "U.S. Passport or Passport Card"
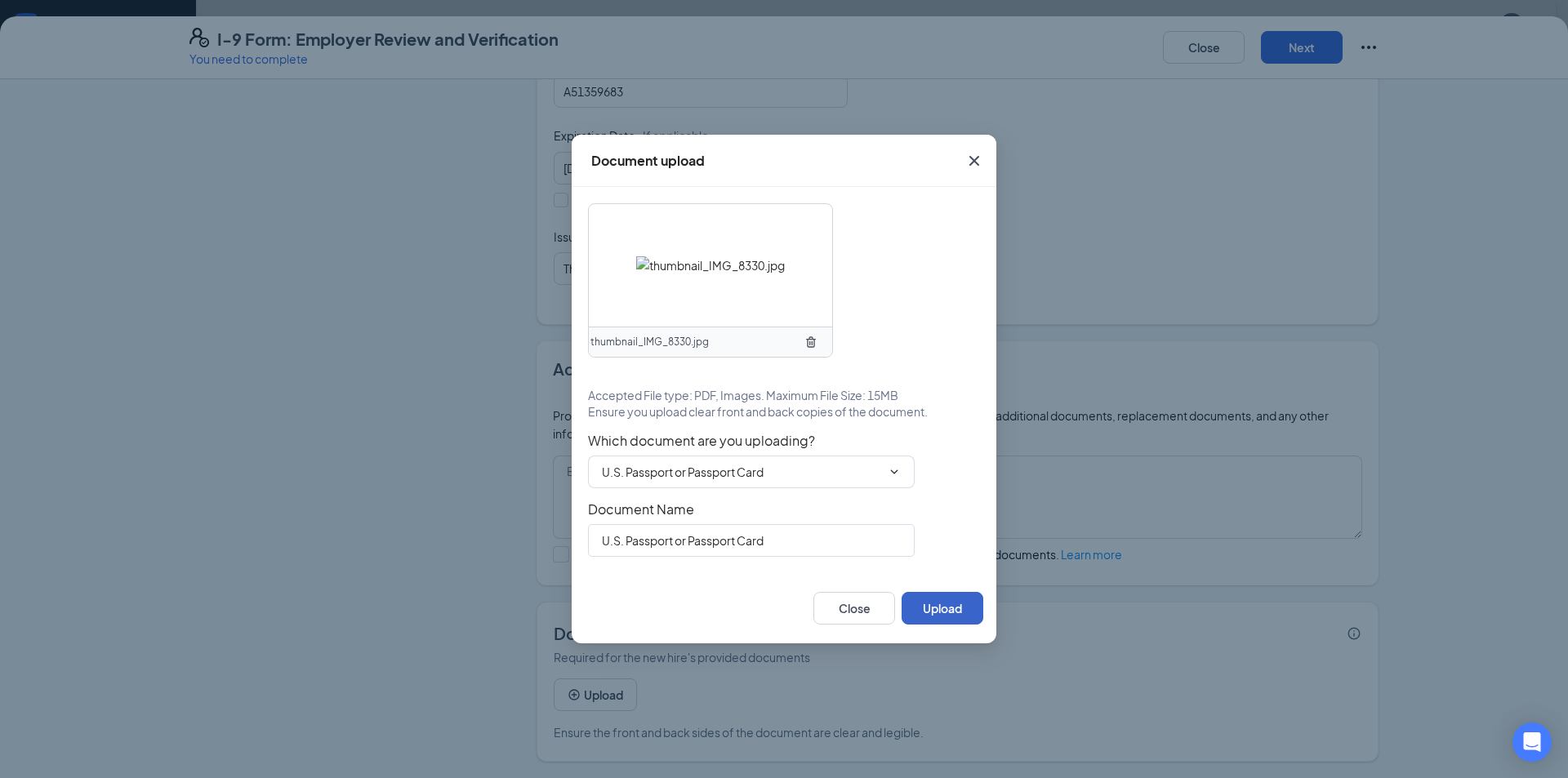
click at [920, 603] on button "Upload" at bounding box center [942, 608] width 81 height 32
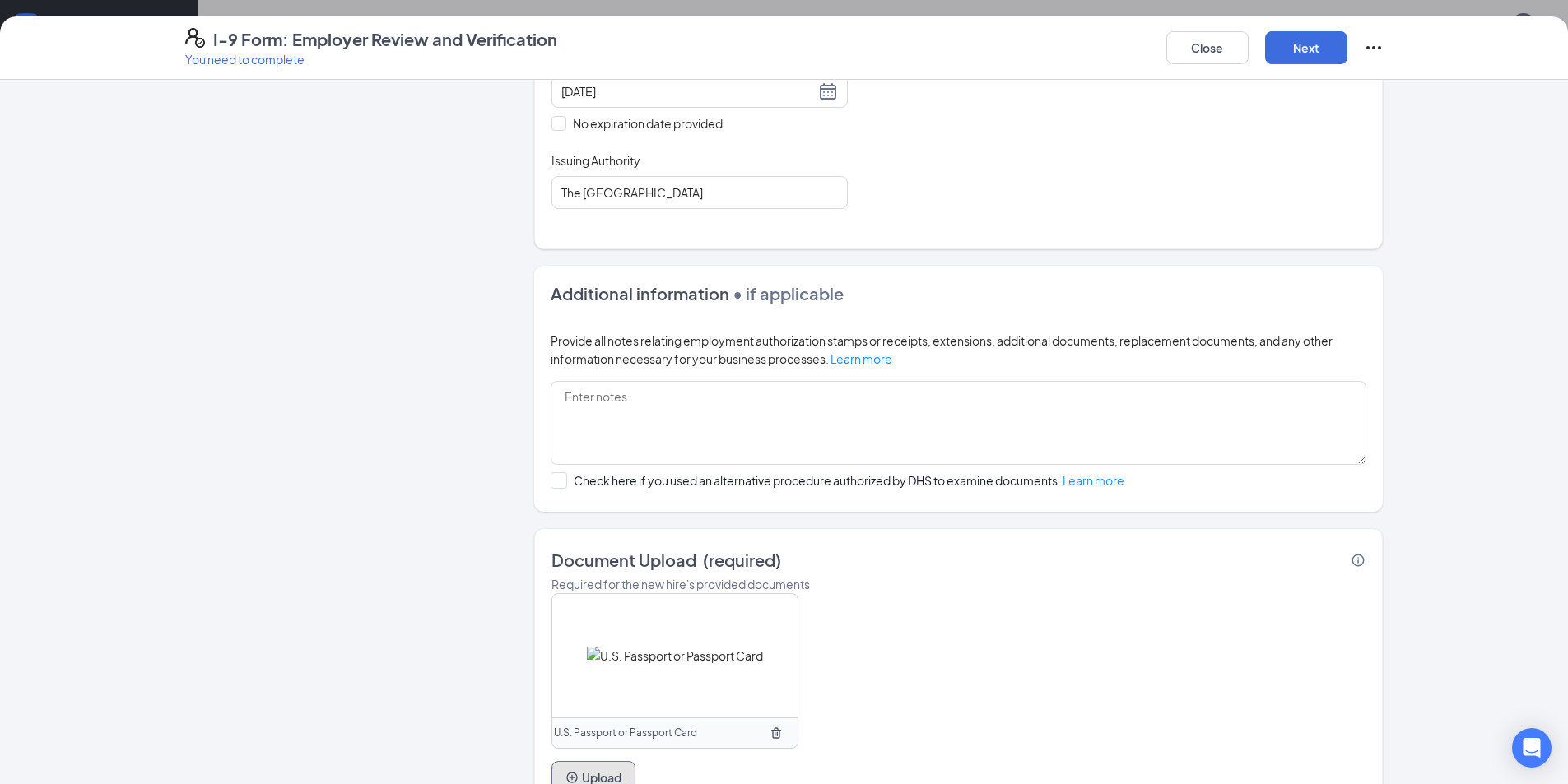
scroll to position [503, 0]
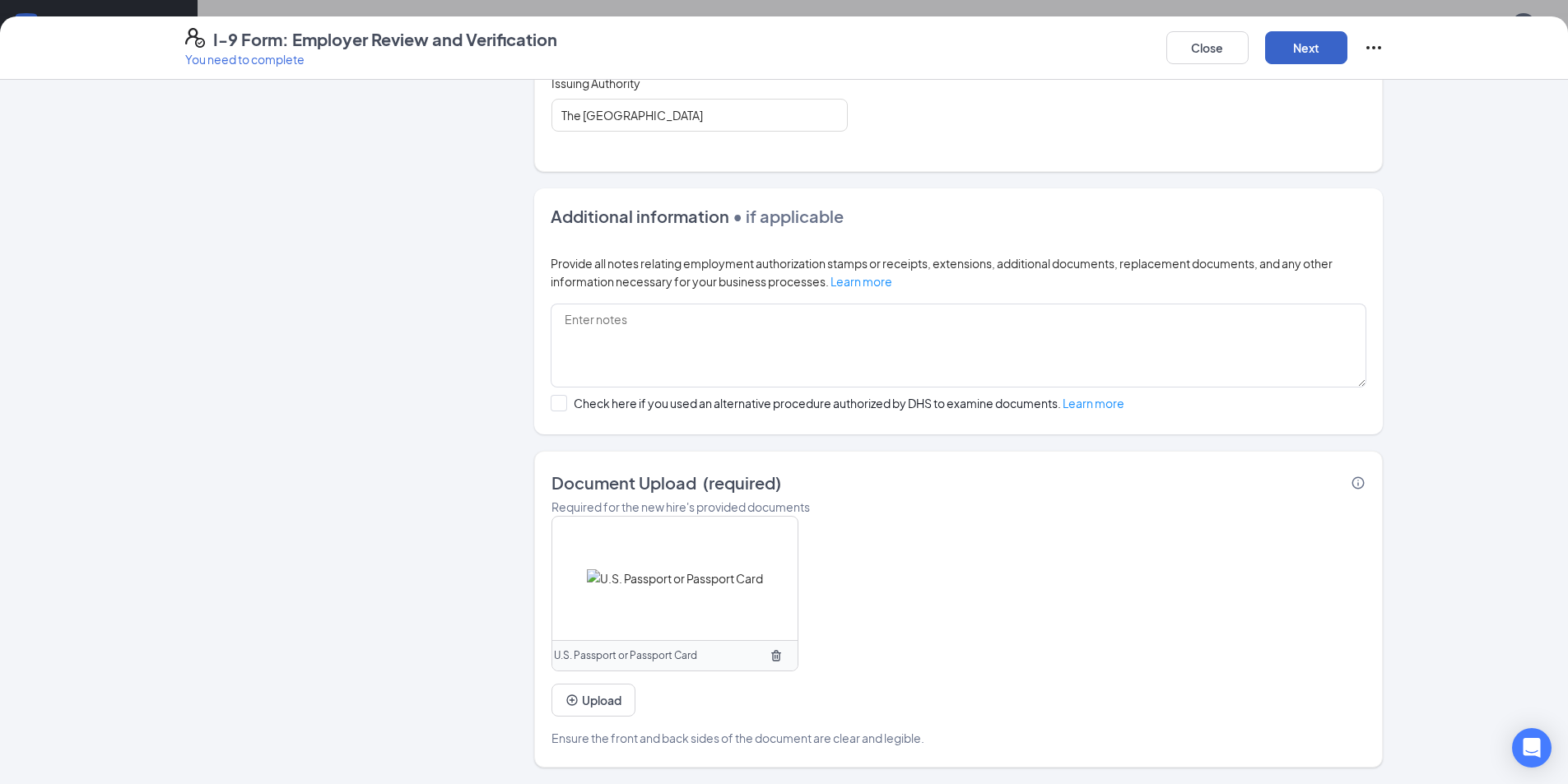
click at [1269, 58] on button "Next" at bounding box center [1306, 47] width 82 height 33
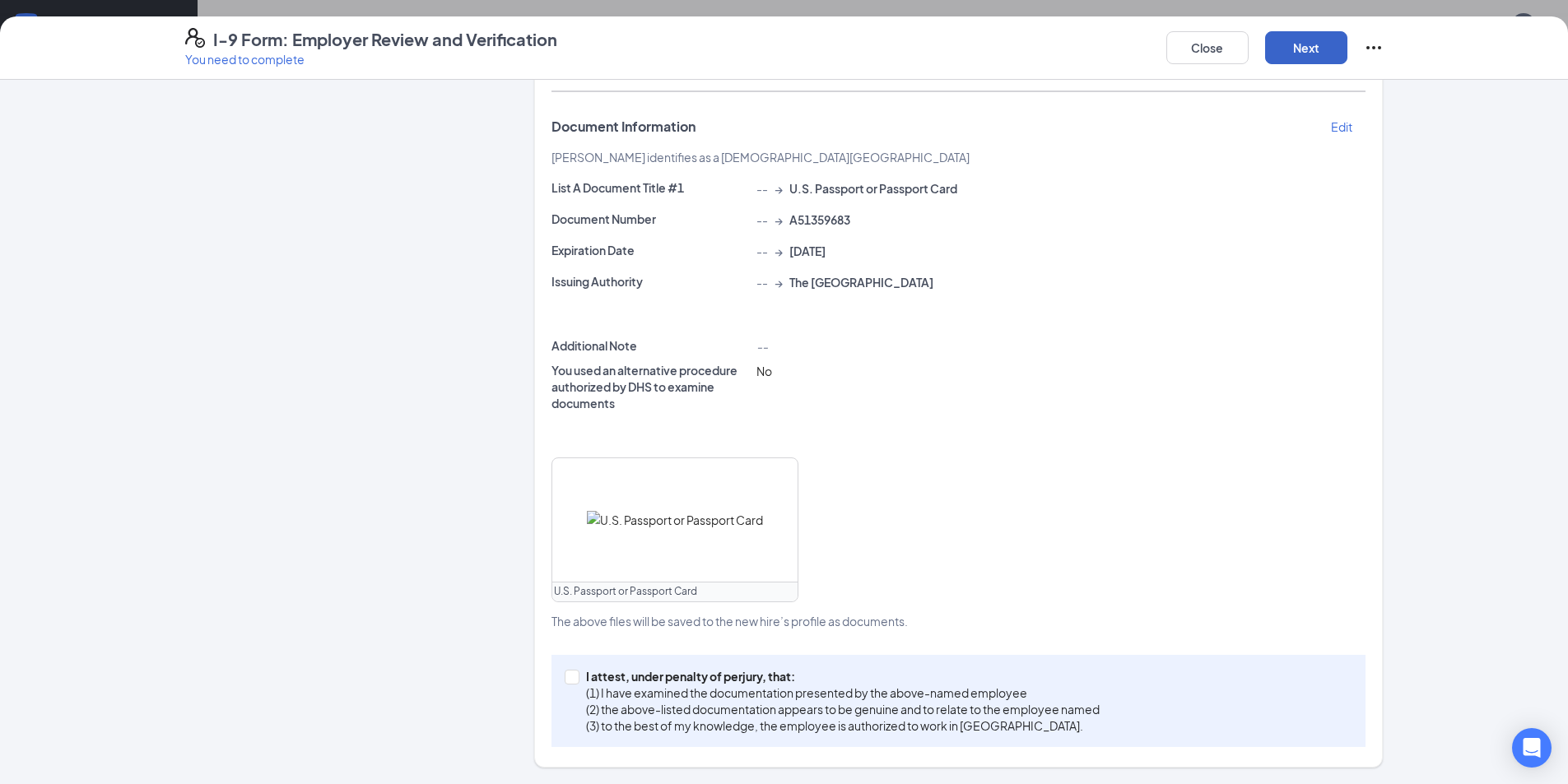
scroll to position [307, 0]
click at [572, 678] on span at bounding box center [572, 678] width 15 height 15
click at [572, 678] on input "I attest, under penalty of [PERSON_NAME], that: (1) I have examined the documen…" at bounding box center [570, 676] width 12 height 12
checkbox input "true"
click at [1312, 60] on button "Next" at bounding box center [1306, 47] width 82 height 33
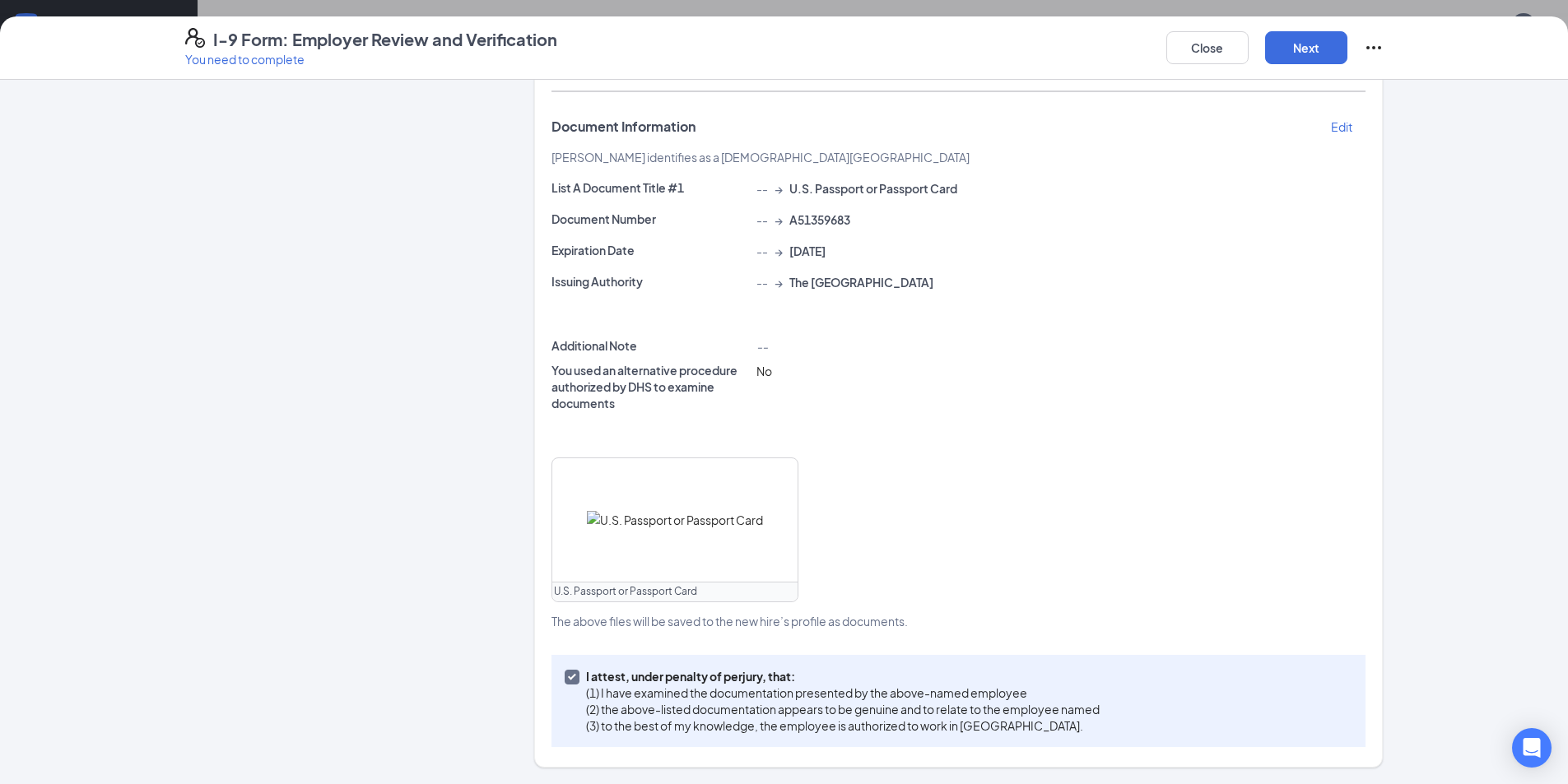
scroll to position [0, 0]
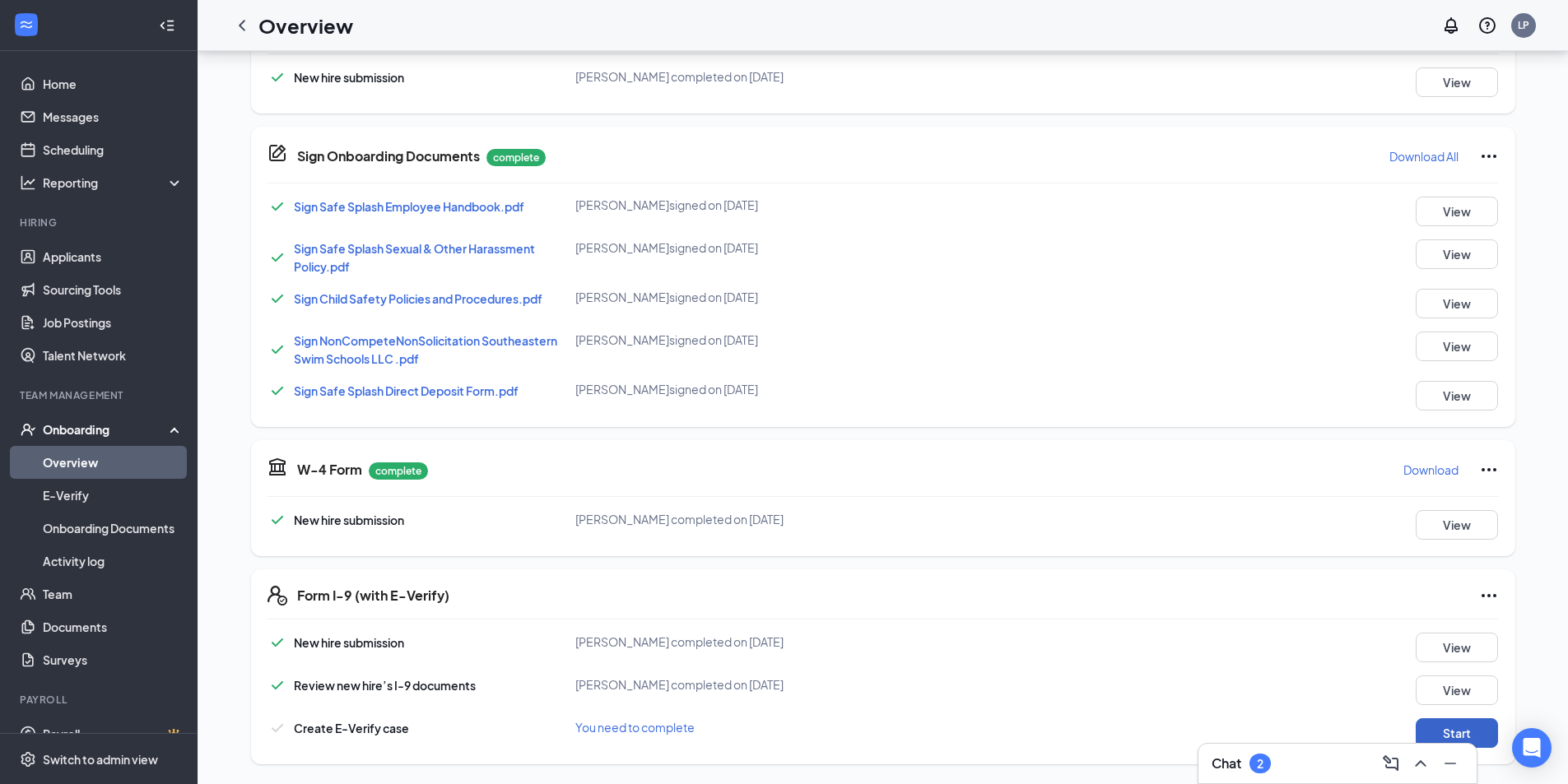
click at [1445, 734] on button "Start" at bounding box center [1457, 733] width 82 height 29
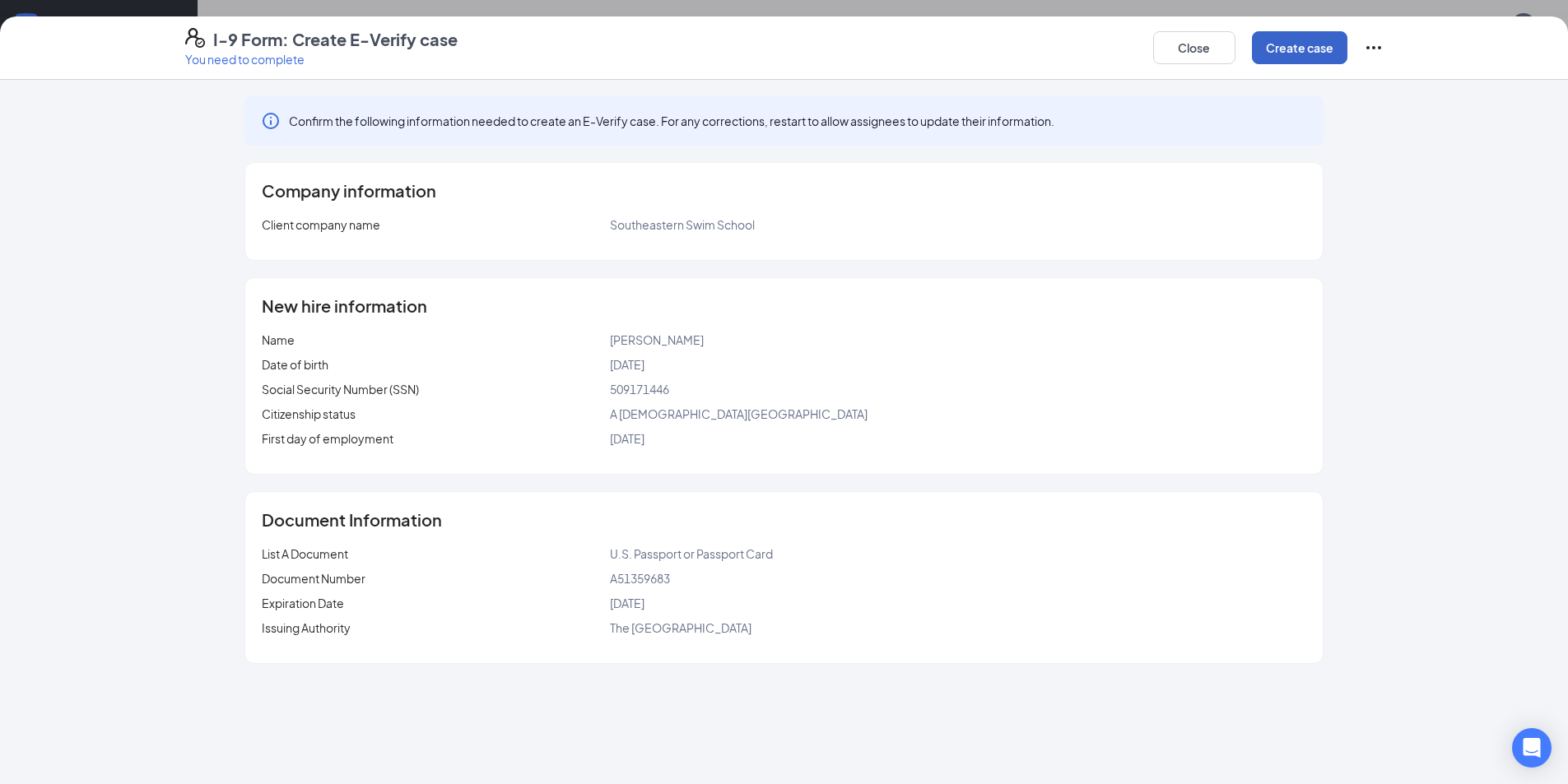
click at [1261, 35] on button "Create case" at bounding box center [1299, 47] width 95 height 33
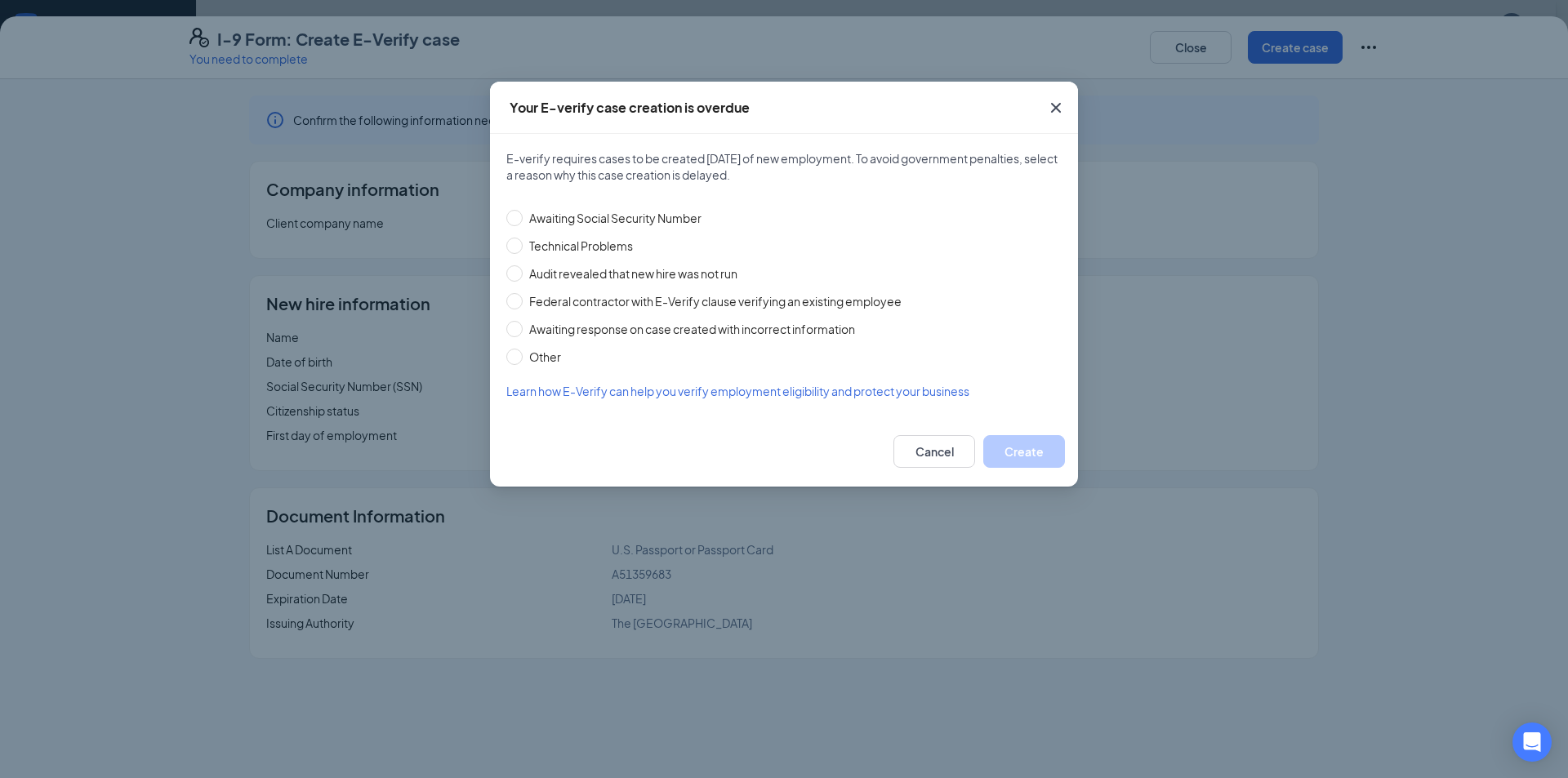
click at [665, 259] on div "Awaiting Social Security Number Technical Problems Audit revealed that new hire…" at bounding box center [784, 283] width 555 height 166
click at [662, 264] on span "Audit revealed that new hire was not run" at bounding box center [633, 273] width 221 height 18
click at [523, 265] on input "Audit revealed that new hire was not run" at bounding box center [514, 273] width 17 height 17
radio input "true"
click at [1038, 441] on button "Create" at bounding box center [1024, 451] width 81 height 32
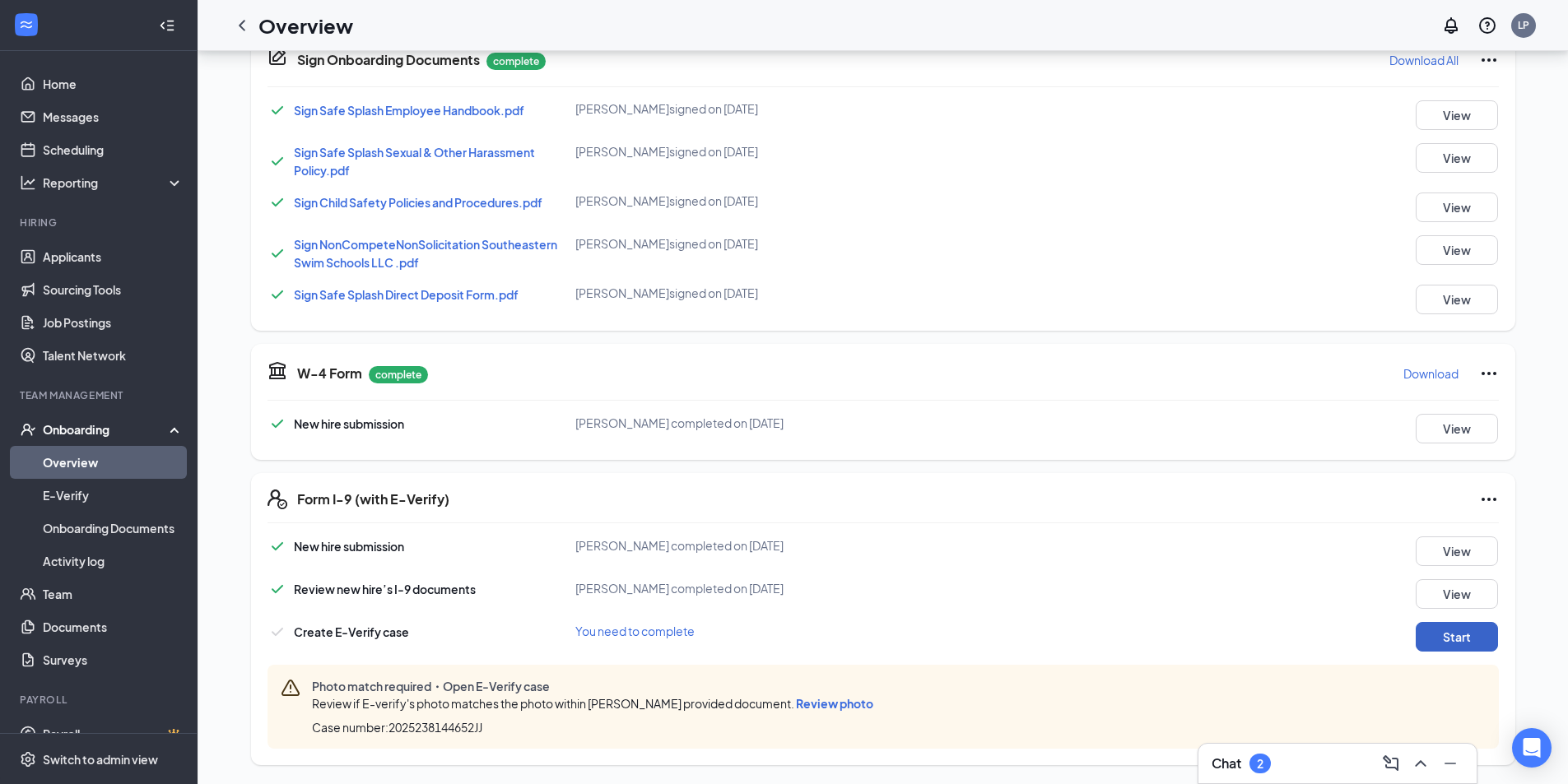
scroll to position [400, 0]
click at [833, 700] on span "Review photo" at bounding box center [834, 703] width 77 height 15
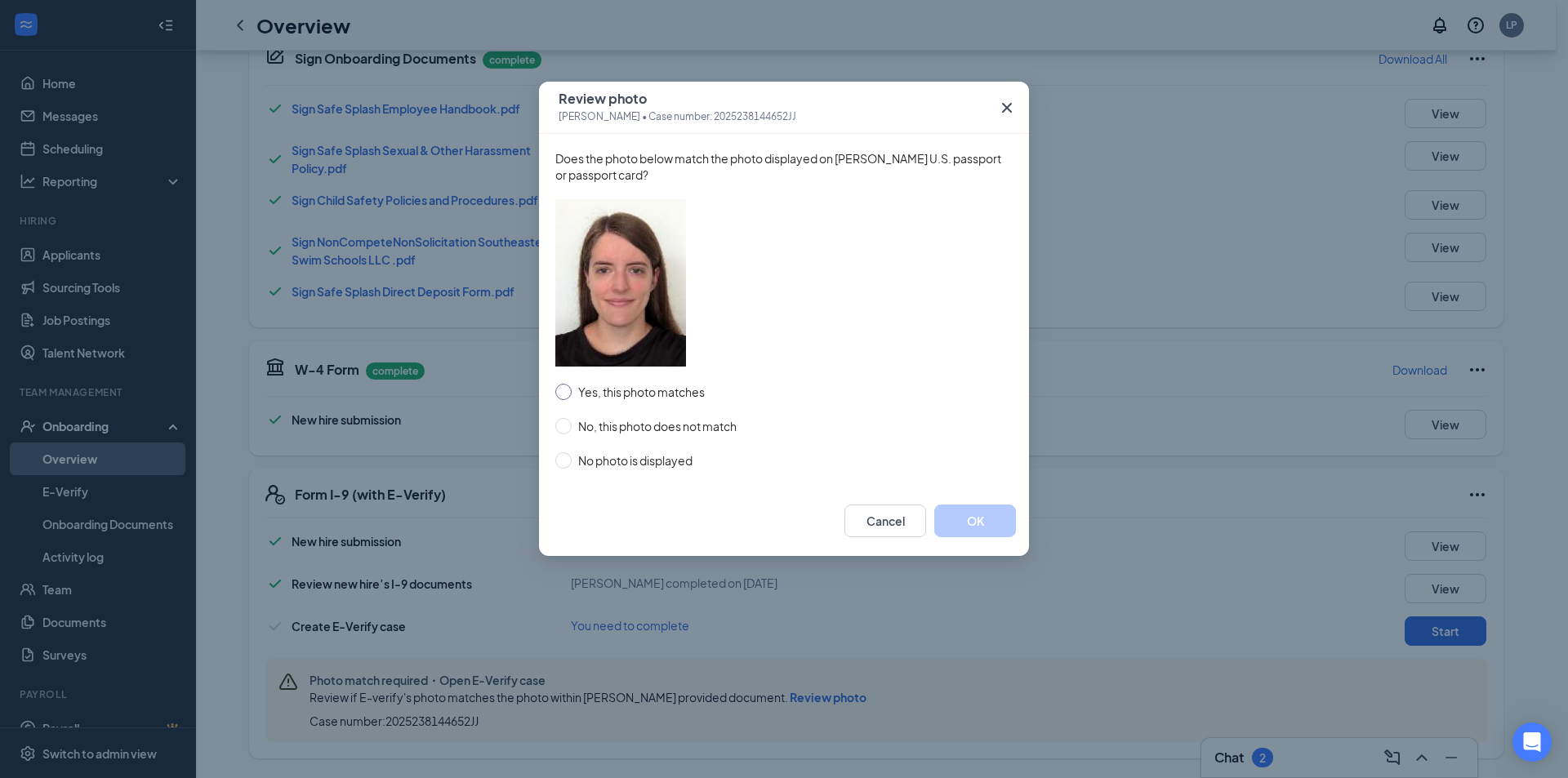
click at [650, 391] on span "Yes, this photo matches" at bounding box center [641, 392] width 140 height 18
click at [572, 391] on input "Yes, this photo matches" at bounding box center [563, 392] width 17 height 17
radio input "true"
click at [960, 522] on button "OK" at bounding box center [975, 520] width 81 height 32
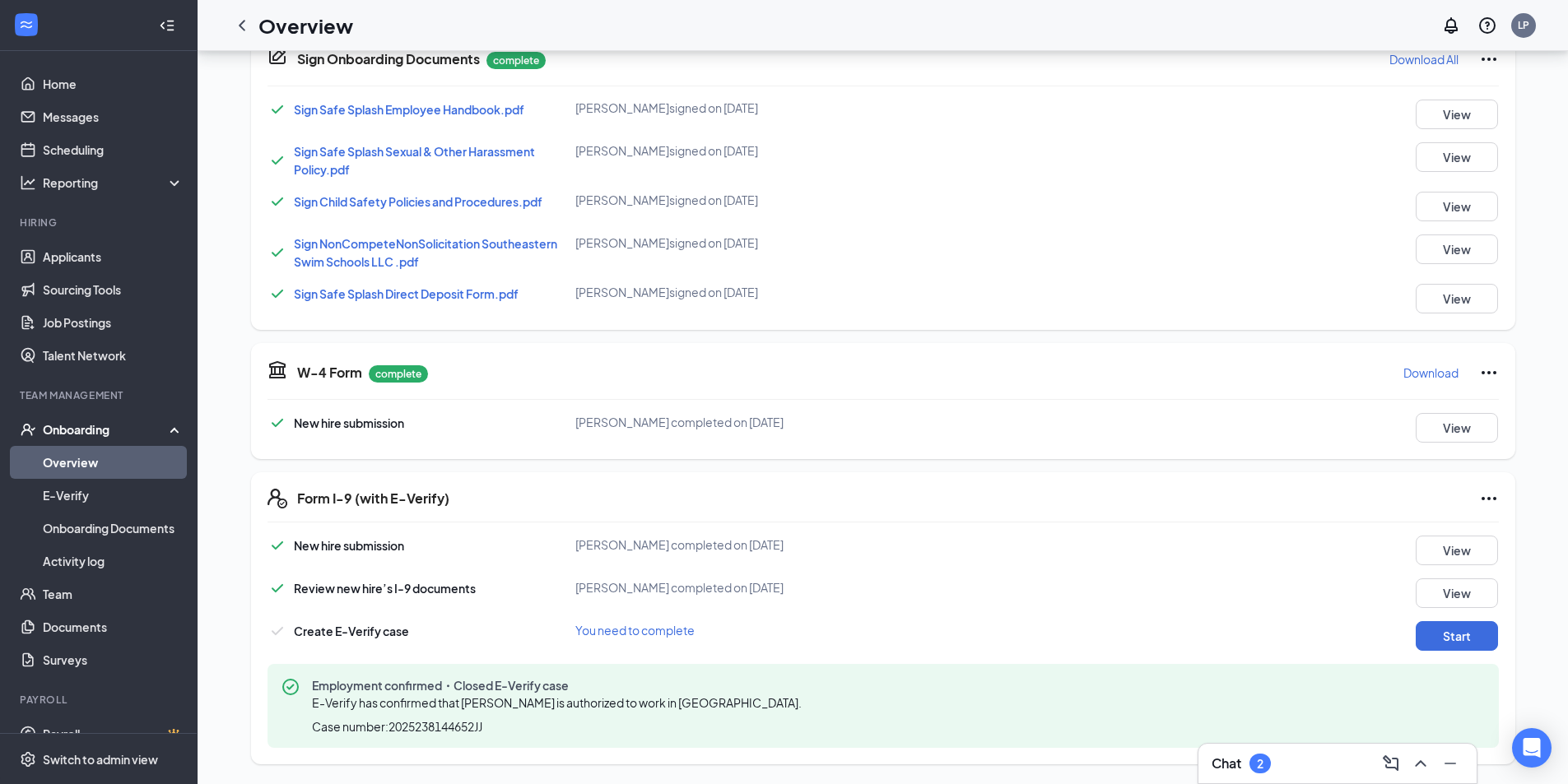
click at [105, 472] on link "Overview" at bounding box center [113, 462] width 141 height 33
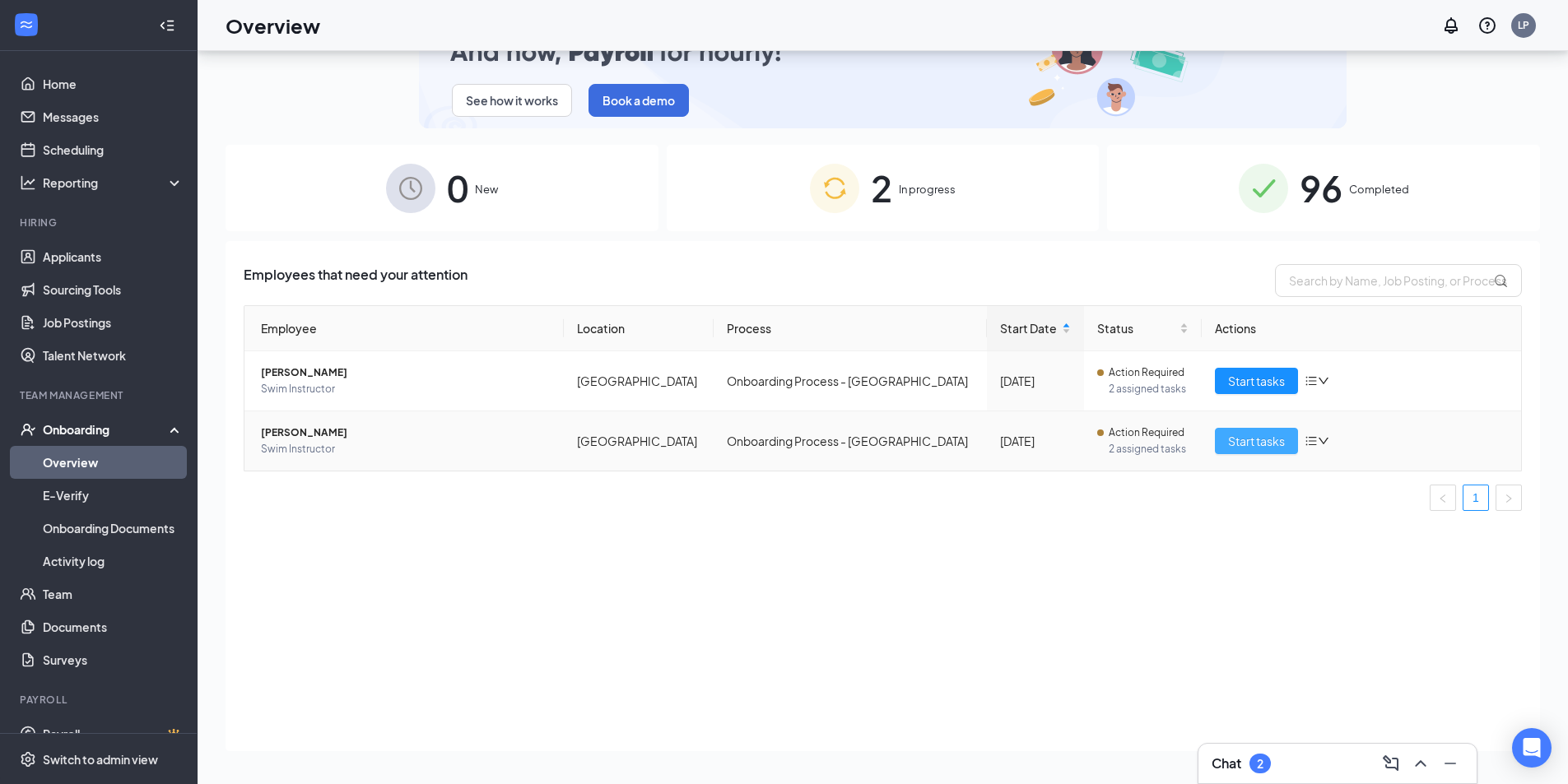
click at [1251, 444] on span "Start tasks" at bounding box center [1256, 441] width 57 height 18
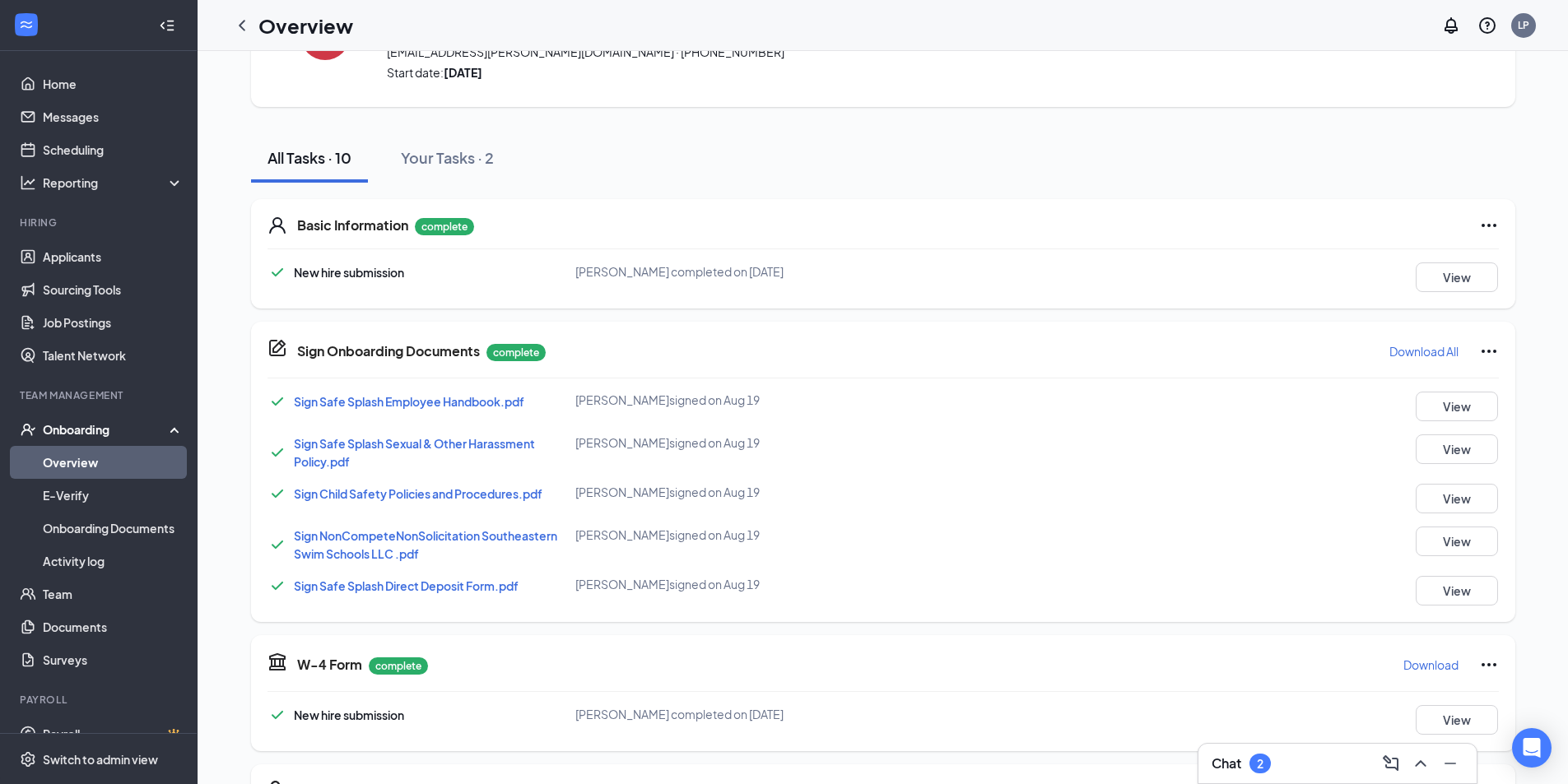
scroll to position [303, 0]
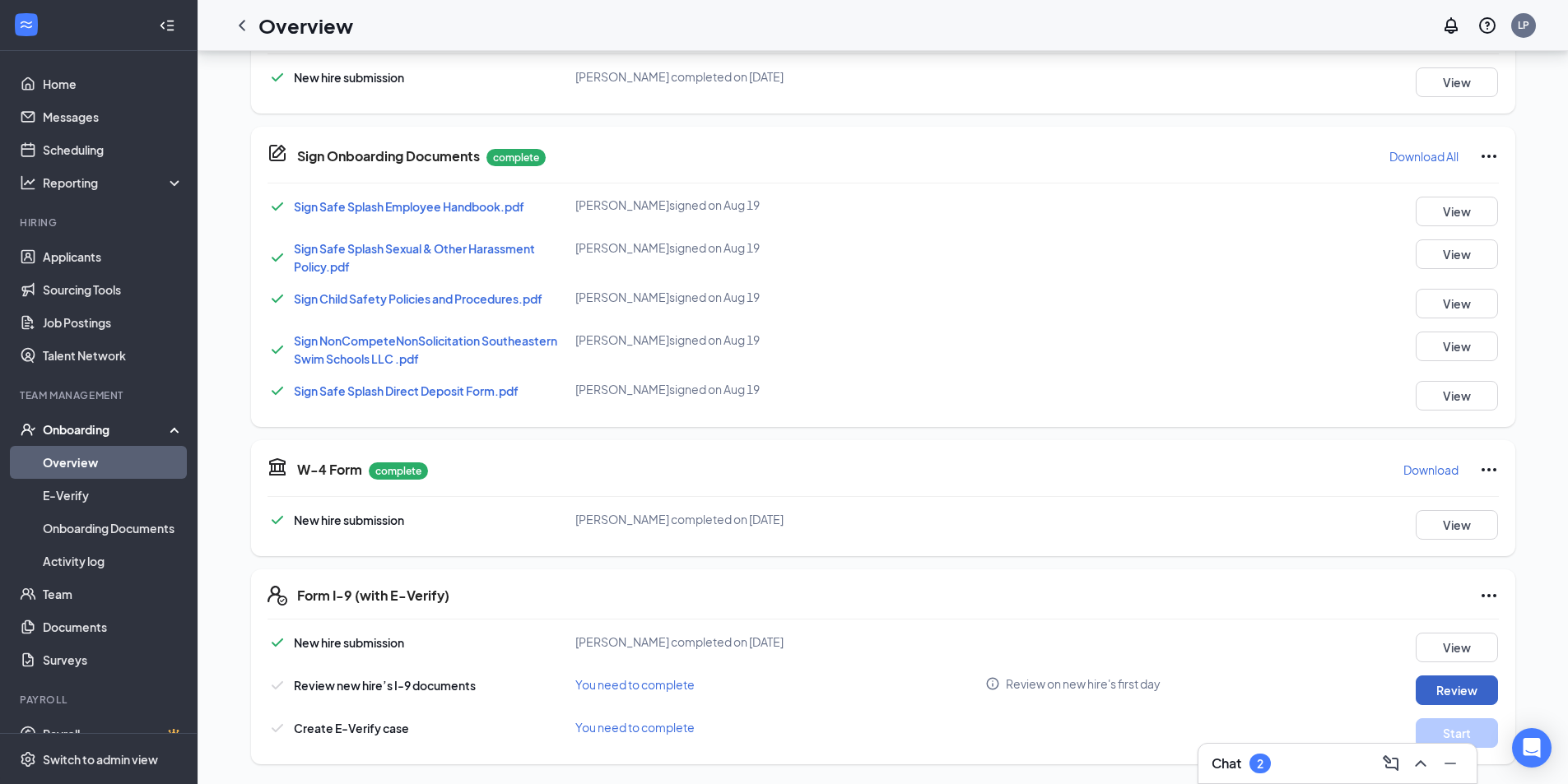
click at [1473, 679] on button "Review" at bounding box center [1457, 690] width 82 height 29
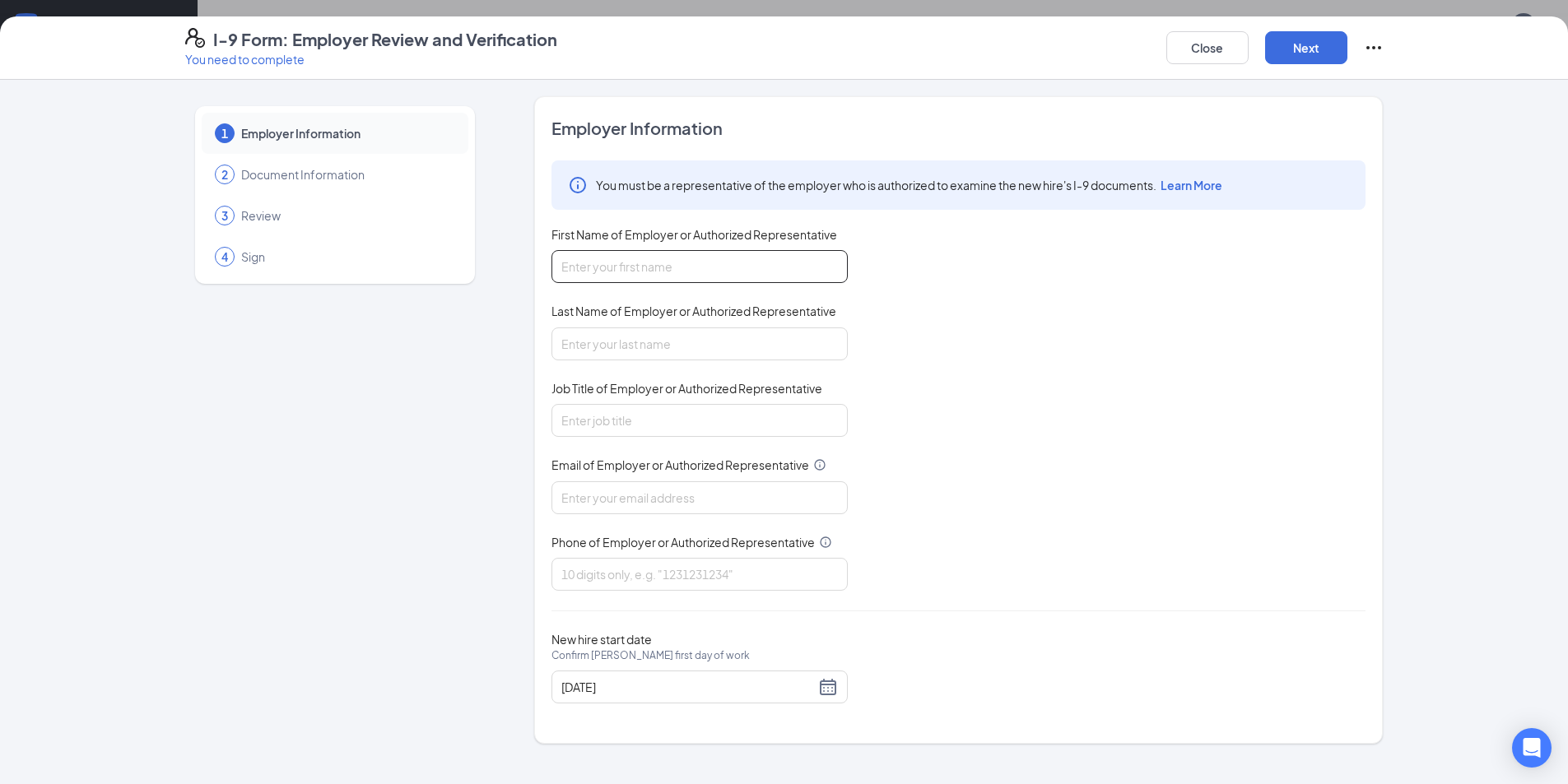
click at [648, 269] on input "First Name of Employer or Authorized Representative" at bounding box center [699, 266] width 297 height 33
type input "Laurel"
type input "[PERSON_NAME]"
type input "Area Manager"
type input "[EMAIL_ADDRESS][DOMAIN_NAME]"
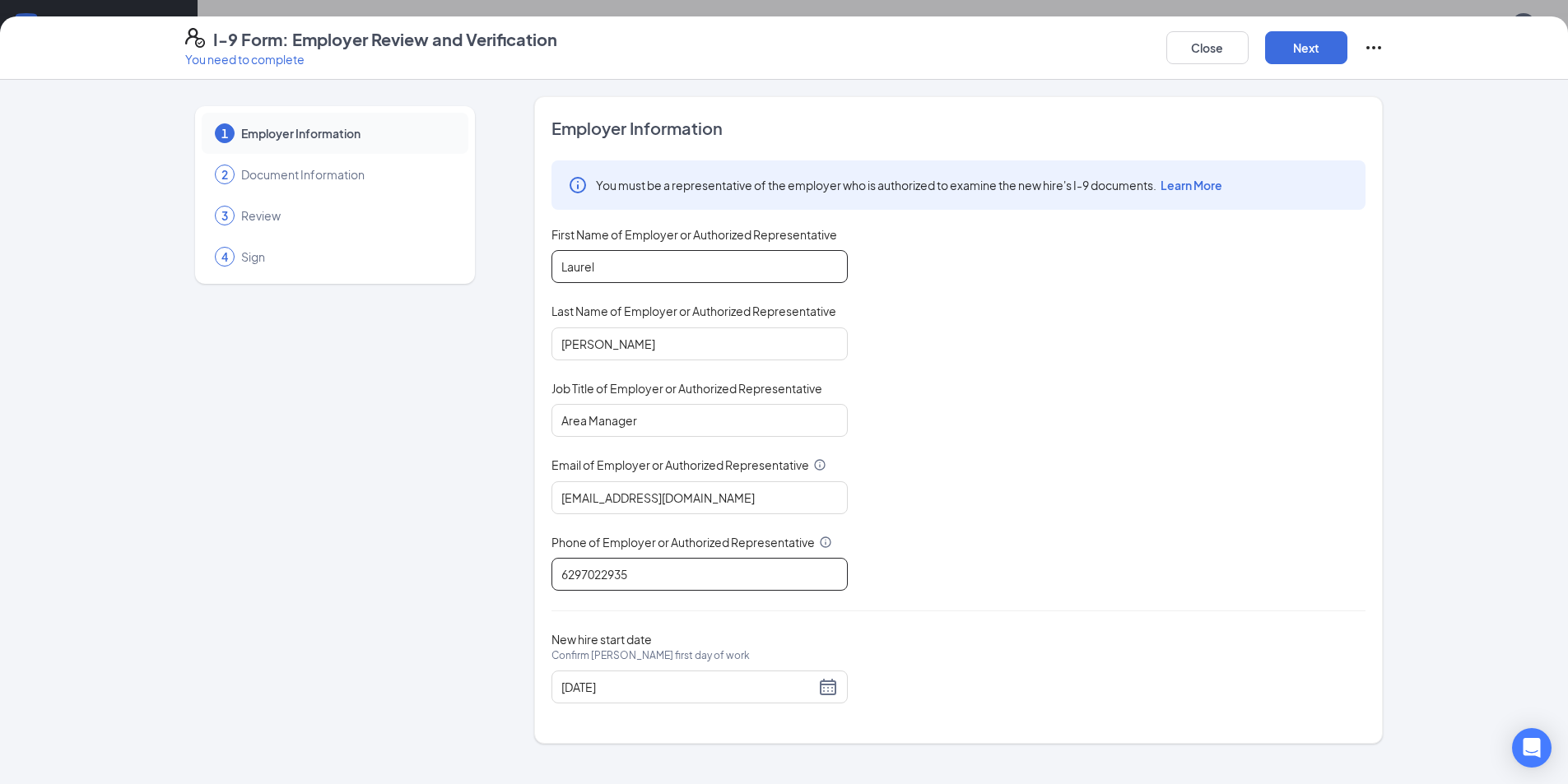
type input "6297022935"
click at [826, 684] on div "[DATE]" at bounding box center [699, 688] width 276 height 20
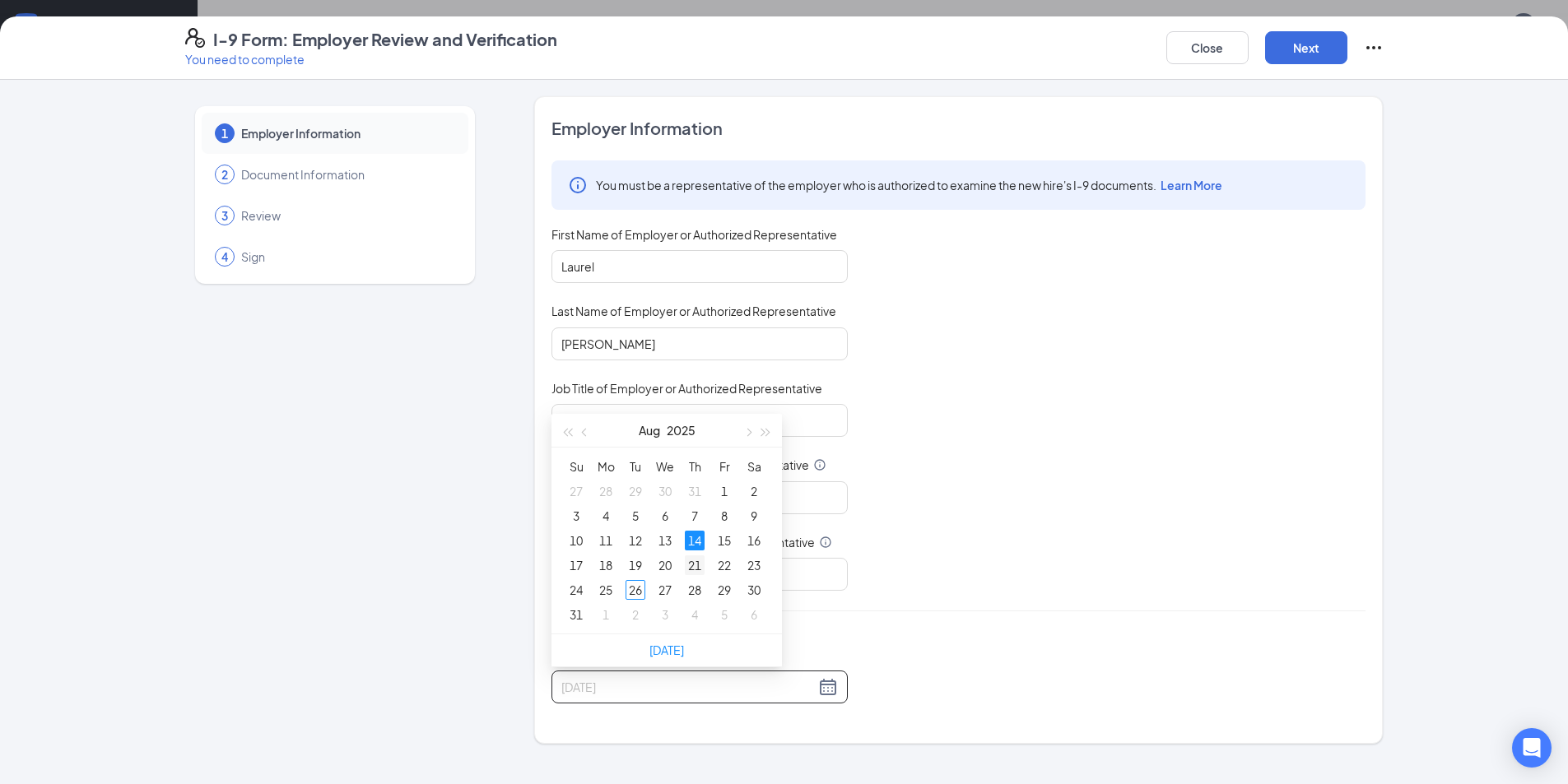
type input "[DATE]"
click at [700, 562] on div "21" at bounding box center [694, 565] width 20 height 20
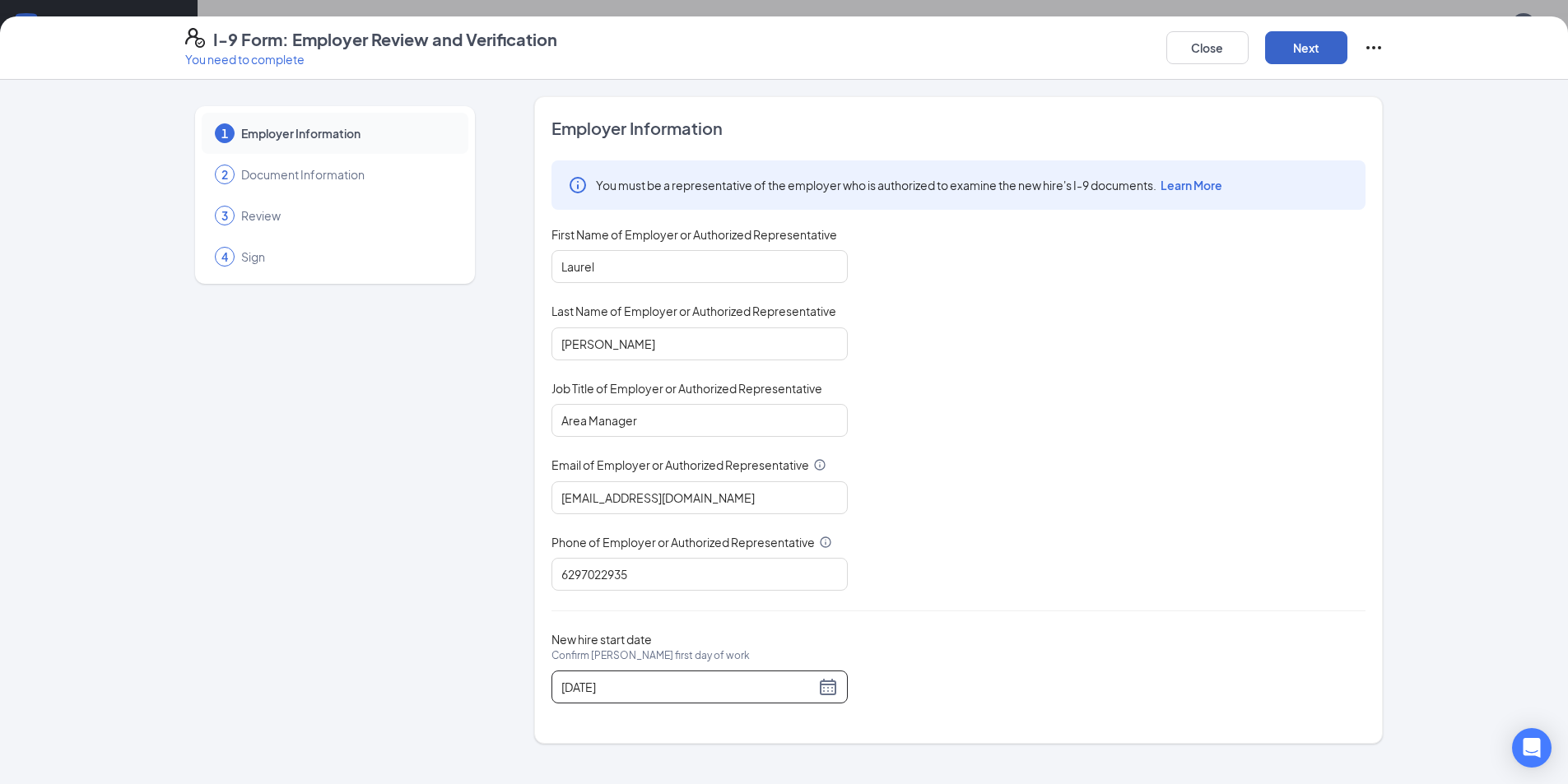
click at [1274, 48] on button "Next" at bounding box center [1306, 47] width 82 height 33
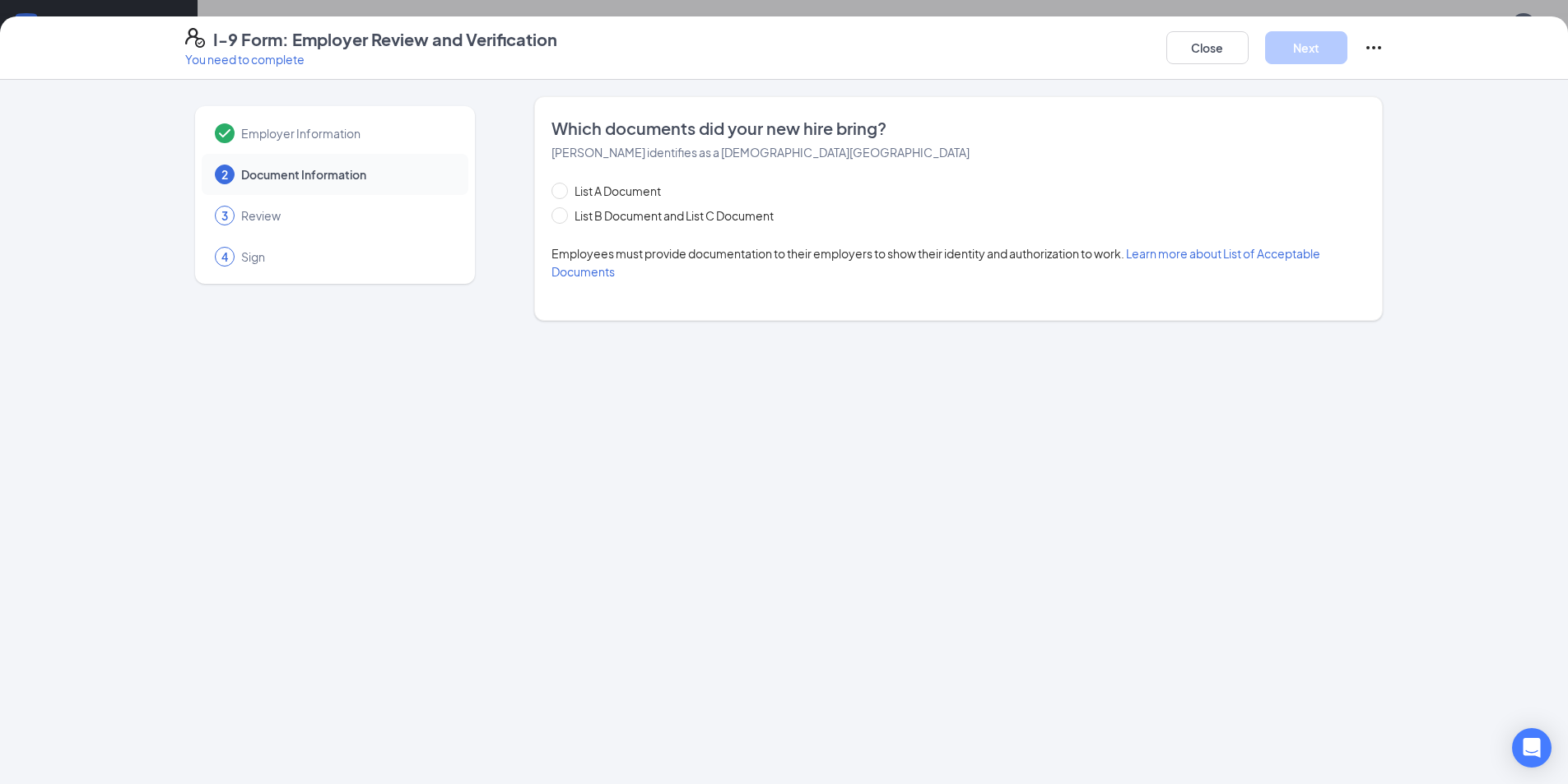
click at [641, 224] on div "List A Document List B Document and List C Document Employees must provide docu…" at bounding box center [958, 231] width 814 height 99
click at [660, 221] on span "List B Document and List C Document" at bounding box center [674, 216] width 213 height 18
click at [563, 219] on input "List B Document and List C Document" at bounding box center [557, 214] width 12 height 12
radio input "true"
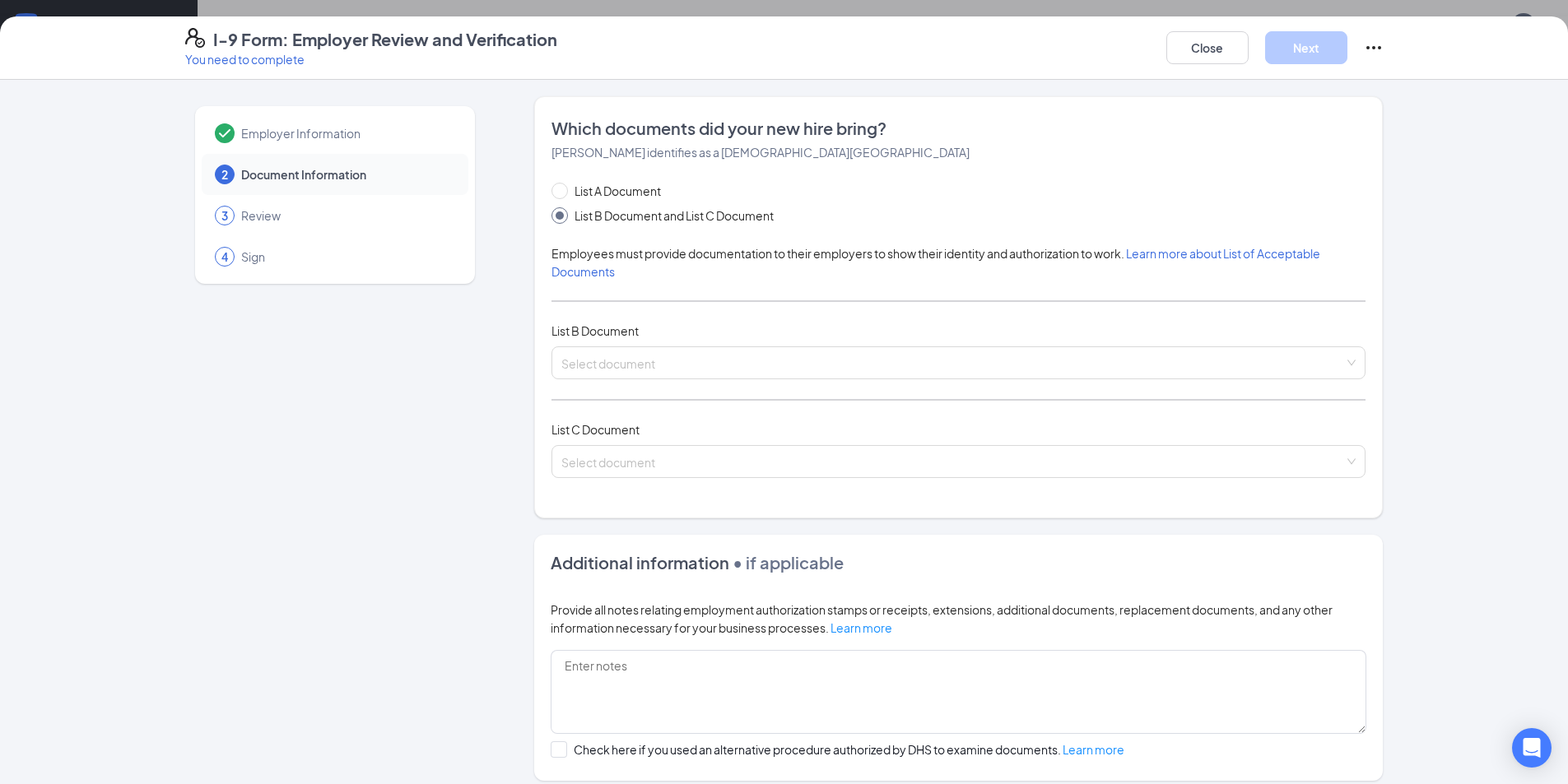
click at [767, 346] on div "List A Document List B Document and List C Document Employees must provide docu…" at bounding box center [958, 339] width 814 height 316
click at [761, 358] on input "search" at bounding box center [952, 359] width 782 height 24
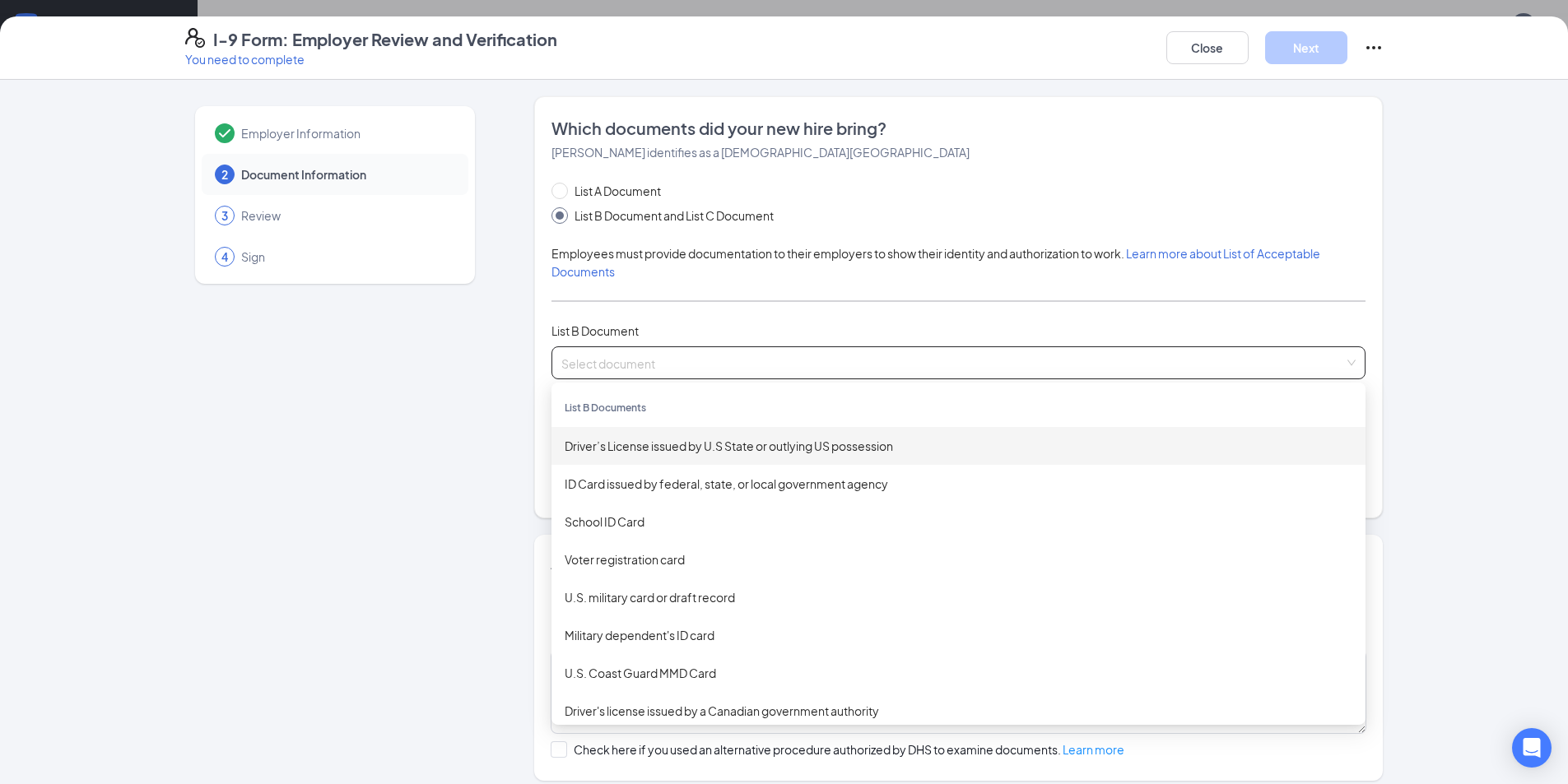
click at [641, 435] on div "Driver’s License issued by U.S State or outlying US possession" at bounding box center [958, 446] width 814 height 38
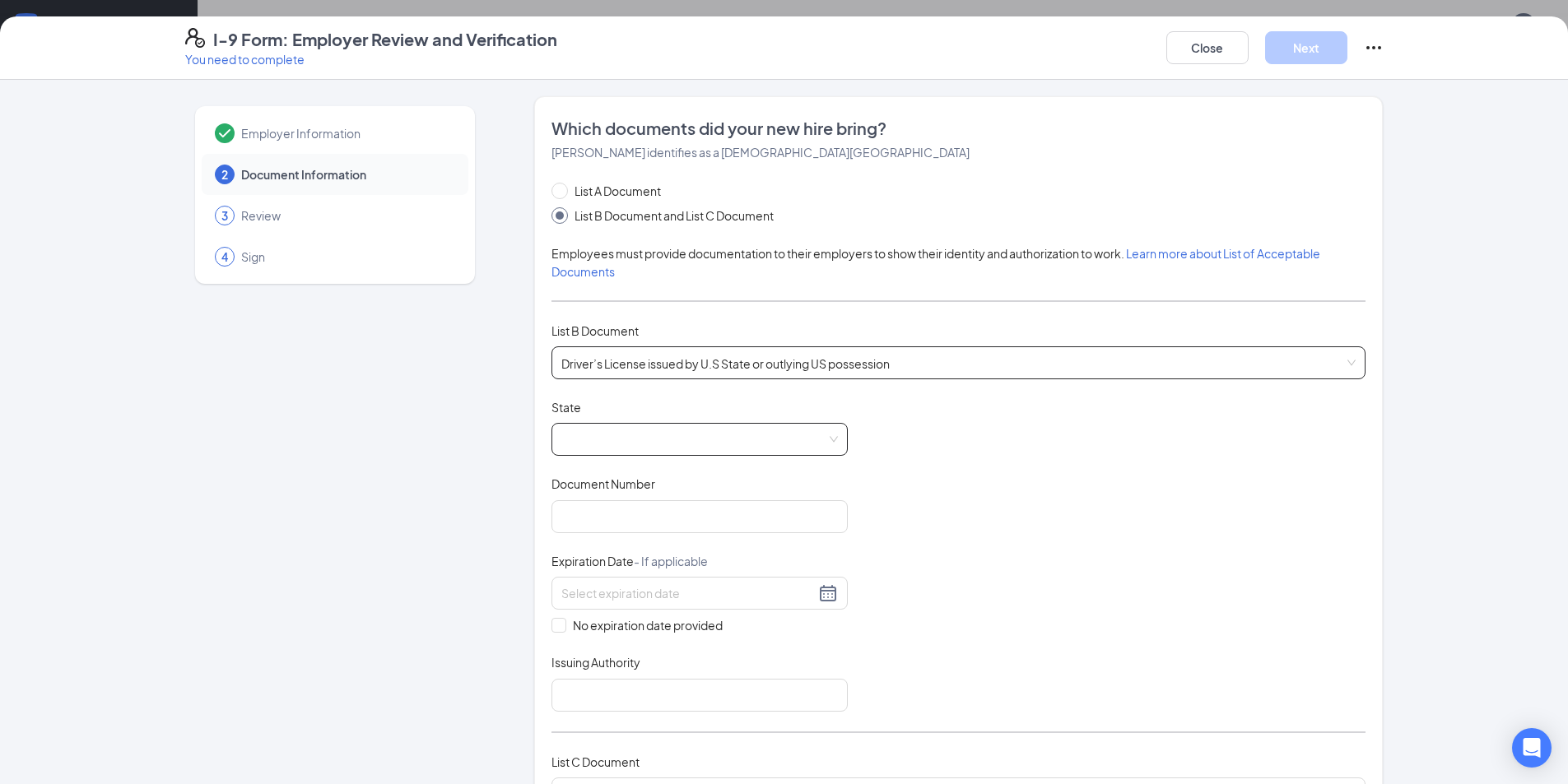
click at [645, 450] on span at bounding box center [699, 439] width 276 height 31
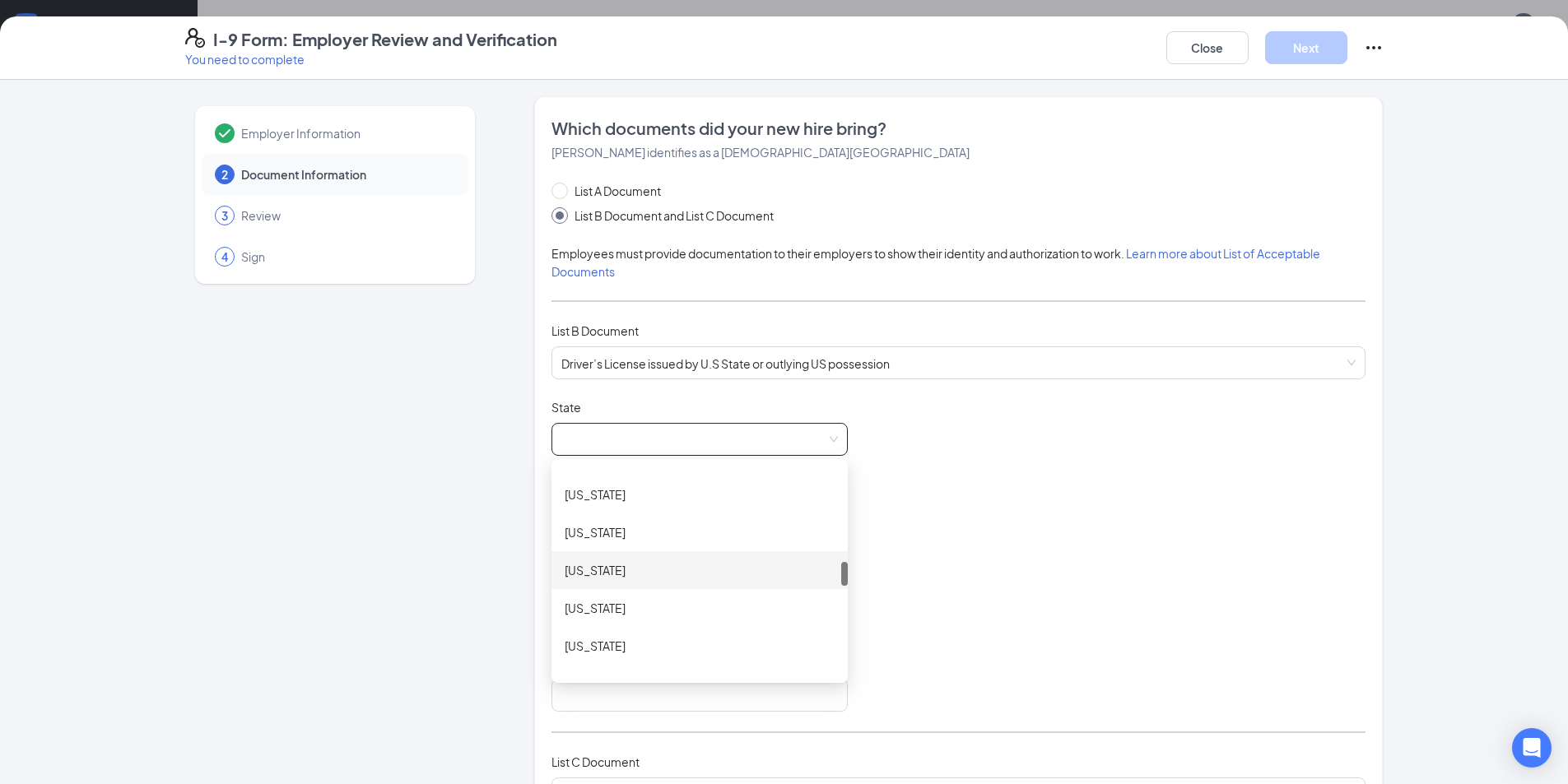
scroll to position [740, 0]
click at [626, 508] on div "[US_STATE]" at bounding box center [699, 502] width 270 height 18
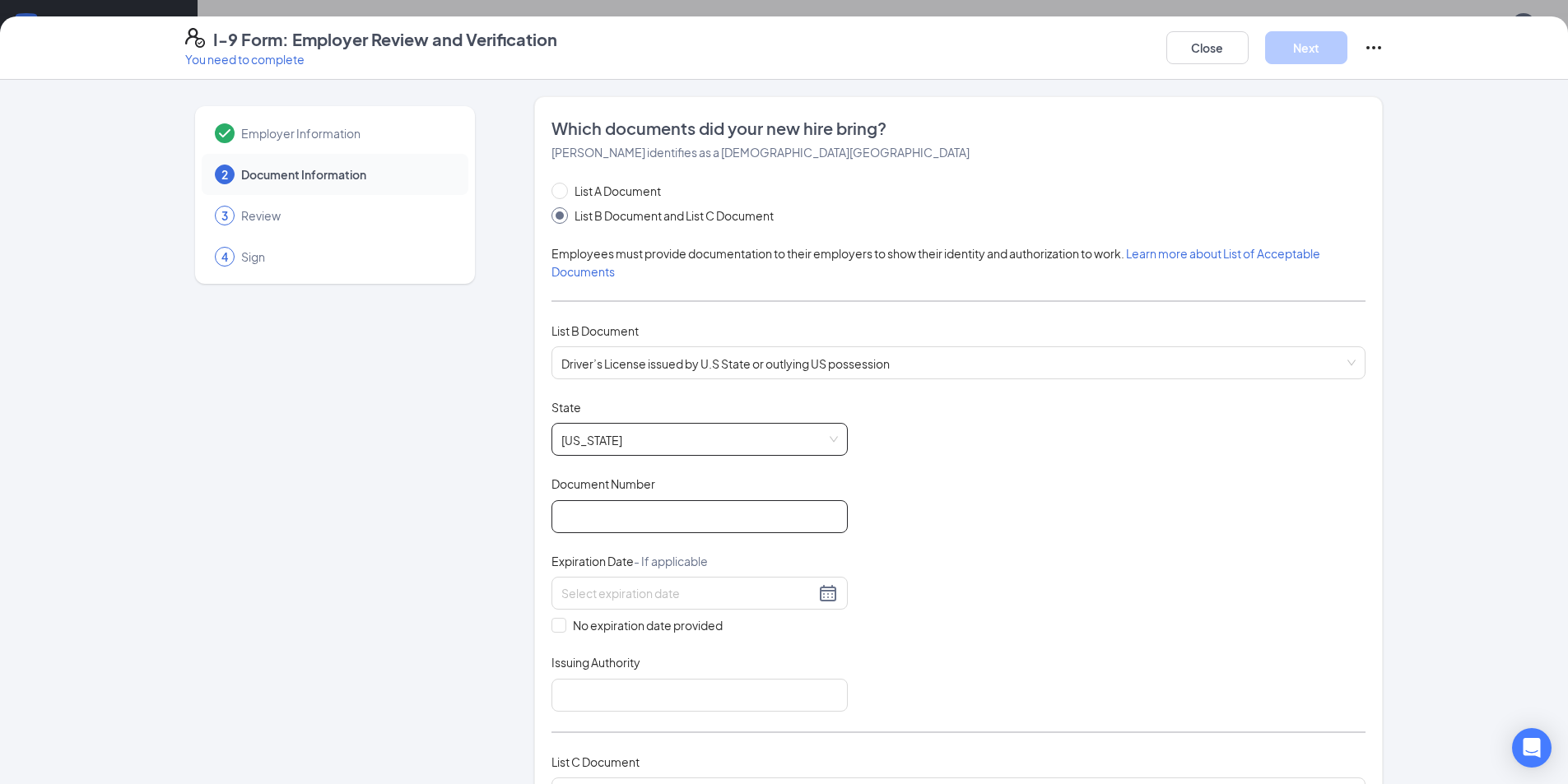
click at [619, 515] on input "Document Number" at bounding box center [699, 516] width 297 height 33
type input "012673910"
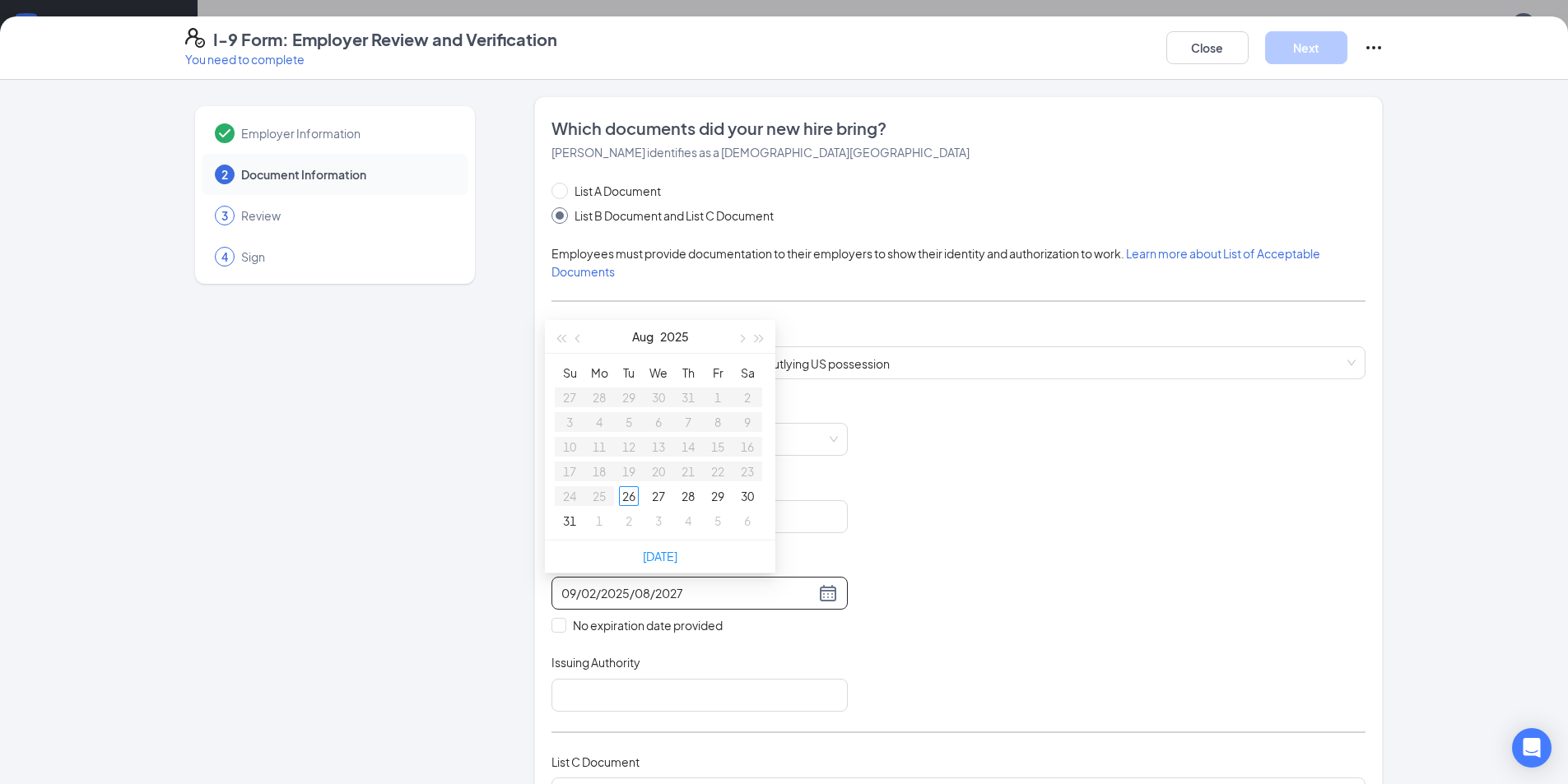
drag, startPoint x: 622, startPoint y: 586, endPoint x: 493, endPoint y: 596, distance: 129.4
click at [493, 596] on div "Employer Information 2 Document Information 3 Review 4 Sign Which documents did…" at bounding box center [784, 683] width 1199 height 1173
click at [694, 429] on div "8" at bounding box center [689, 422] width 20 height 20
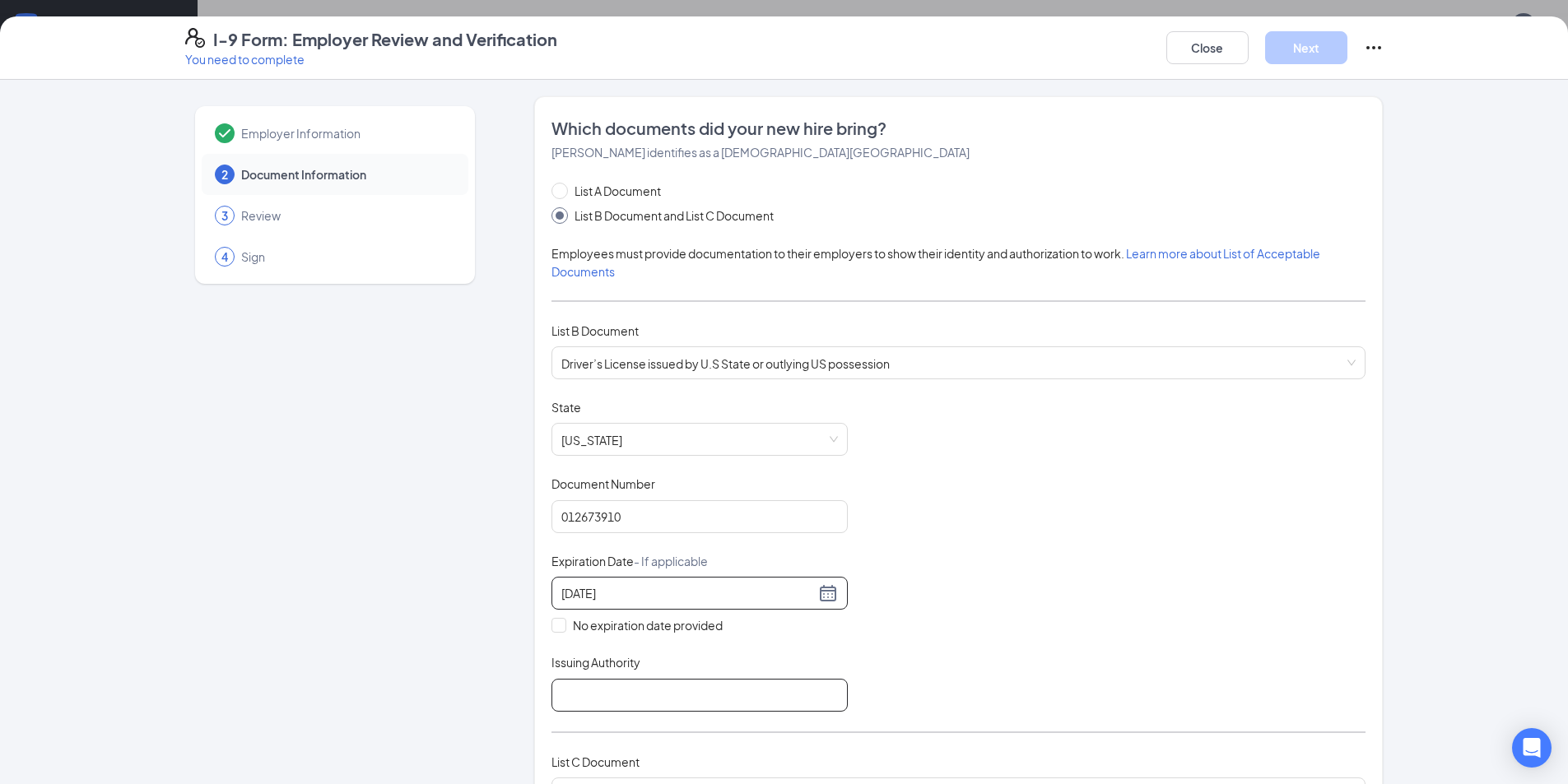
type input "[DATE]"
click at [606, 696] on input "Issuing Authority" at bounding box center [699, 695] width 297 height 33
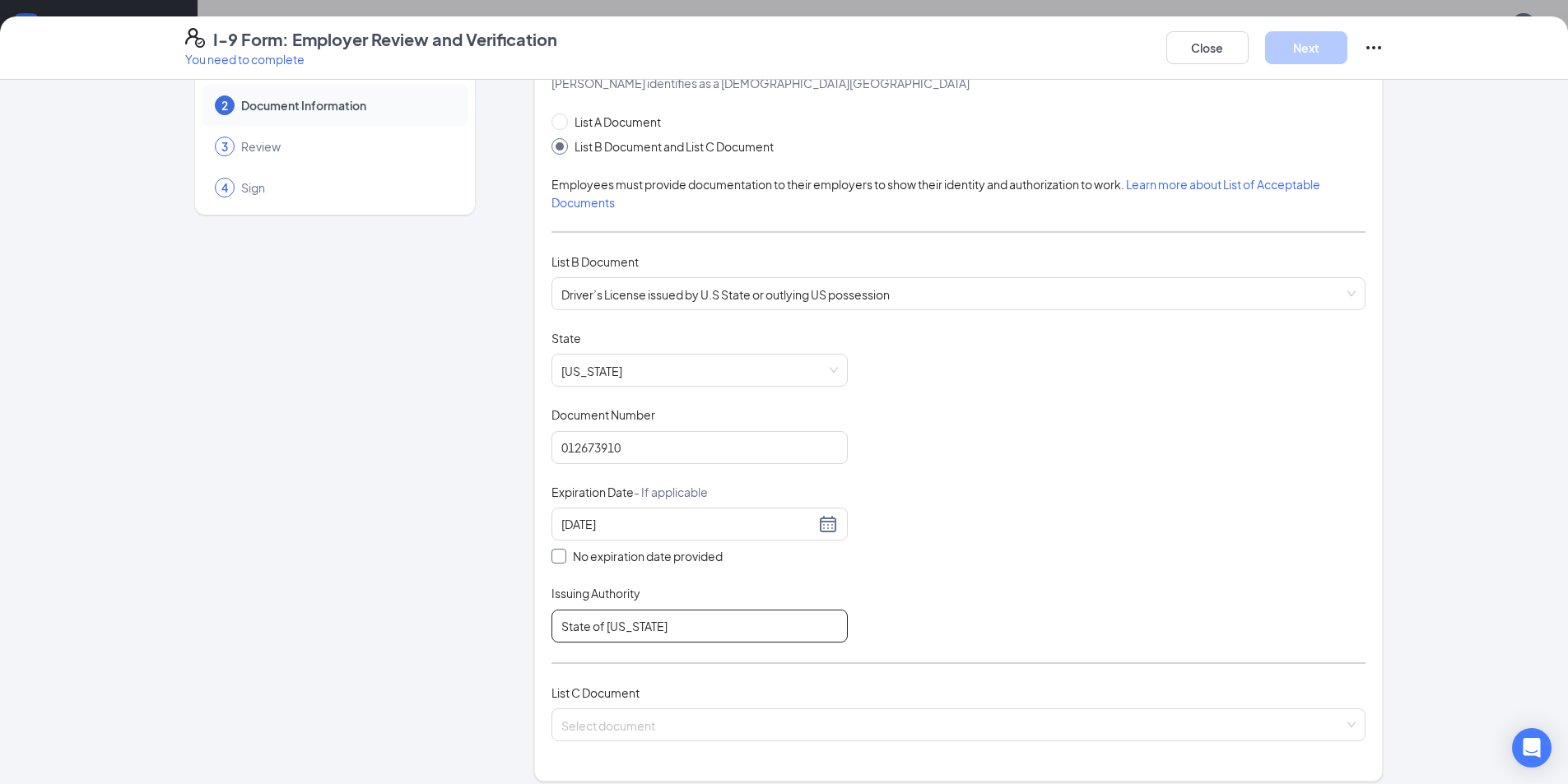
scroll to position [165, 0]
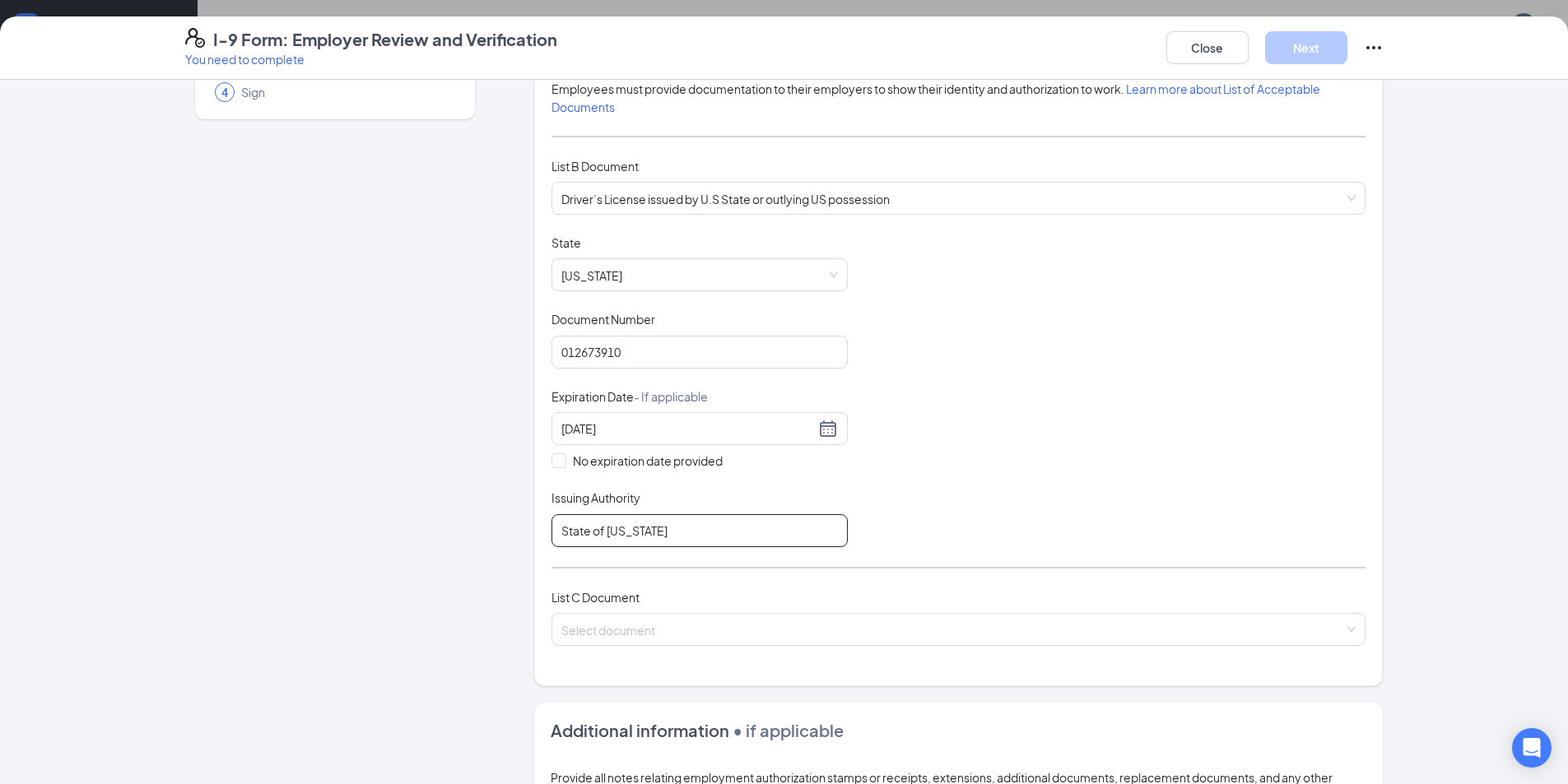
type input "State of [US_STATE]"
click at [655, 632] on input "search" at bounding box center [952, 626] width 782 height 24
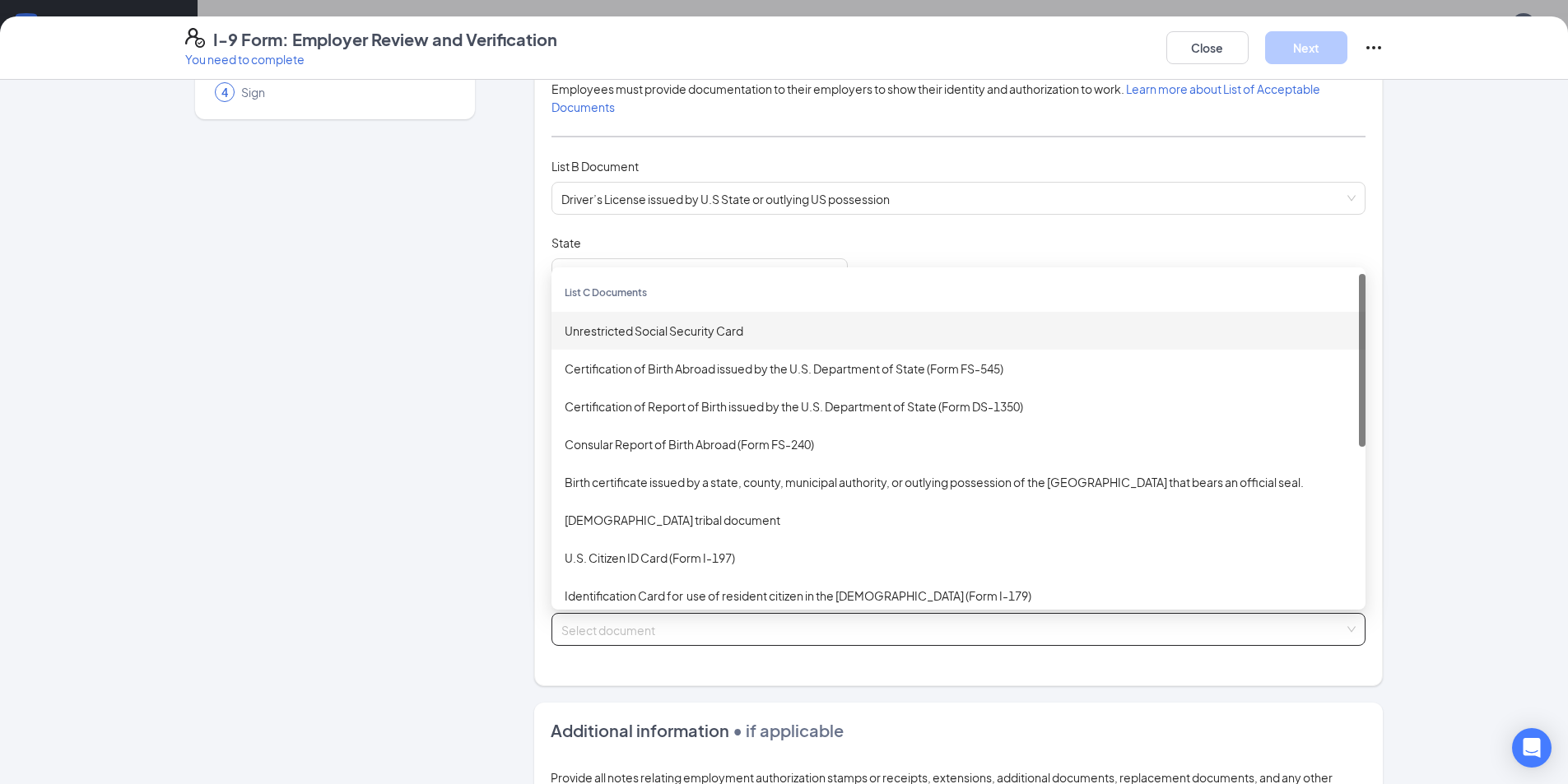
click at [677, 333] on div "Unrestricted Social Security Card" at bounding box center [958, 331] width 787 height 18
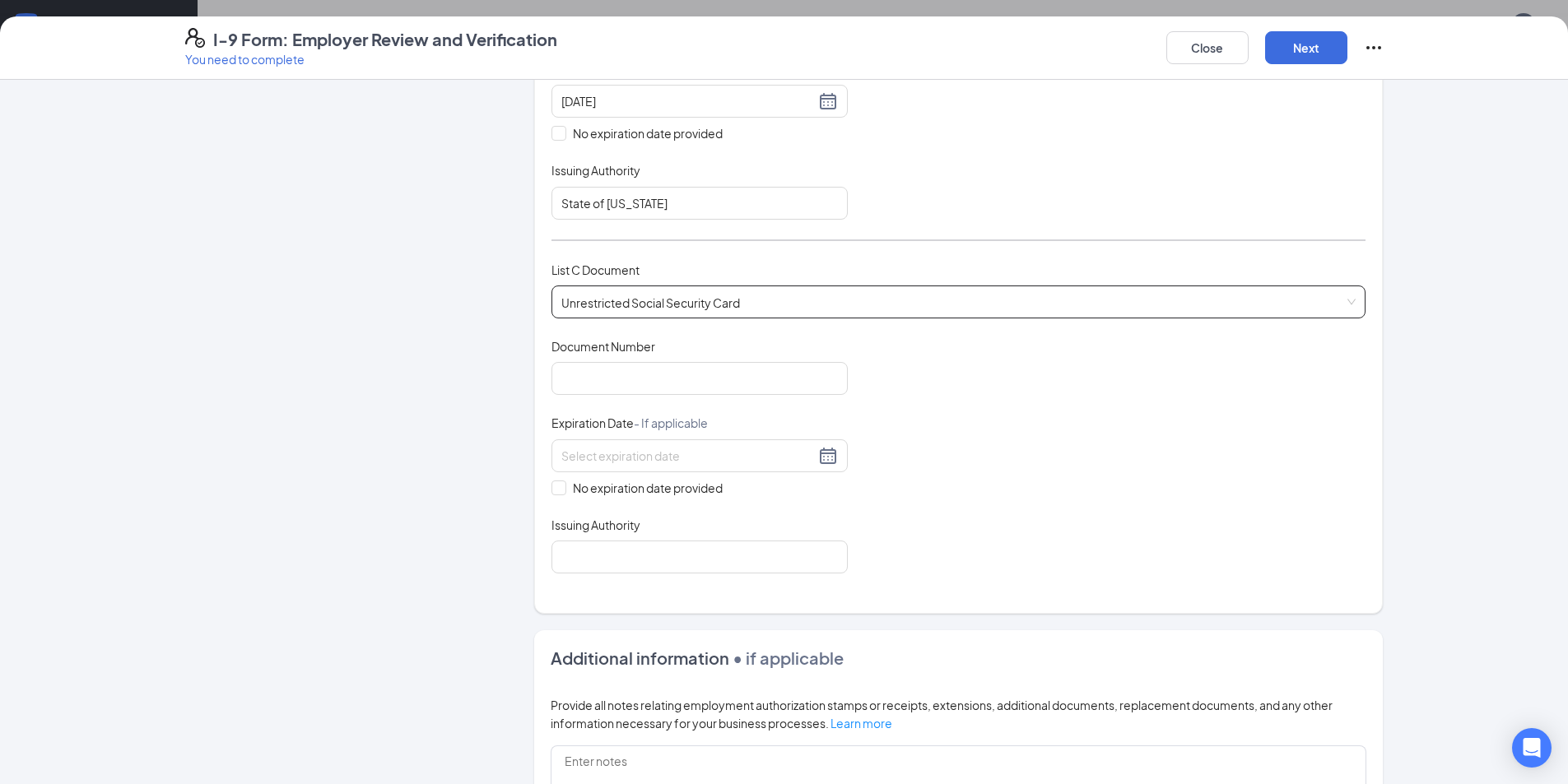
scroll to position [494, 0]
click at [708, 384] on input "Document Number" at bounding box center [699, 376] width 297 height 33
type input "491234435"
click at [661, 487] on span "No expiration date provided" at bounding box center [647, 487] width 163 height 18
click at [563, 487] on input "No expiration date provided" at bounding box center [557, 485] width 12 height 12
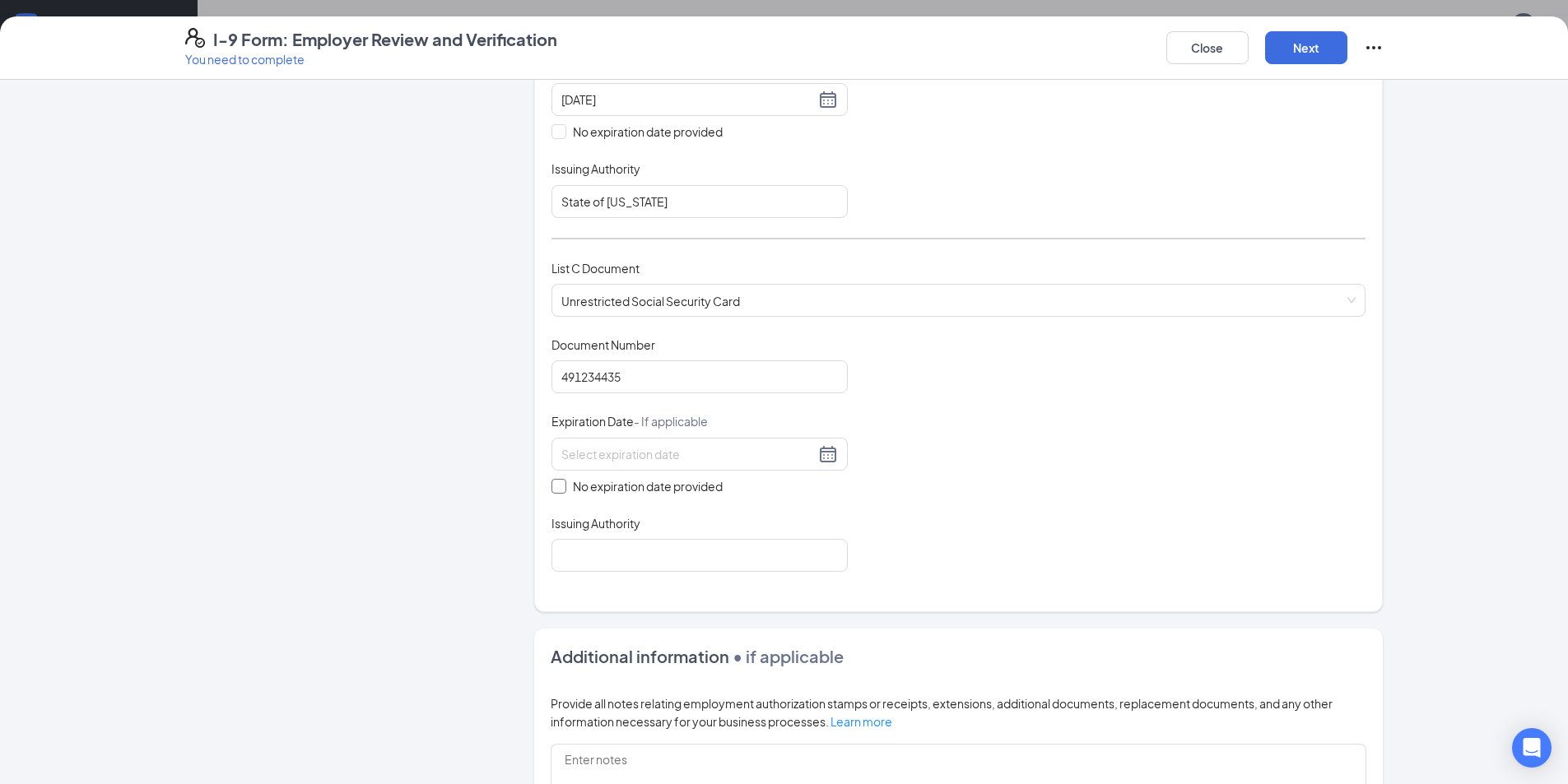
checkbox input "true"
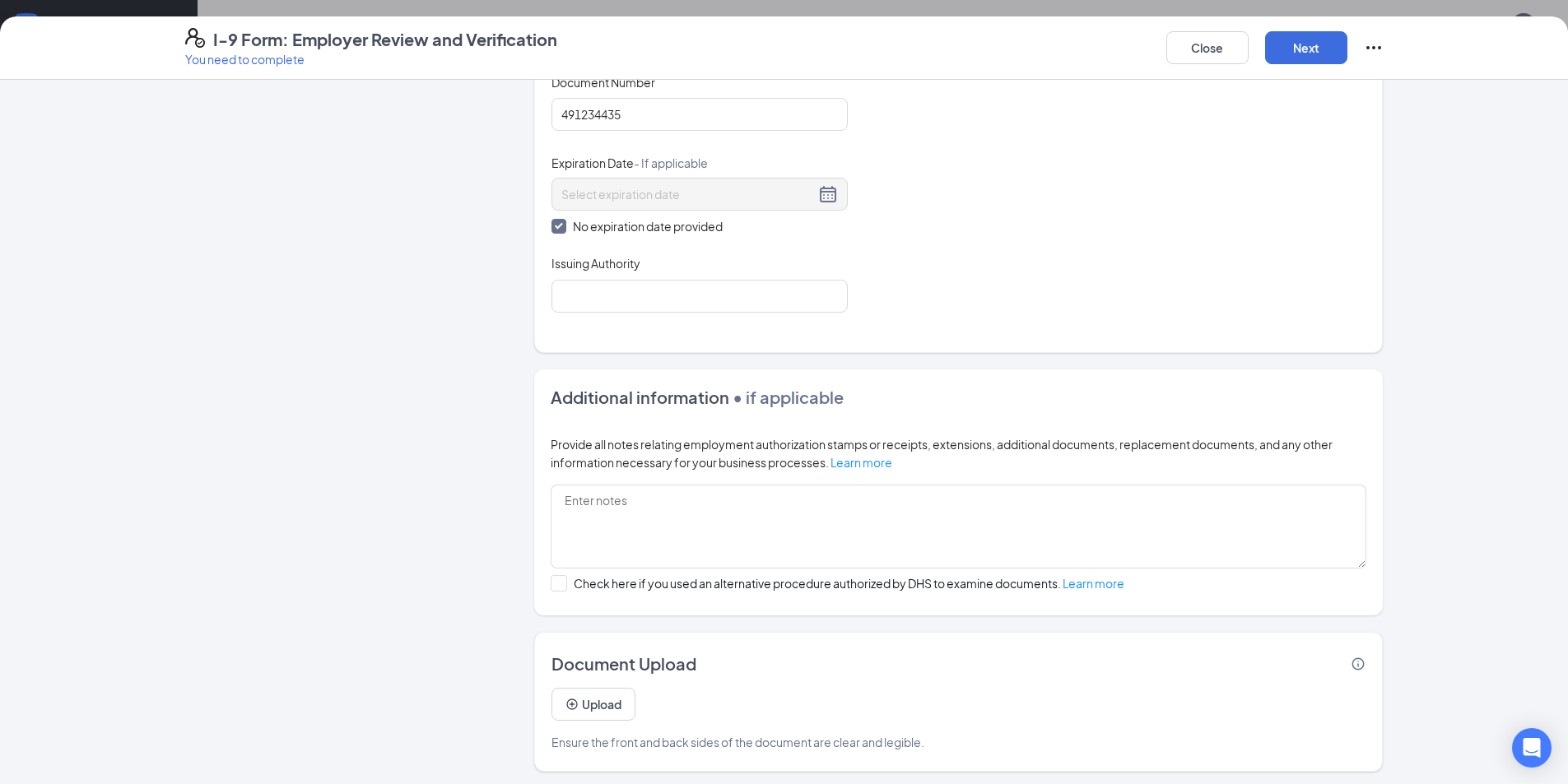
scroll to position [761, 0]
click at [1301, 52] on button "Next" at bounding box center [1306, 47] width 82 height 33
click at [698, 302] on input "Issuing Authority" at bounding box center [699, 291] width 297 height 33
type input "Social Security Administration"
click at [1297, 61] on button "Next" at bounding box center [1306, 47] width 82 height 33
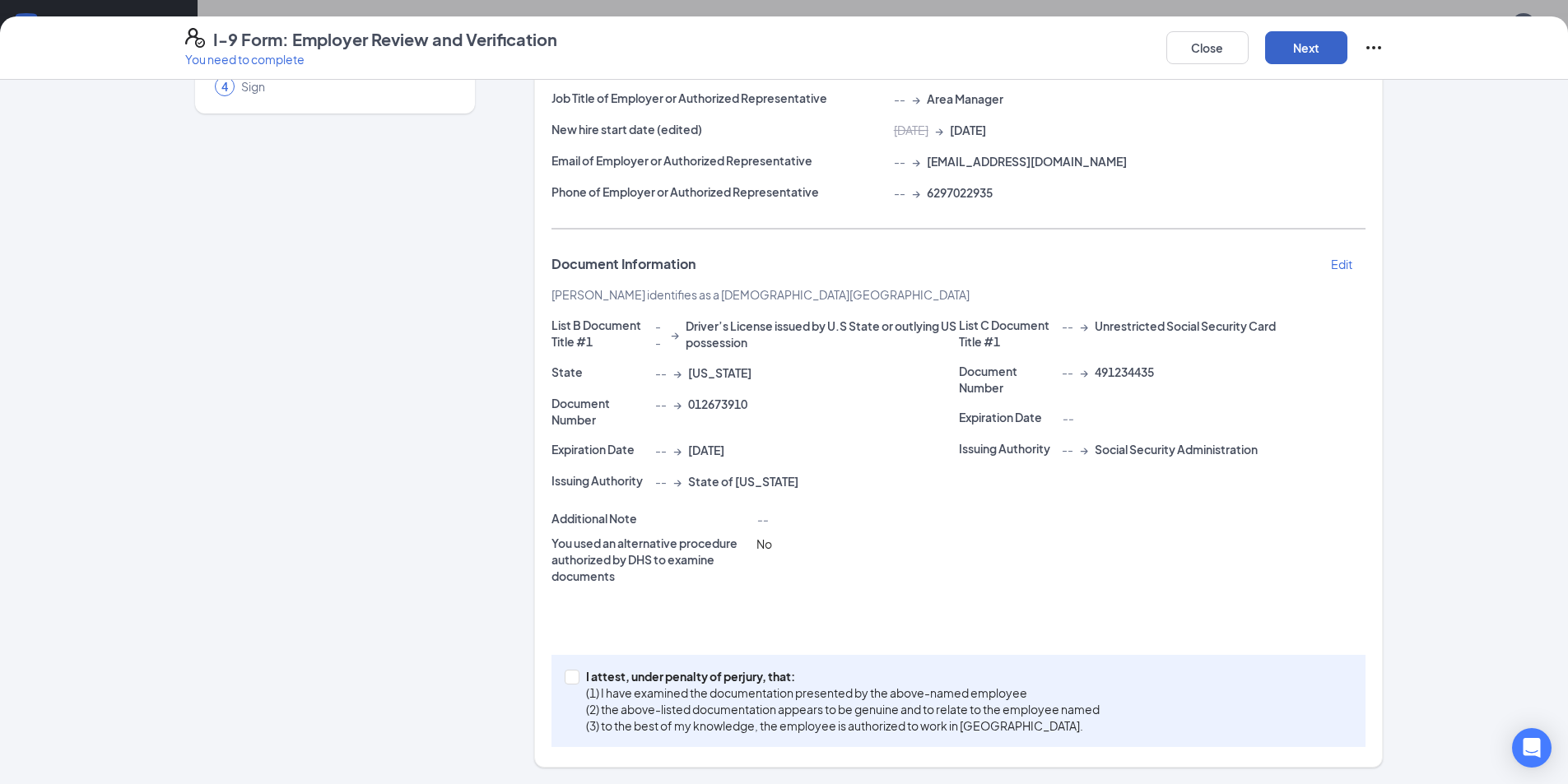
scroll to position [170, 0]
click at [590, 677] on p "I attest, under penalty of perjury, that:" at bounding box center [843, 677] width 513 height 17
click at [576, 677] on input "I attest, under penalty of [PERSON_NAME], that: (1) I have examined the documen…" at bounding box center [570, 676] width 12 height 12
checkbox input "true"
click at [1311, 50] on button "Next" at bounding box center [1306, 47] width 82 height 33
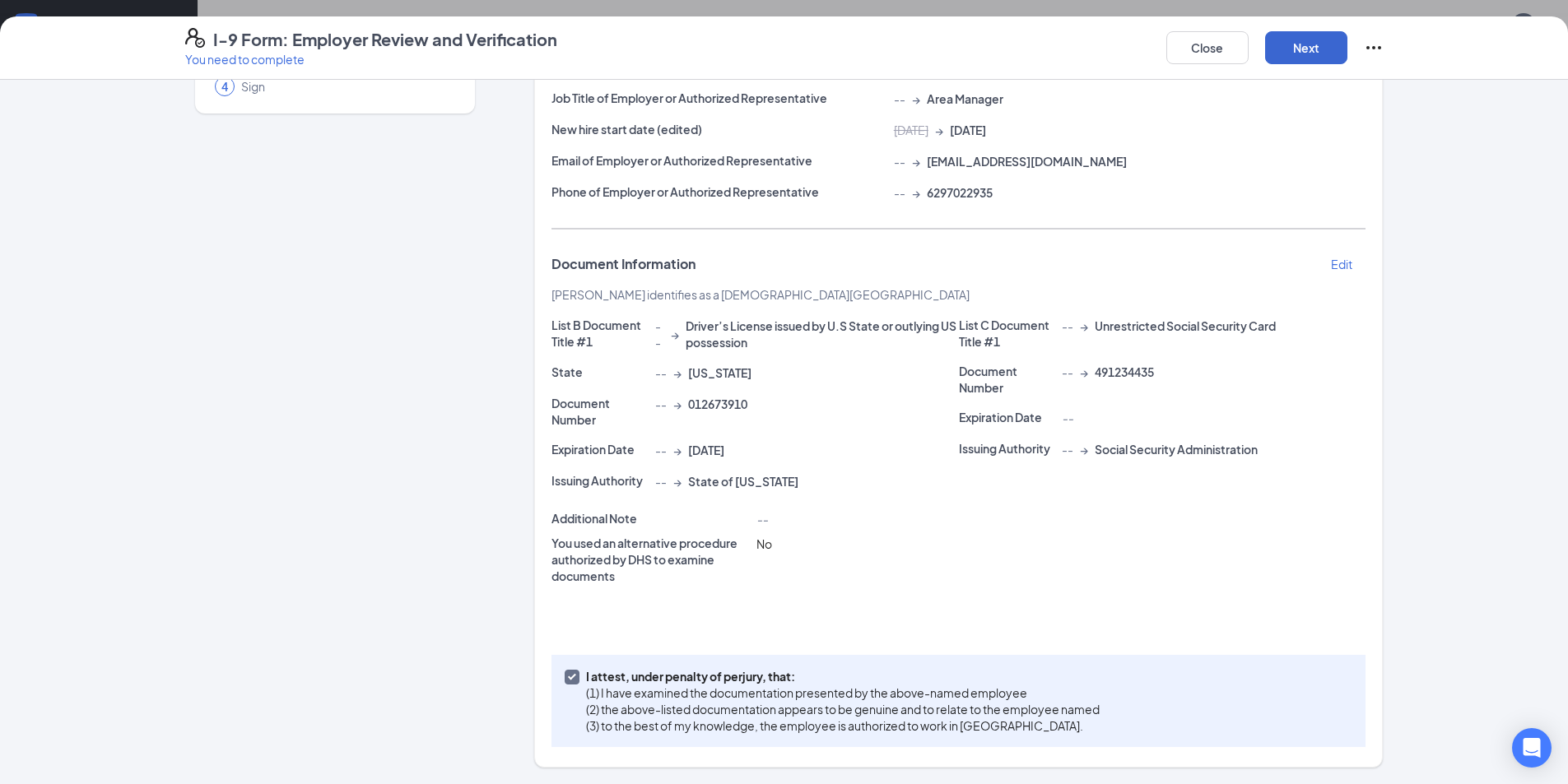
scroll to position [0, 0]
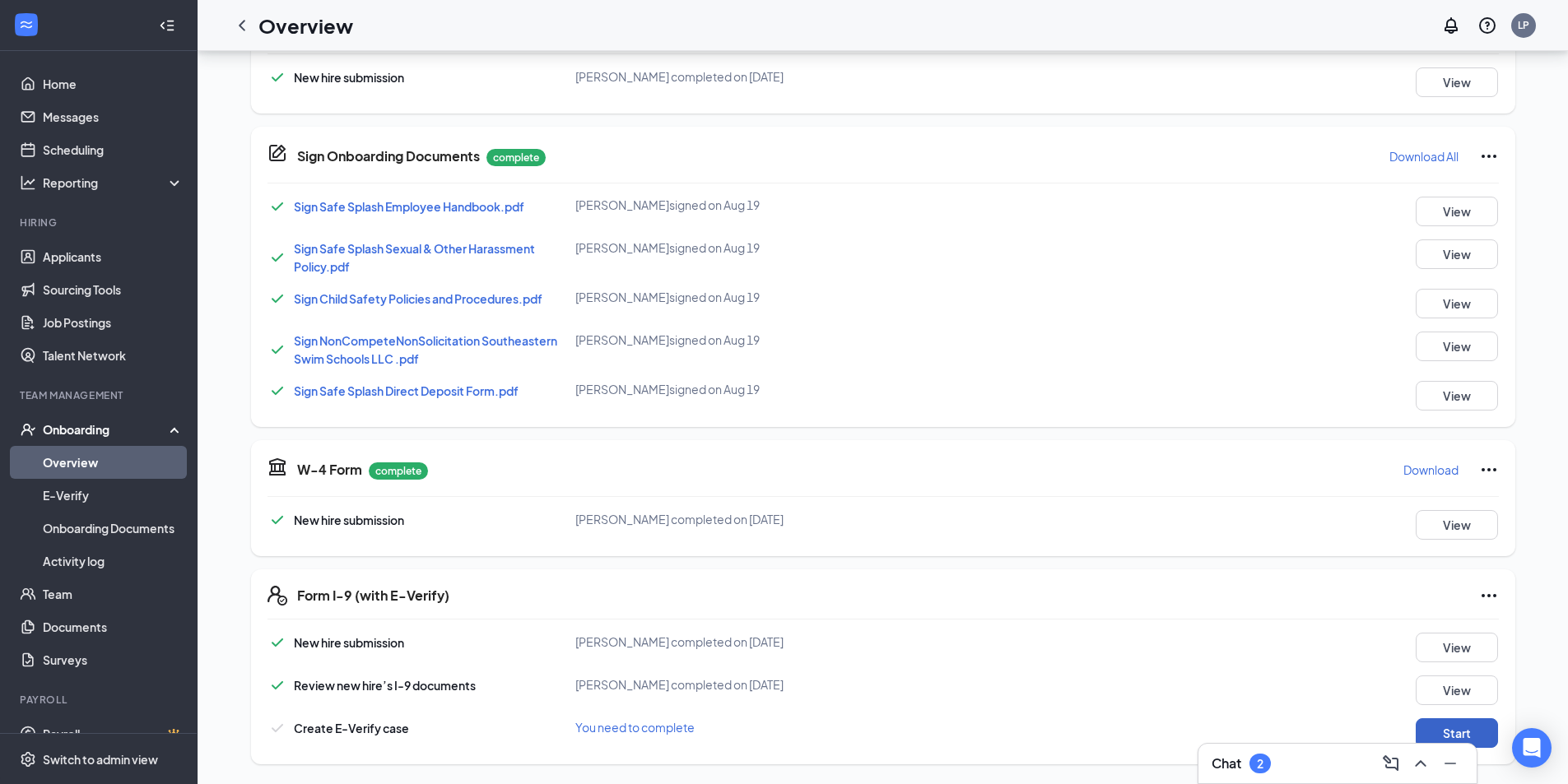
click at [1478, 725] on button "Start" at bounding box center [1457, 733] width 82 height 29
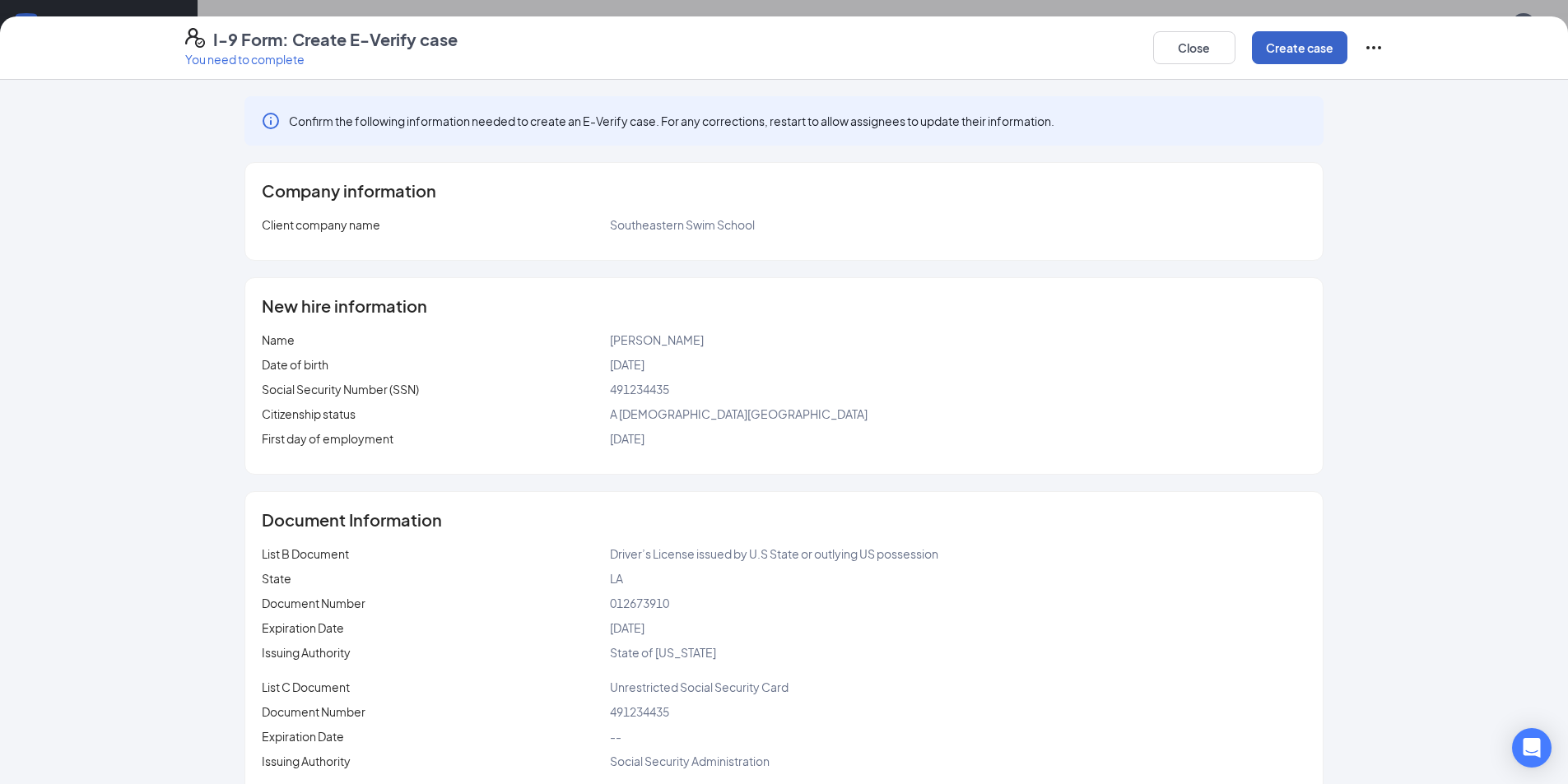
click at [1281, 40] on button "Create case" at bounding box center [1299, 47] width 95 height 33
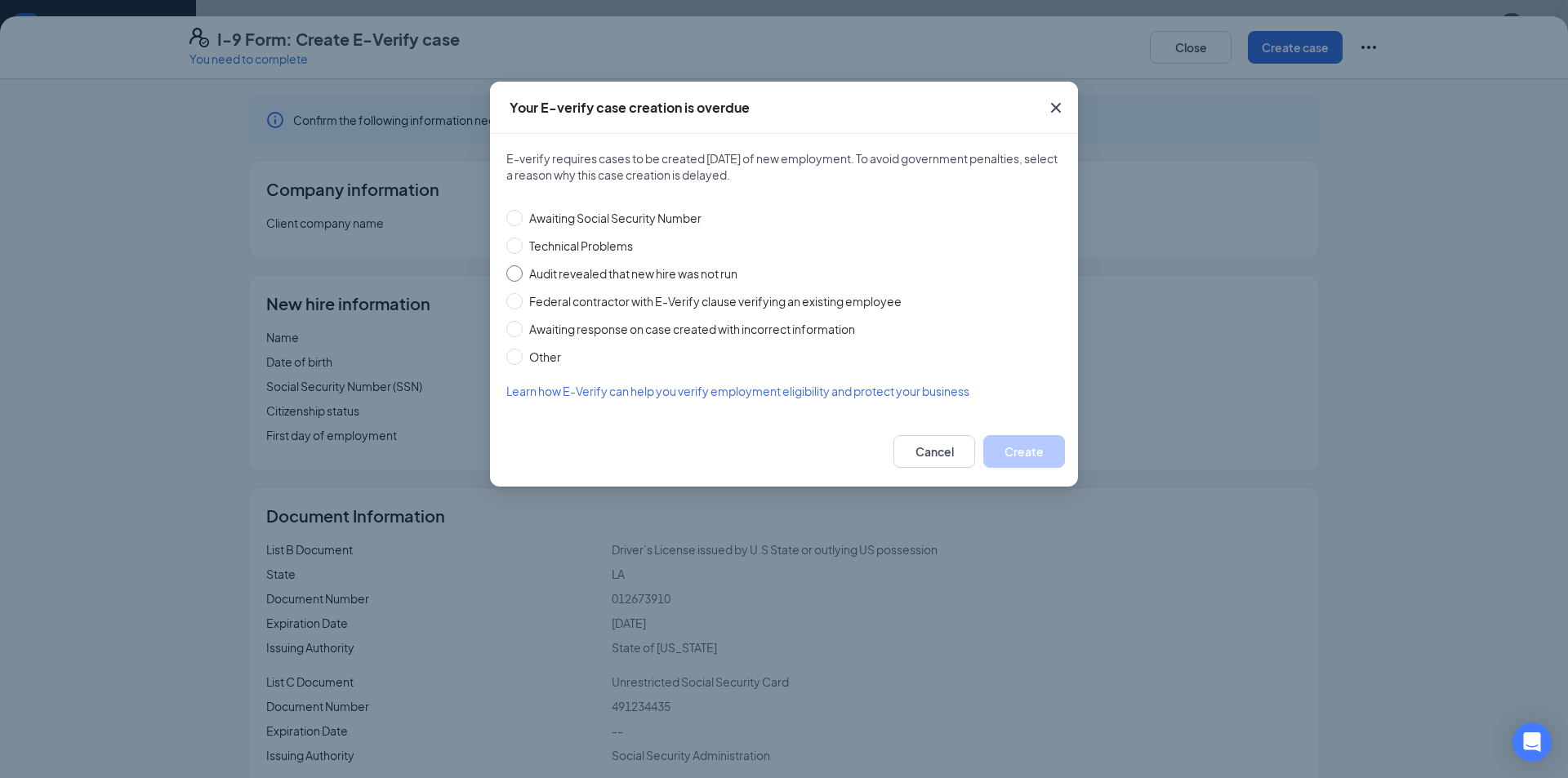
click at [598, 268] on span "Audit revealed that new hire was not run" at bounding box center [633, 273] width 221 height 18
click at [523, 268] on input "Audit revealed that new hire was not run" at bounding box center [514, 273] width 17 height 17
radio input "true"
click at [1023, 450] on button "Create" at bounding box center [1024, 451] width 81 height 32
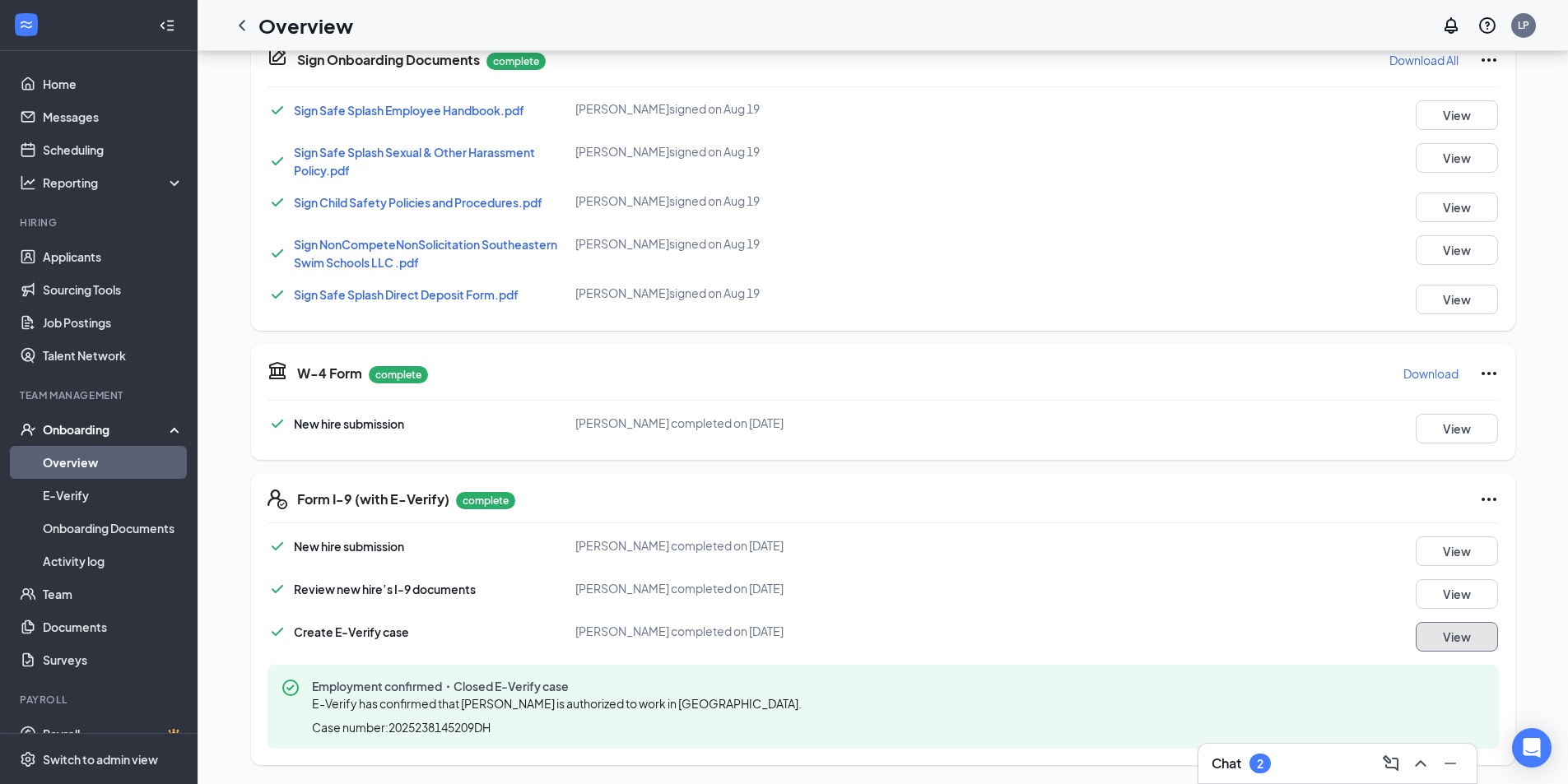
scroll to position [400, 0]
